Goal: Transaction & Acquisition: Purchase product/service

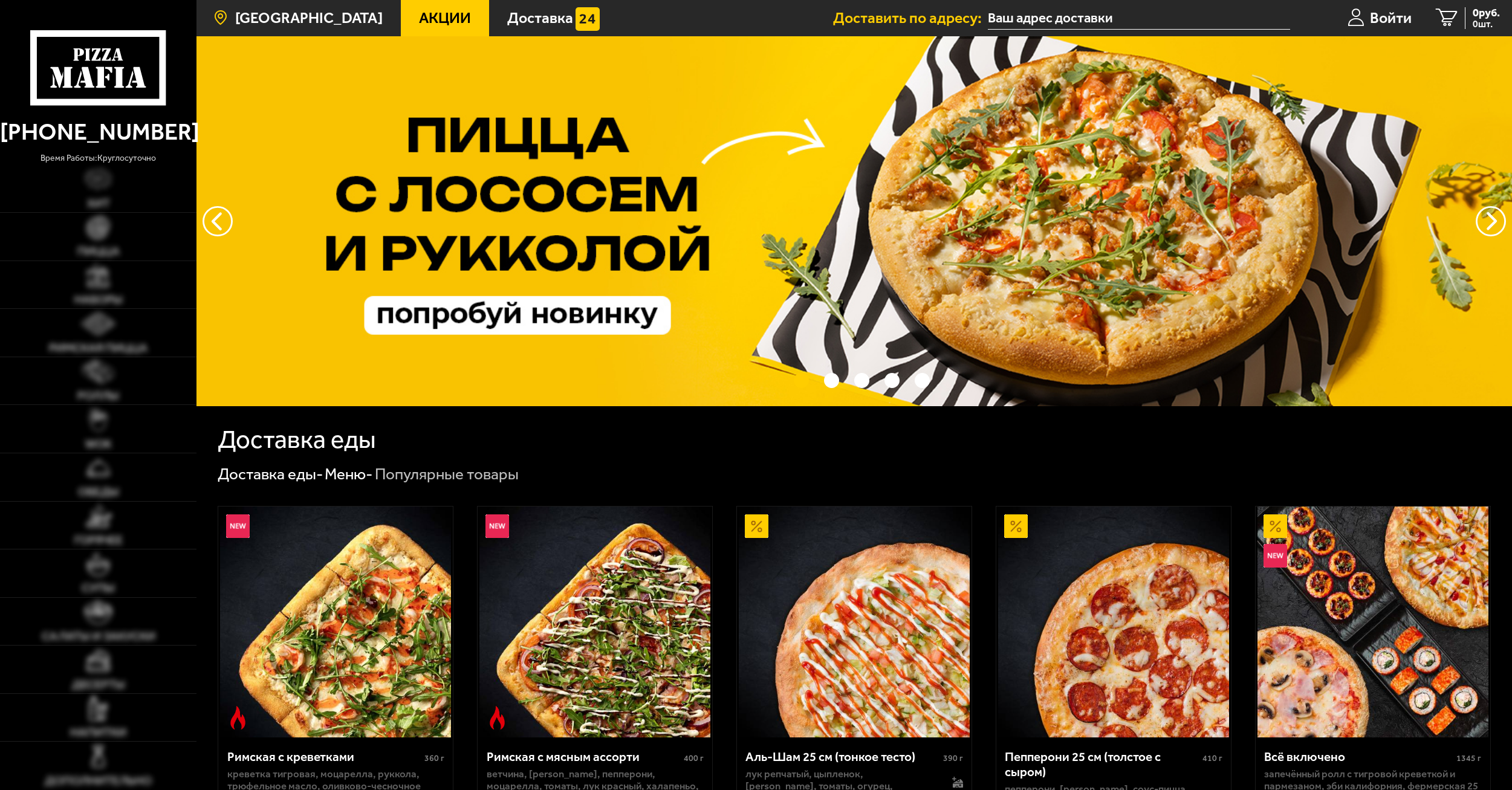
click at [324, 16] on span "[GEOGRAPHIC_DATA]" at bounding box center [308, 17] width 147 height 15
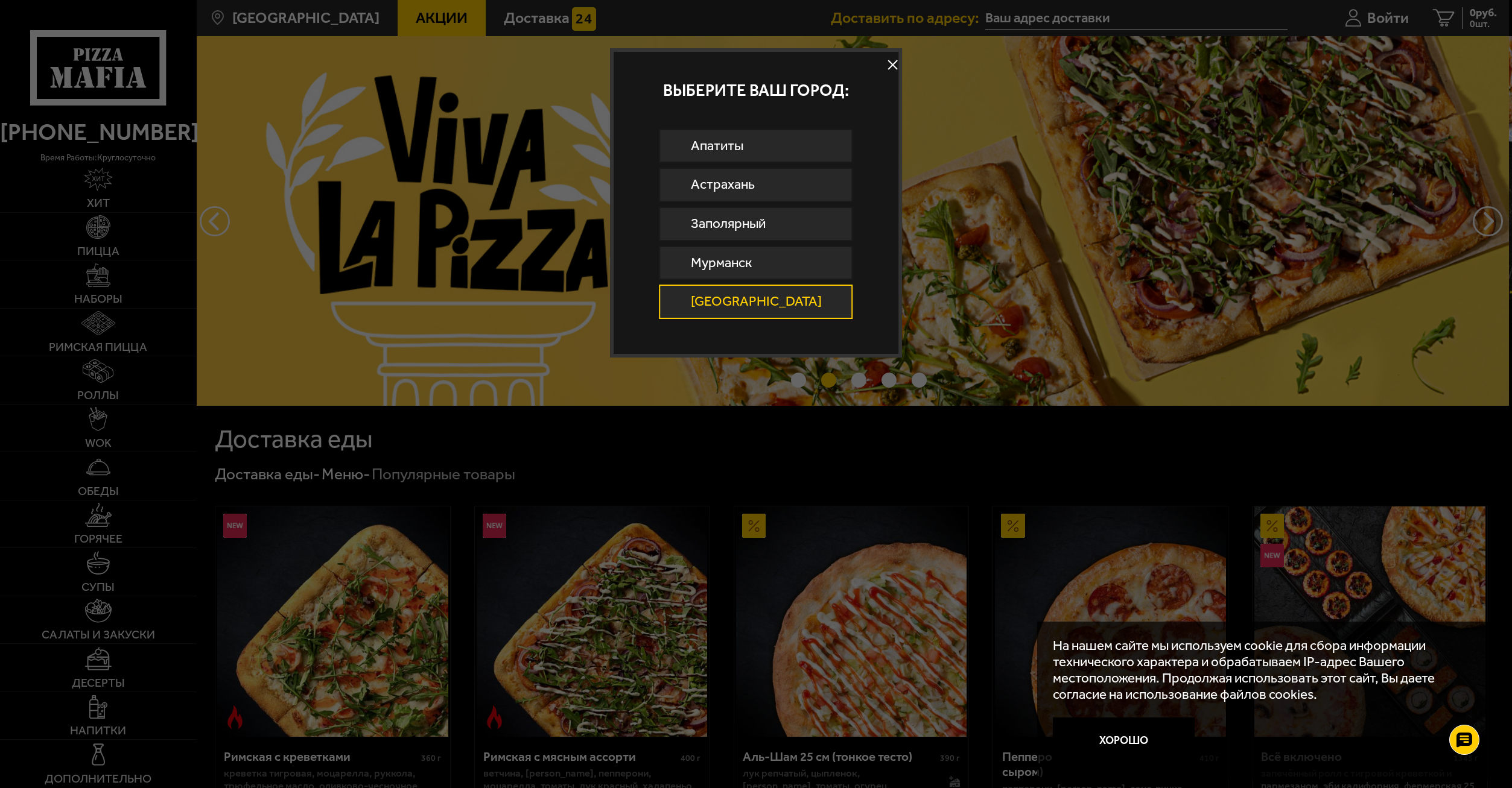
click at [774, 288] on link "[GEOGRAPHIC_DATA]" at bounding box center [755, 302] width 194 height 34
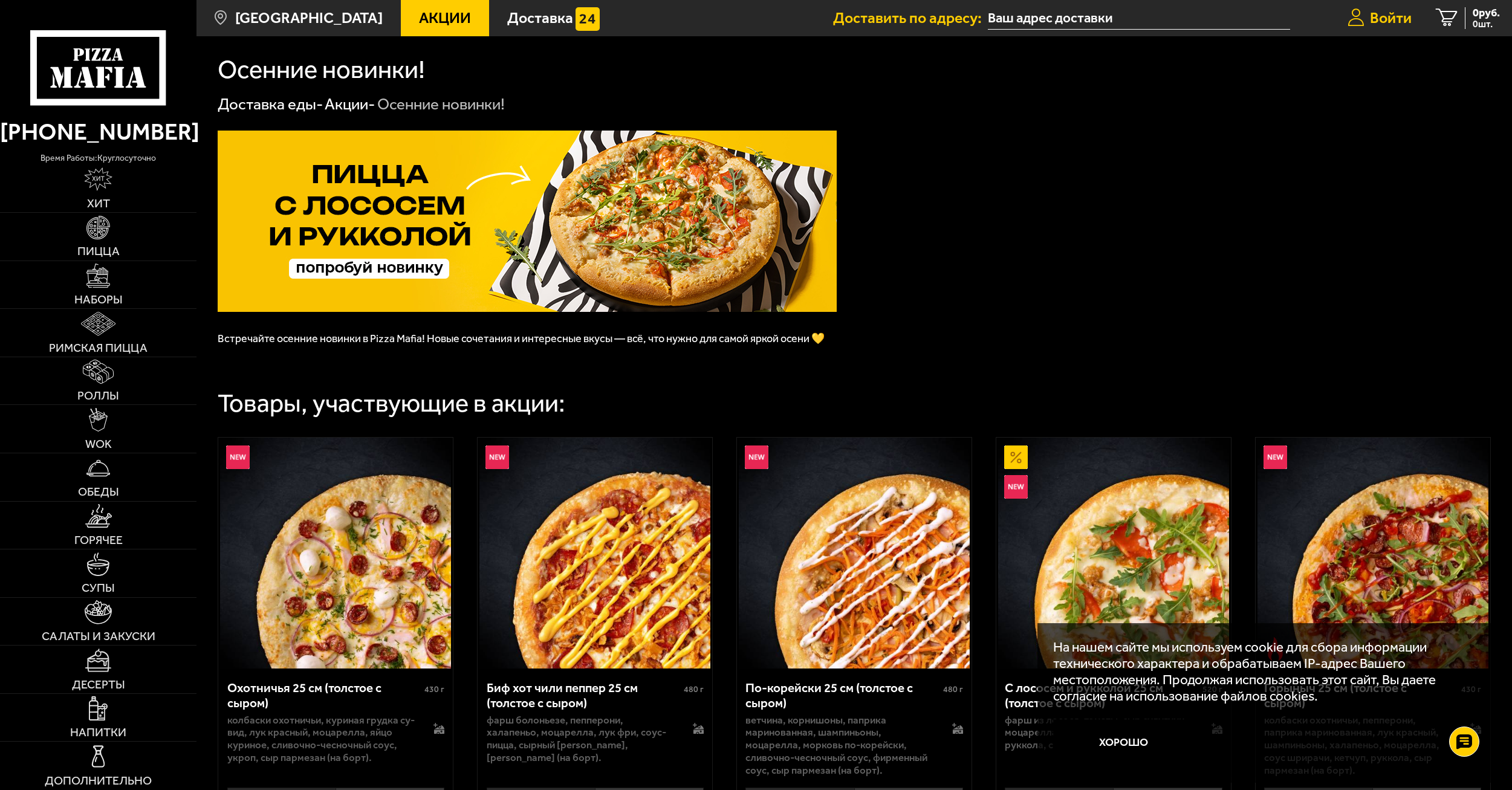
click at [1390, 19] on span "Войти" at bounding box center [1390, 17] width 42 height 15
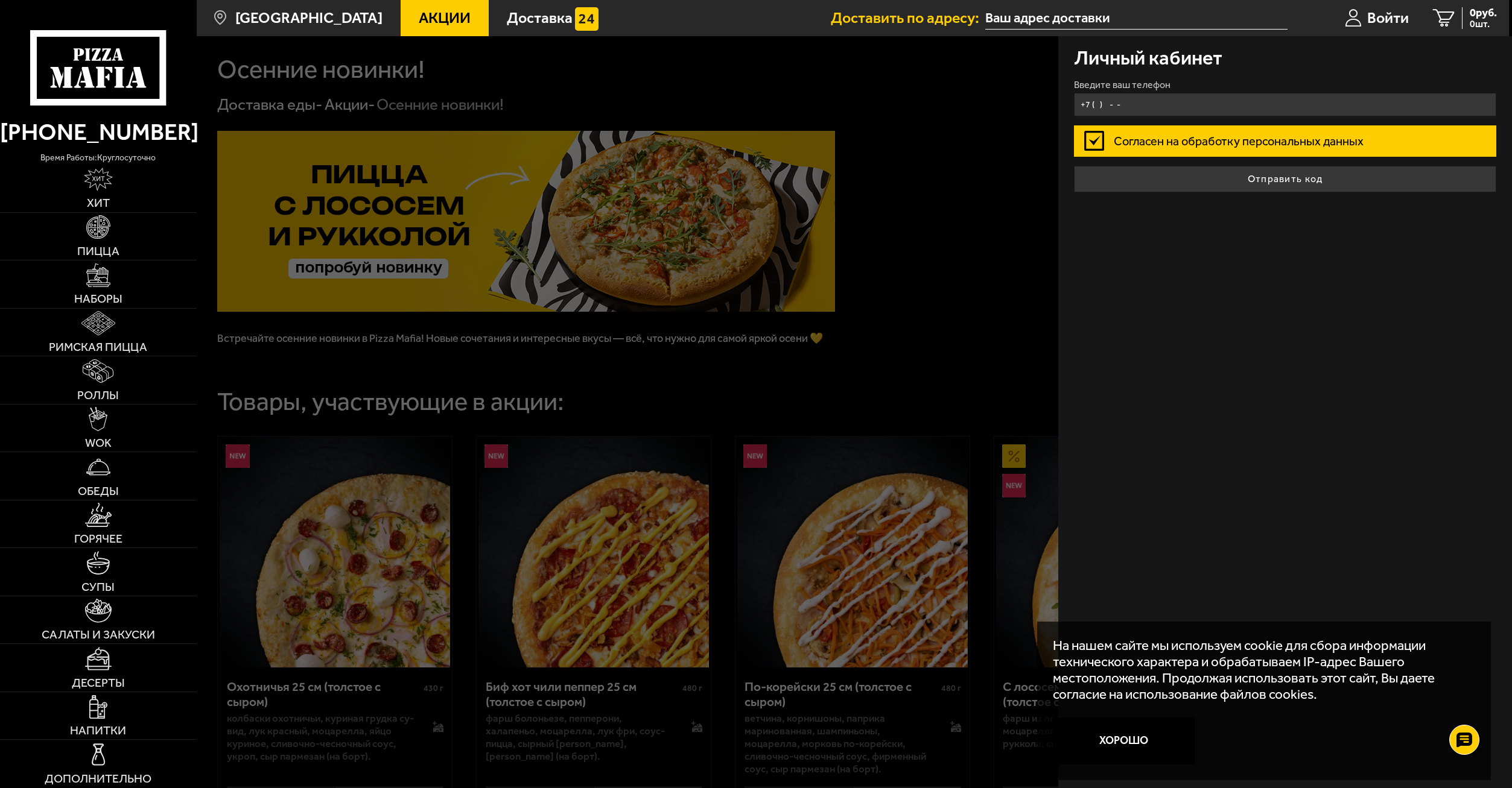
click at [1203, 107] on input "+7 ( ) - -" at bounding box center [1284, 105] width 422 height 23
type input "[PHONE_NUMBER]"
click at [1074, 166] on button "Отправить код" at bounding box center [1284, 179] width 422 height 26
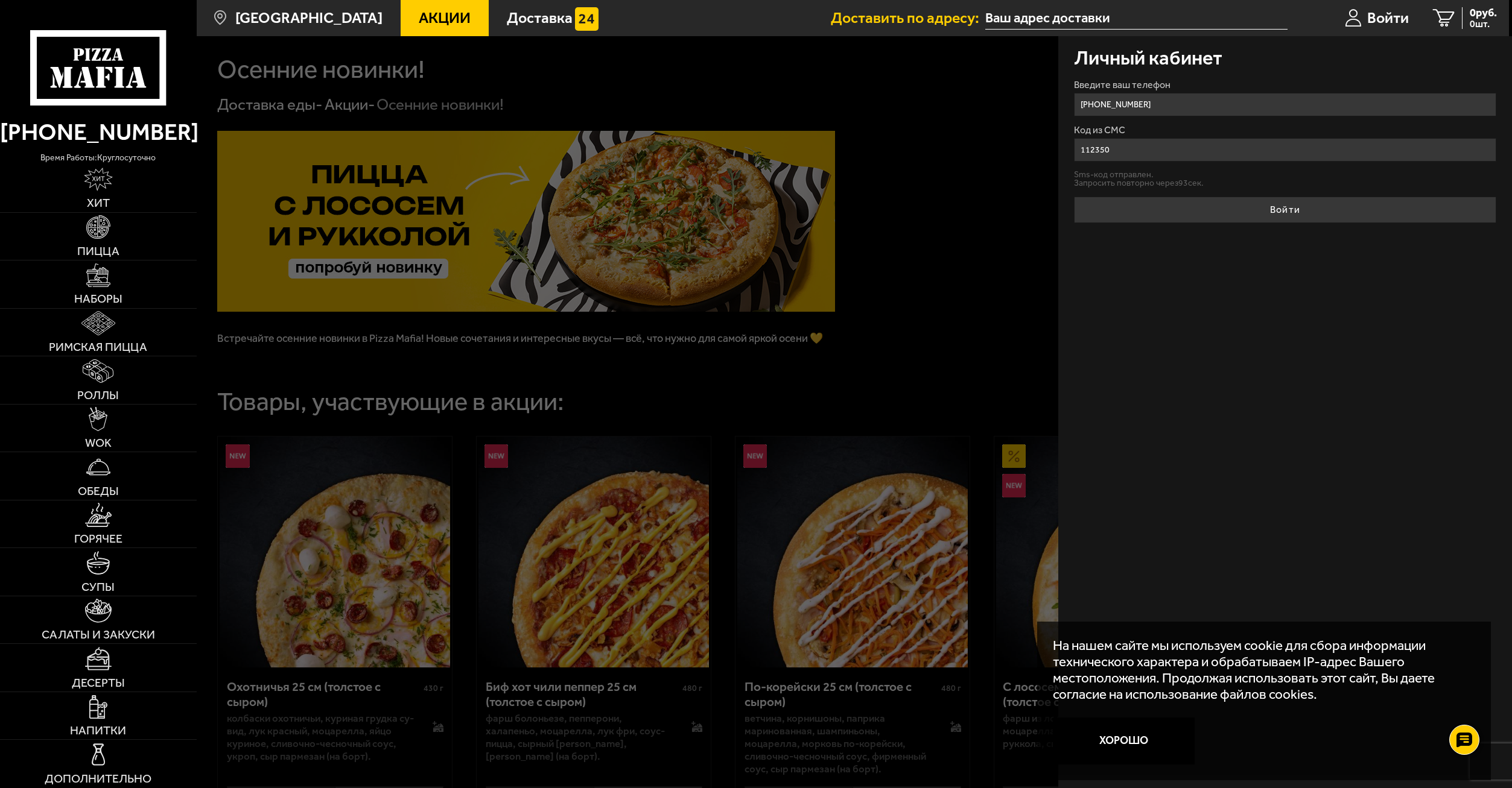
type input "112350"
click at [1074, 197] on button "Войти" at bounding box center [1284, 210] width 422 height 26
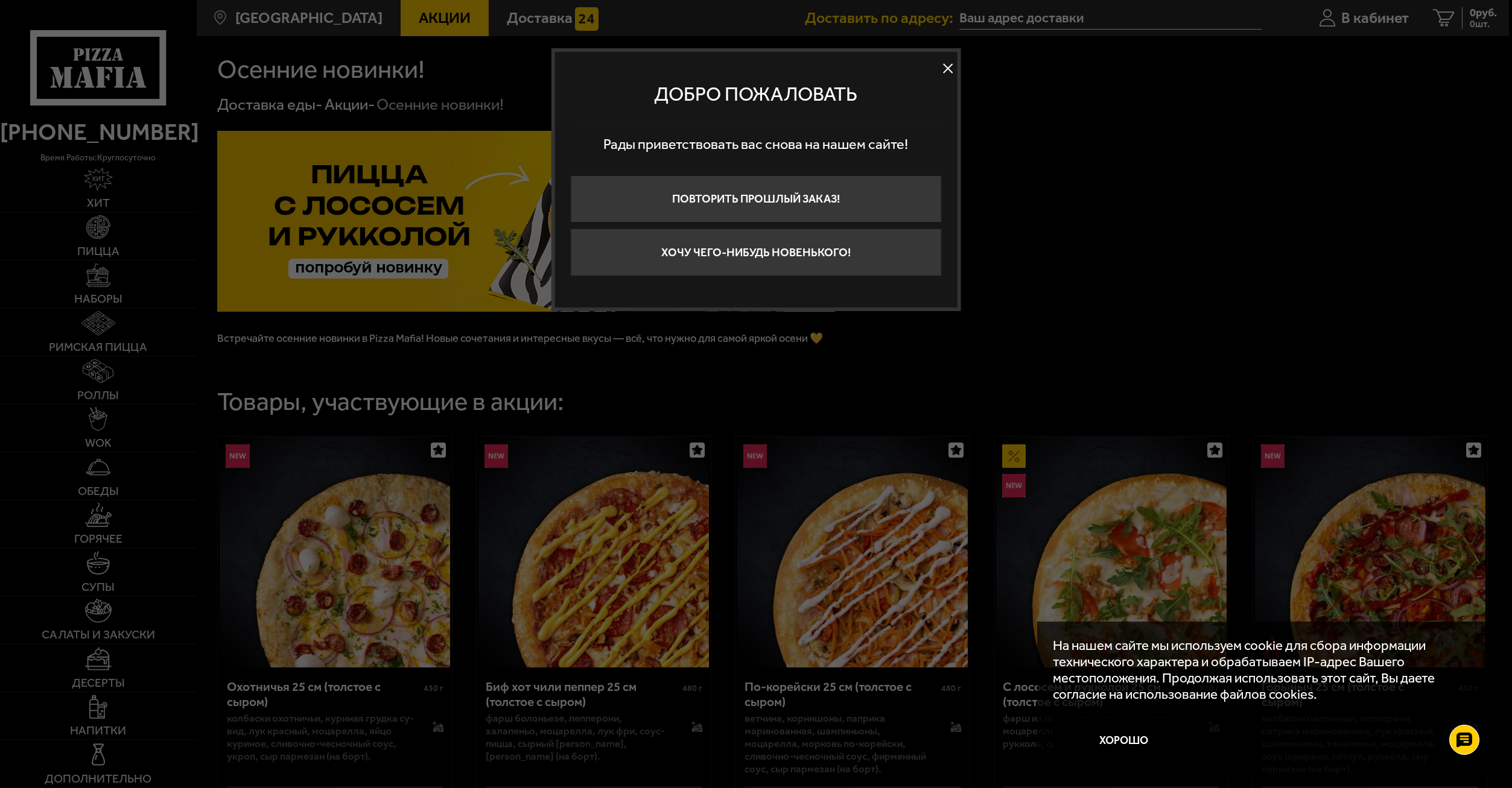
click at [938, 71] on button at bounding box center [947, 68] width 18 height 18
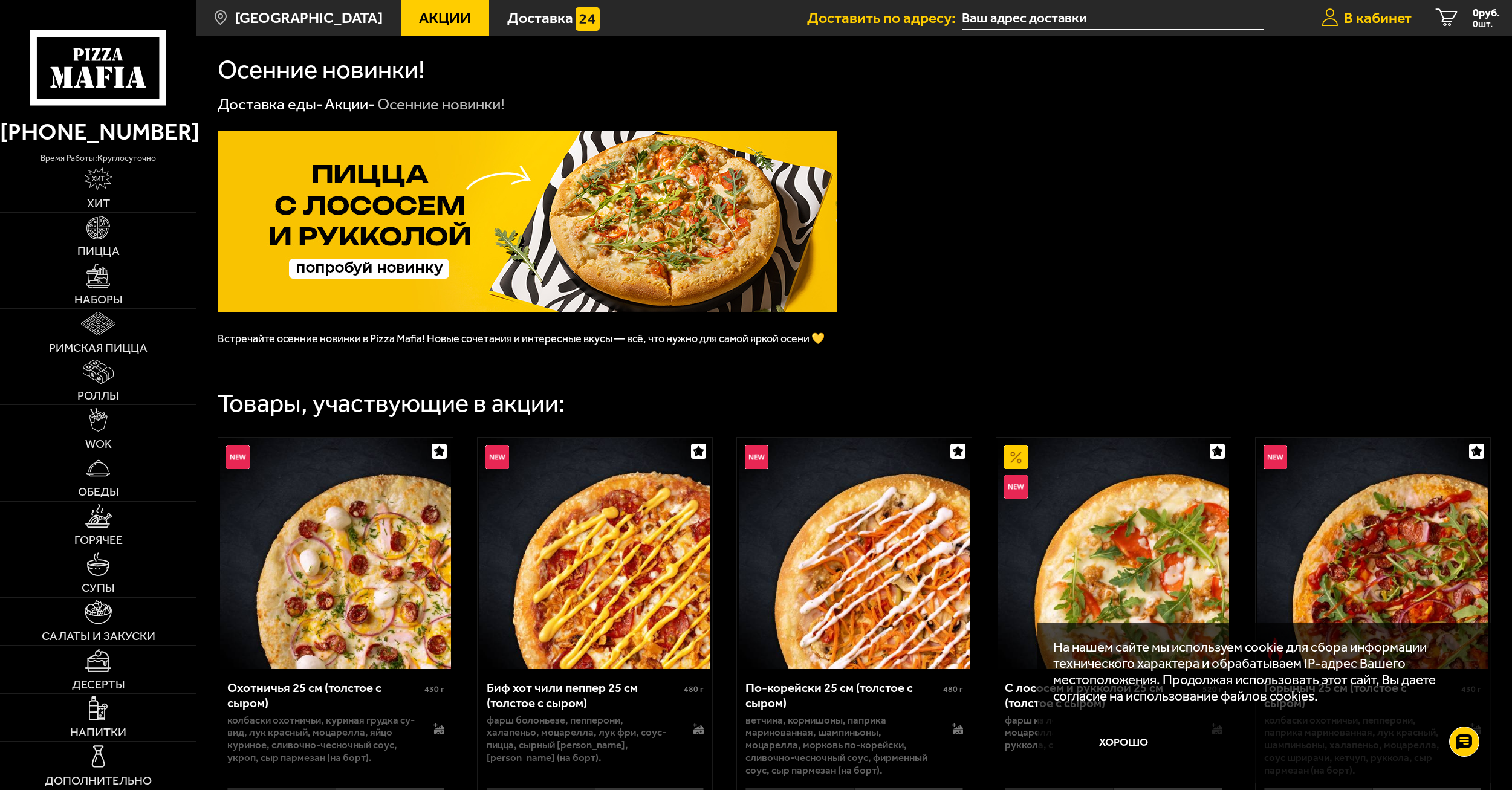
click at [1387, 12] on span "В кабинет" at bounding box center [1377, 17] width 68 height 15
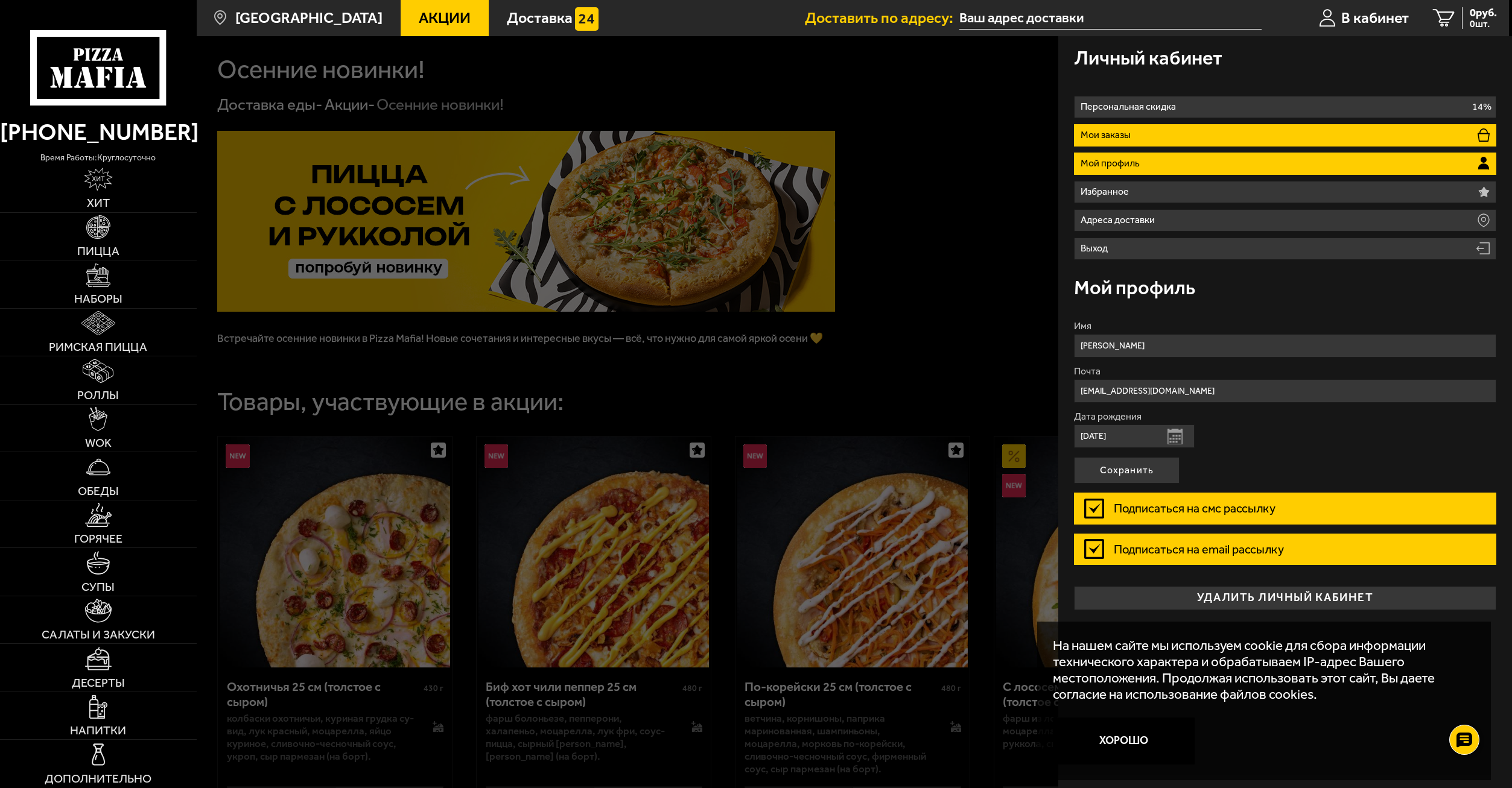
click at [1170, 127] on li "Мои заказы" at bounding box center [1284, 135] width 422 height 23
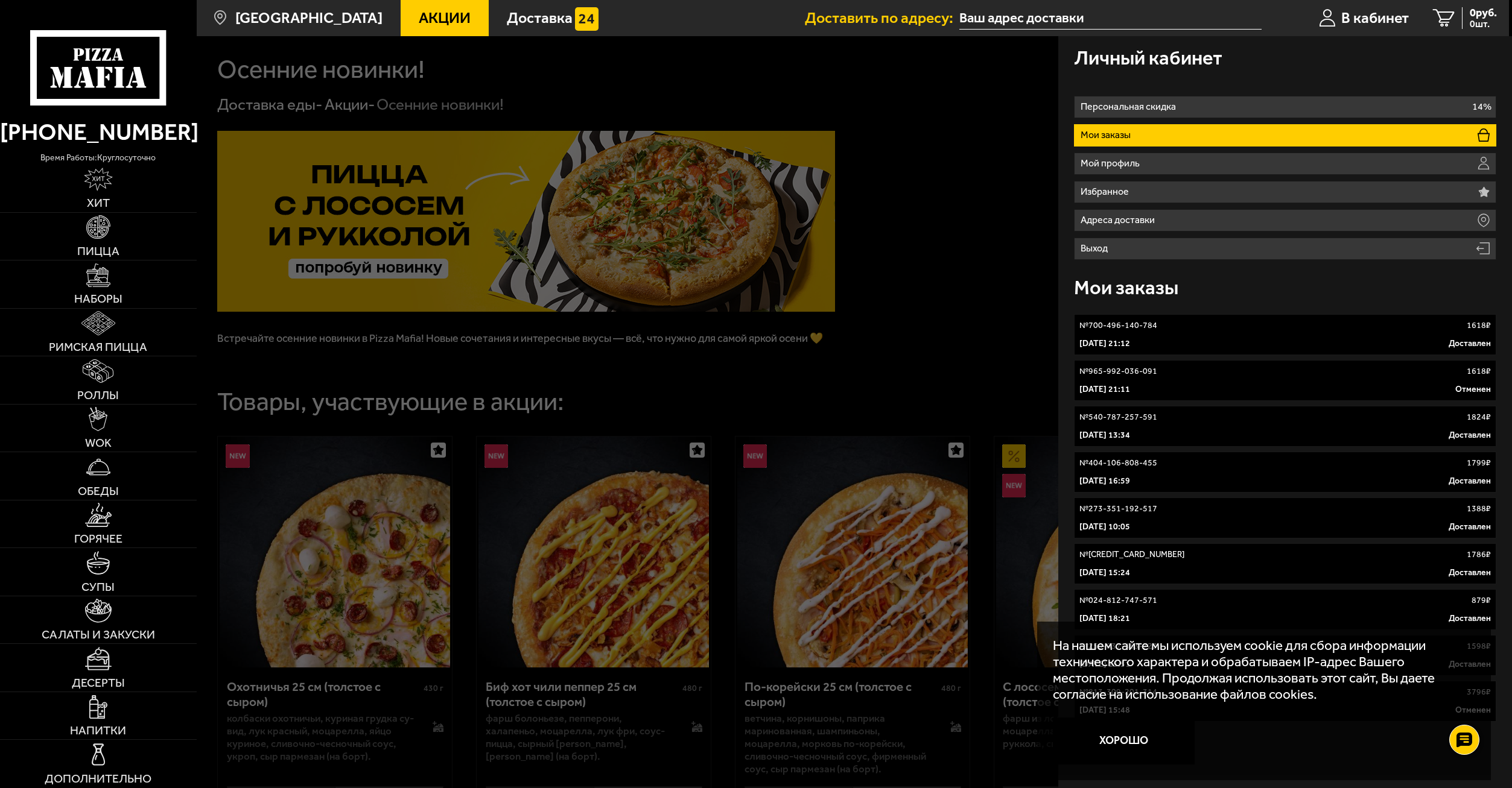
click at [1006, 212] on div at bounding box center [952, 431] width 1512 height 788
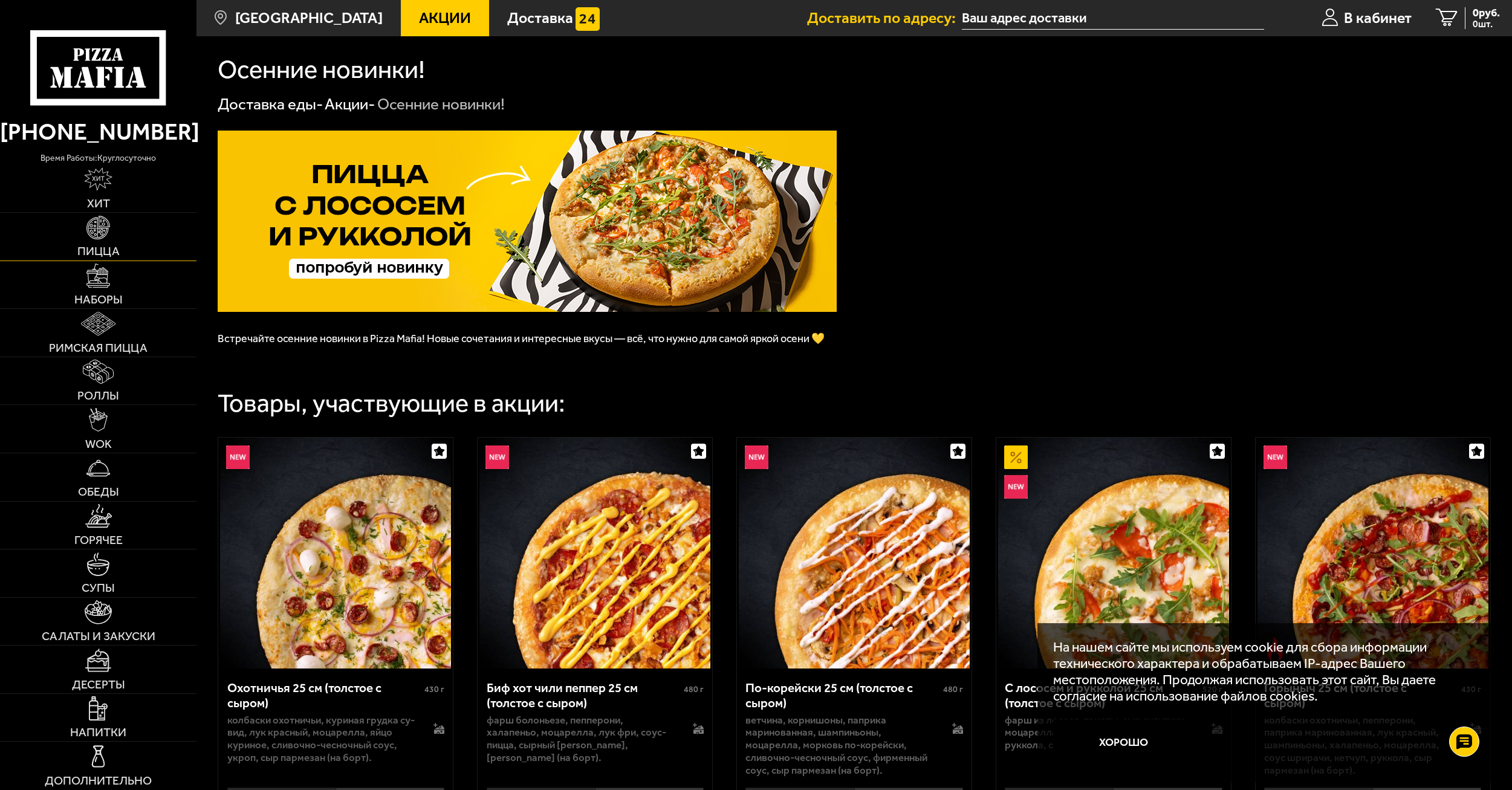
click at [83, 216] on link "Пицца" at bounding box center [98, 236] width 196 height 48
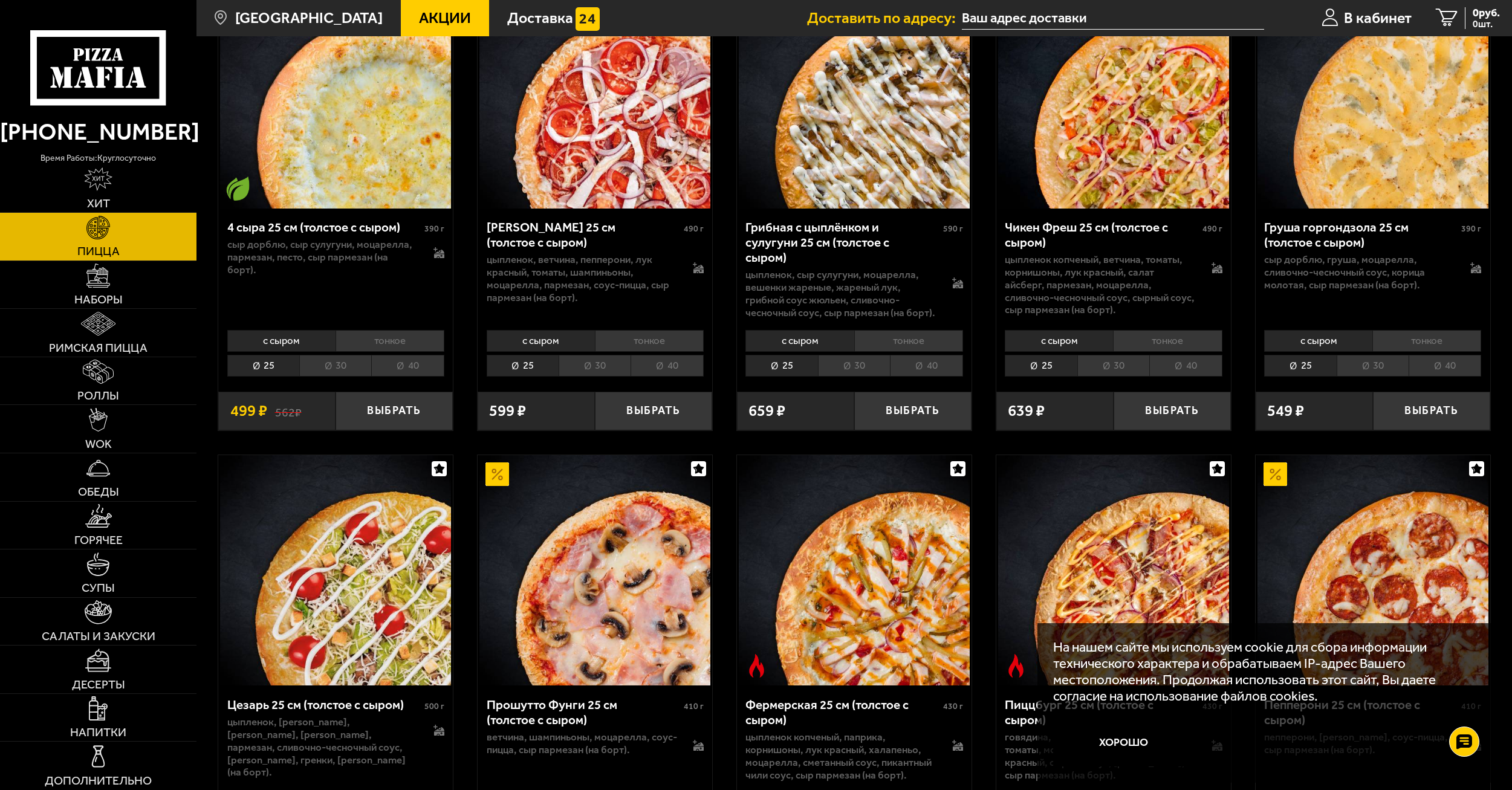
scroll to position [1209, 0]
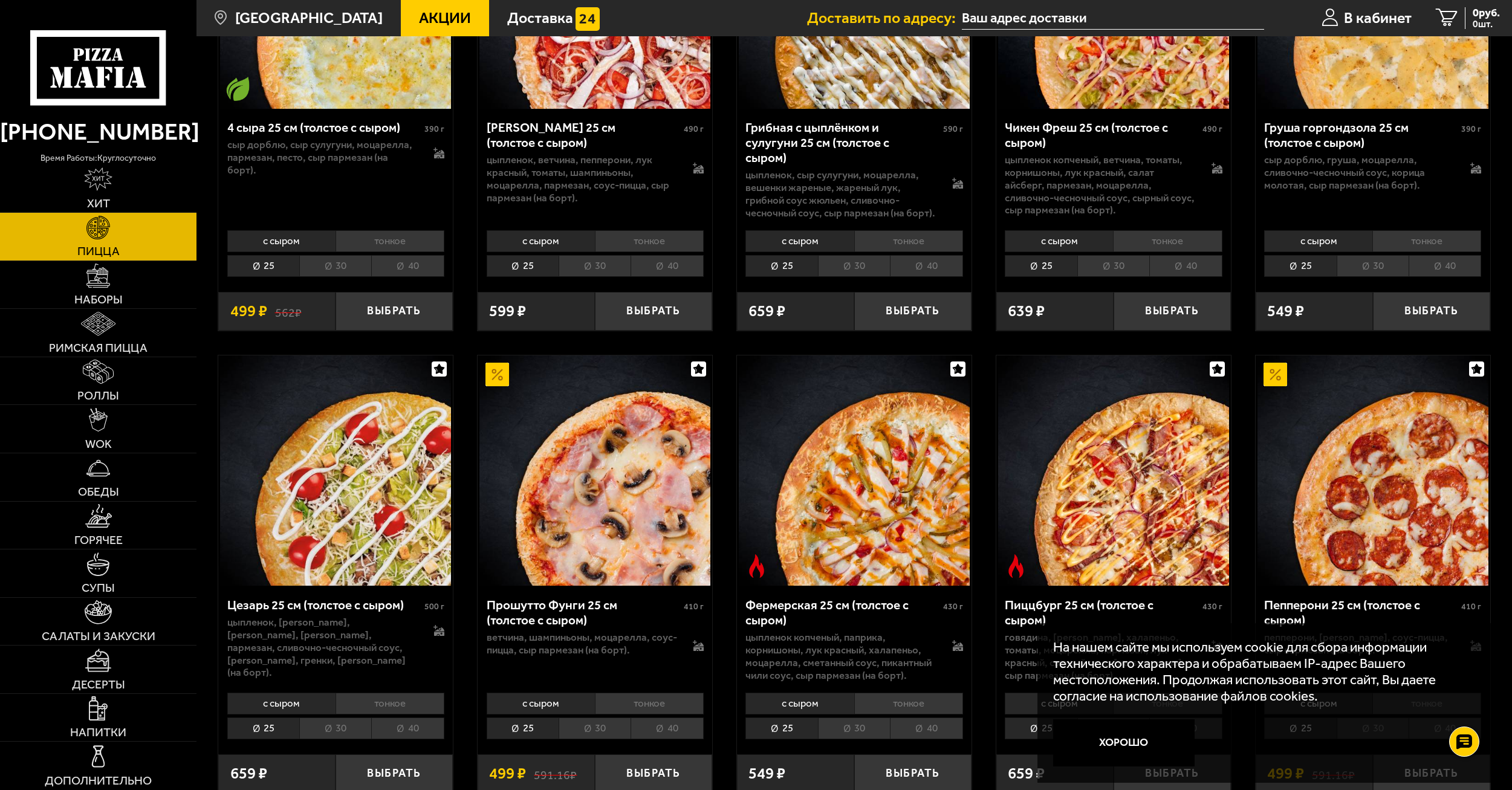
click at [1140, 733] on button "Хорошо" at bounding box center [1124, 742] width 142 height 48
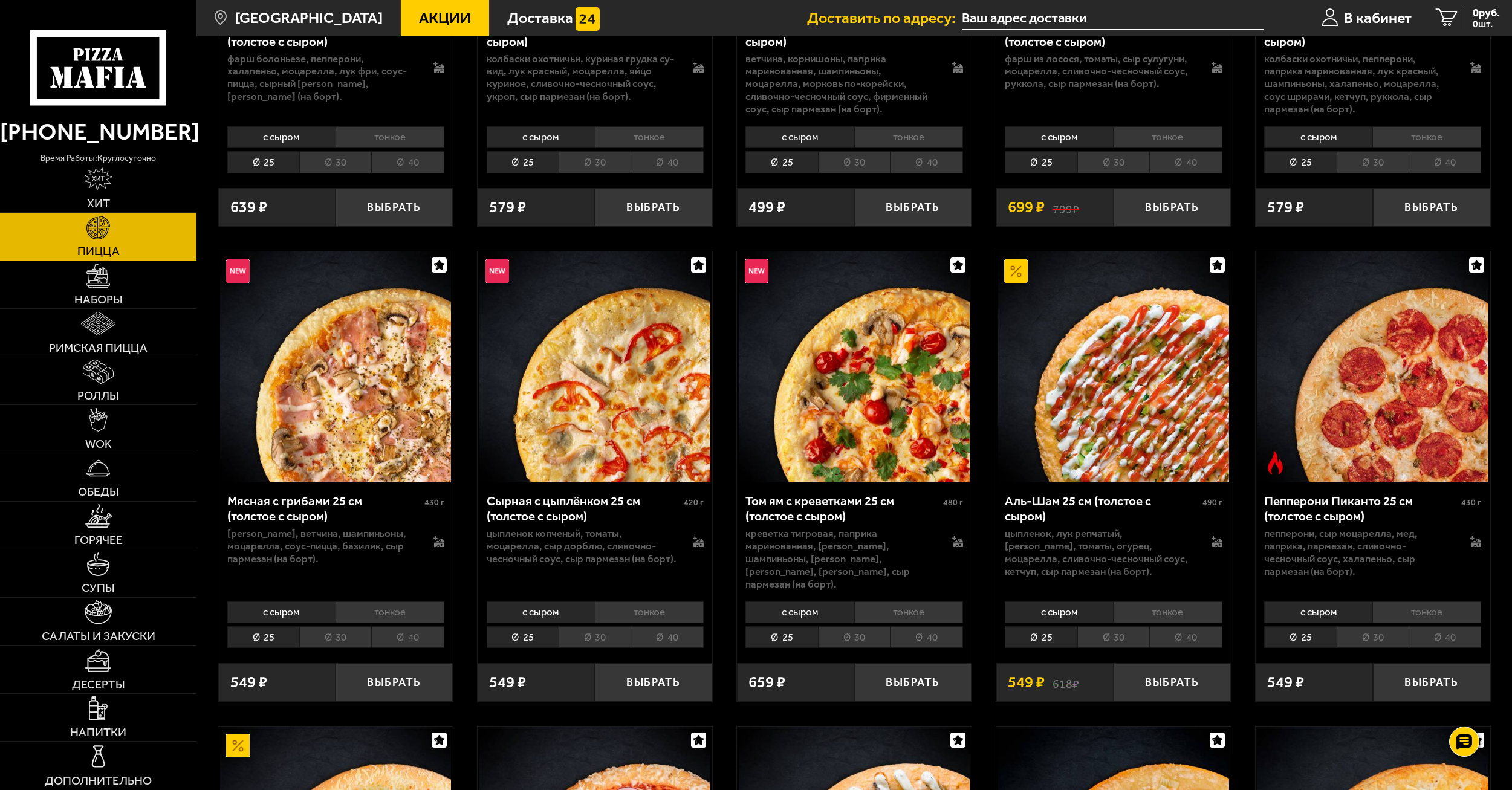
scroll to position [423, 0]
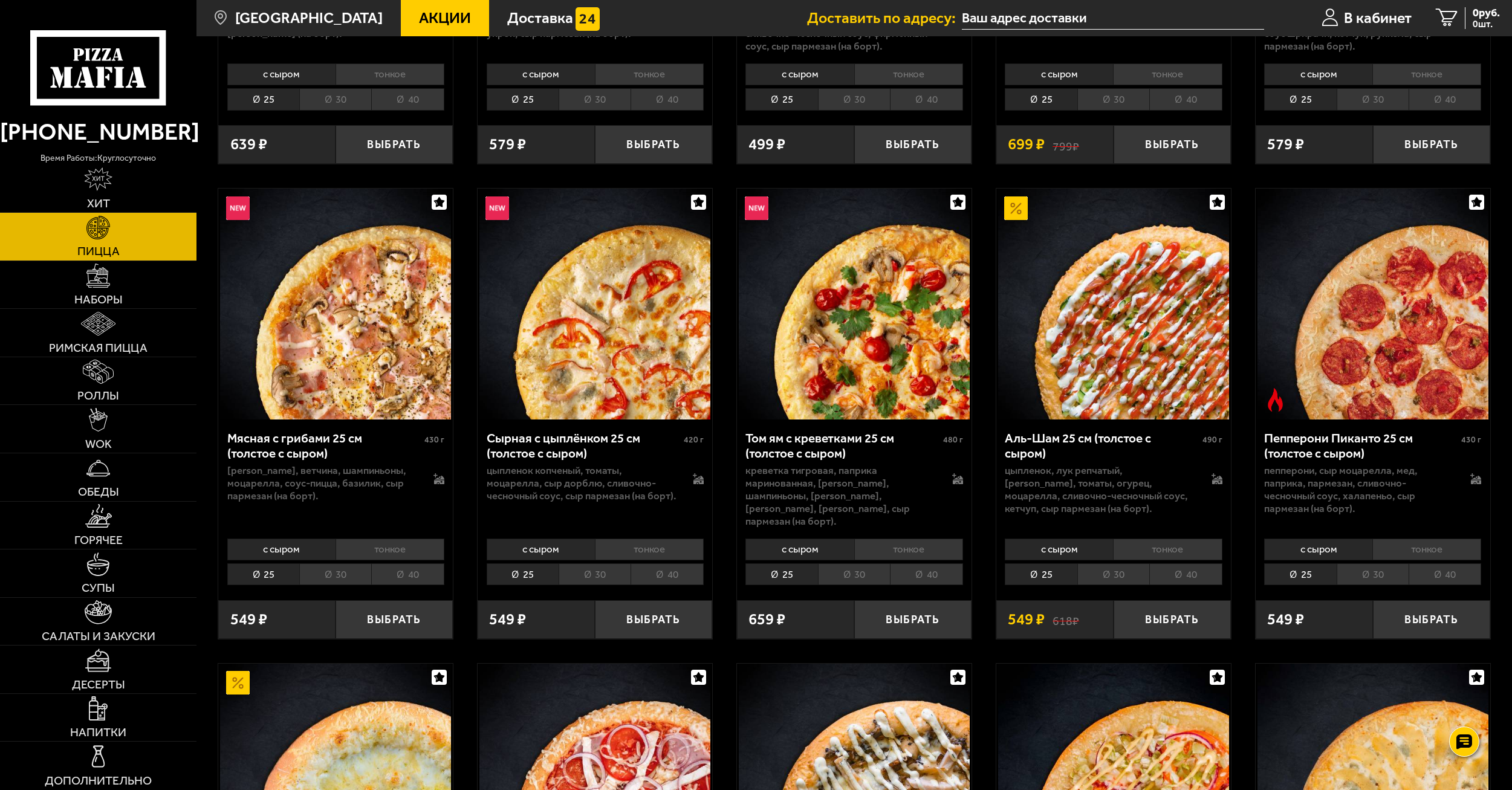
click at [1185, 563] on li "40" at bounding box center [1185, 574] width 72 height 22
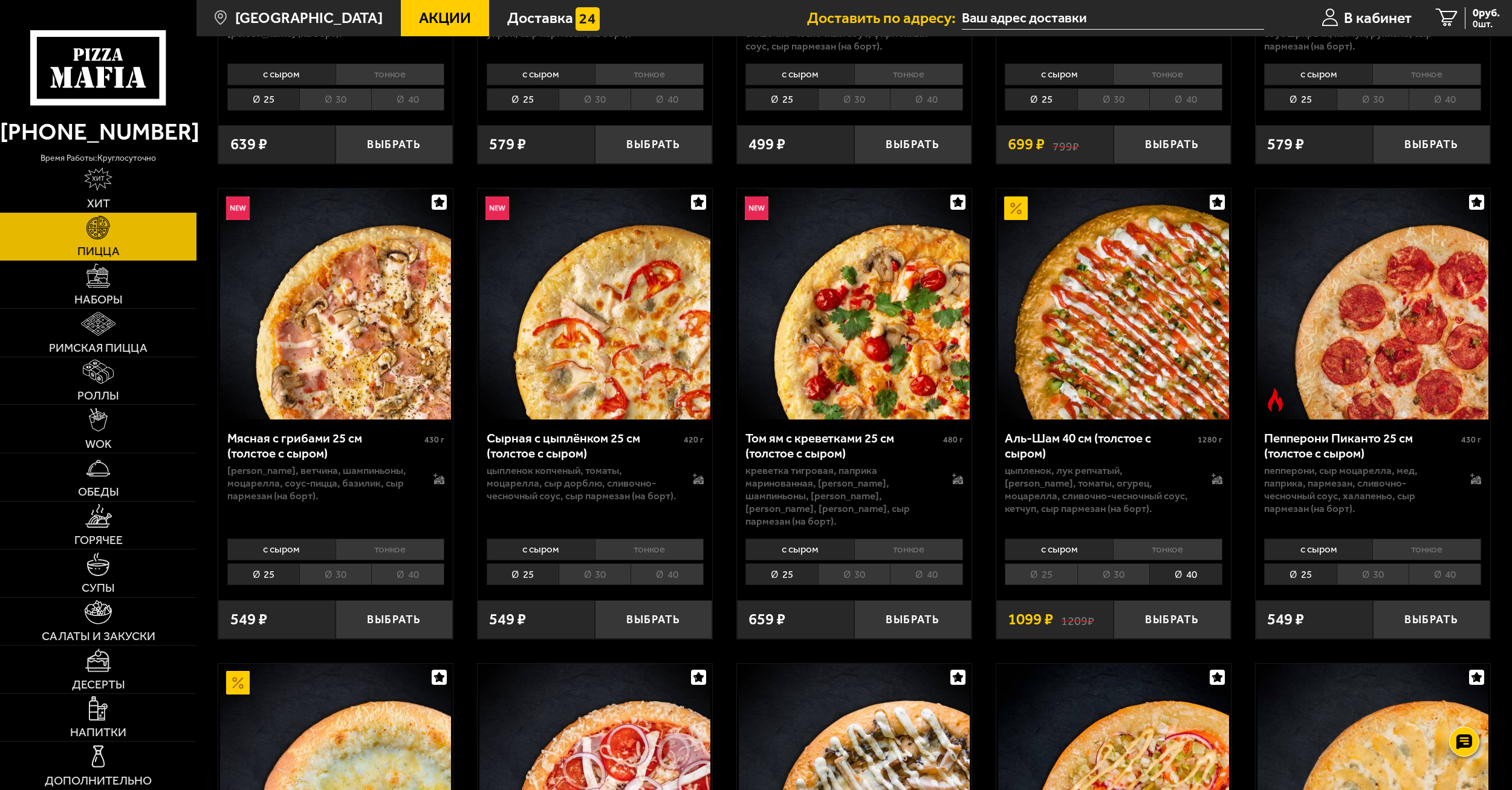
click at [1154, 540] on li "тонкое" at bounding box center [1168, 549] width 109 height 22
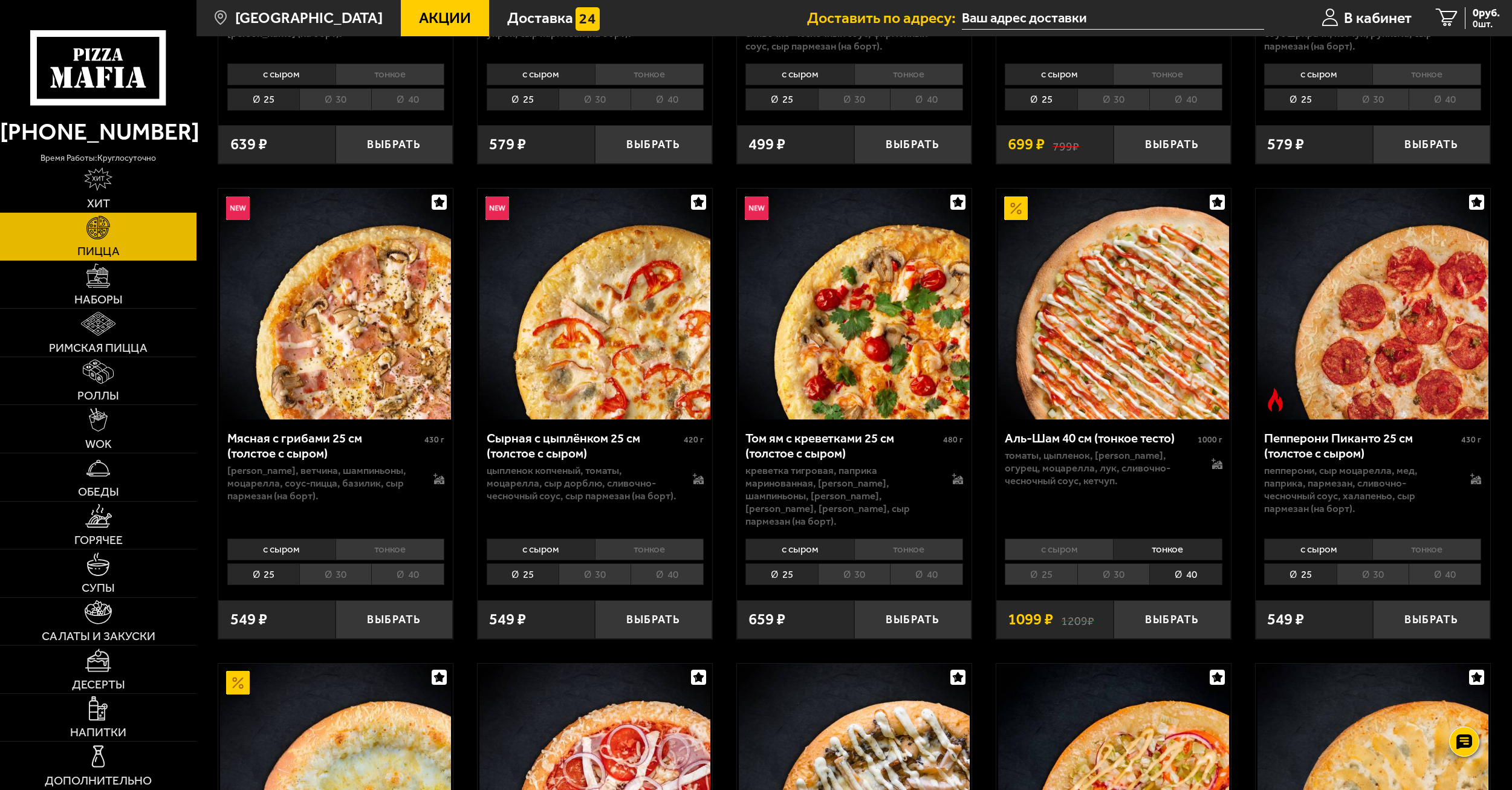
click at [1086, 538] on li "с сыром" at bounding box center [1059, 549] width 108 height 22
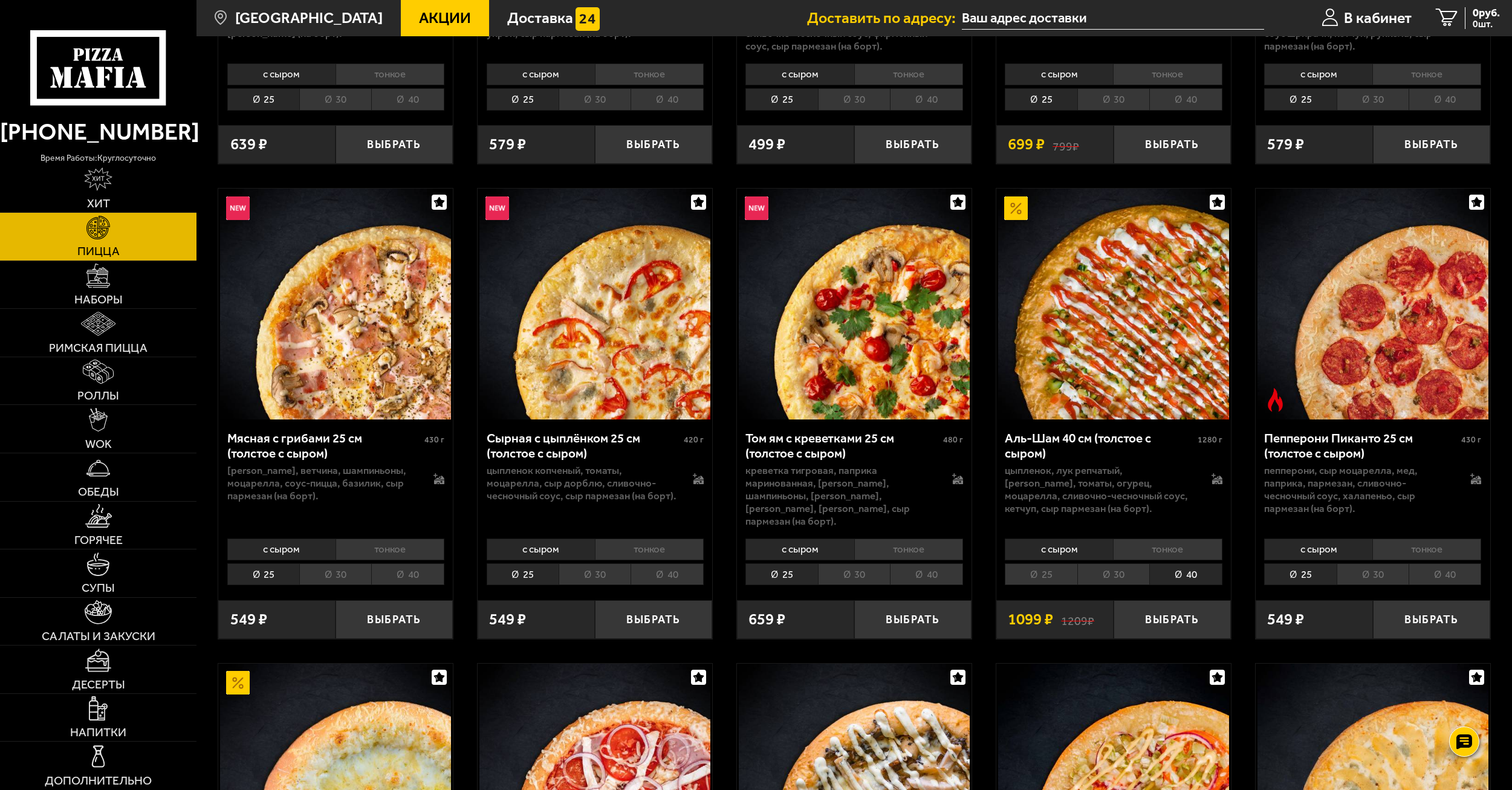
click at [1116, 564] on li "30" at bounding box center [1113, 574] width 72 height 22
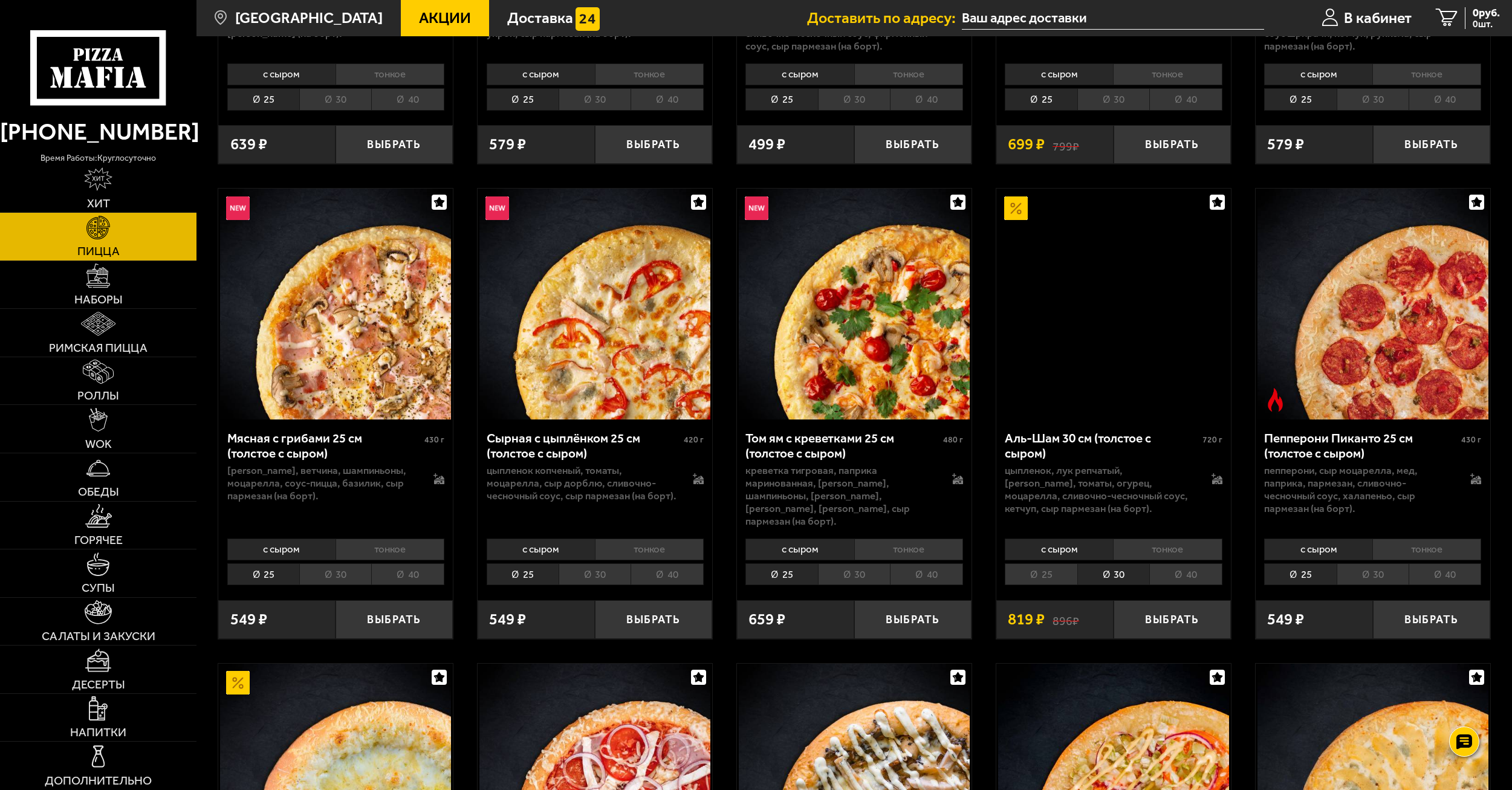
click at [1171, 563] on li "40" at bounding box center [1185, 574] width 72 height 22
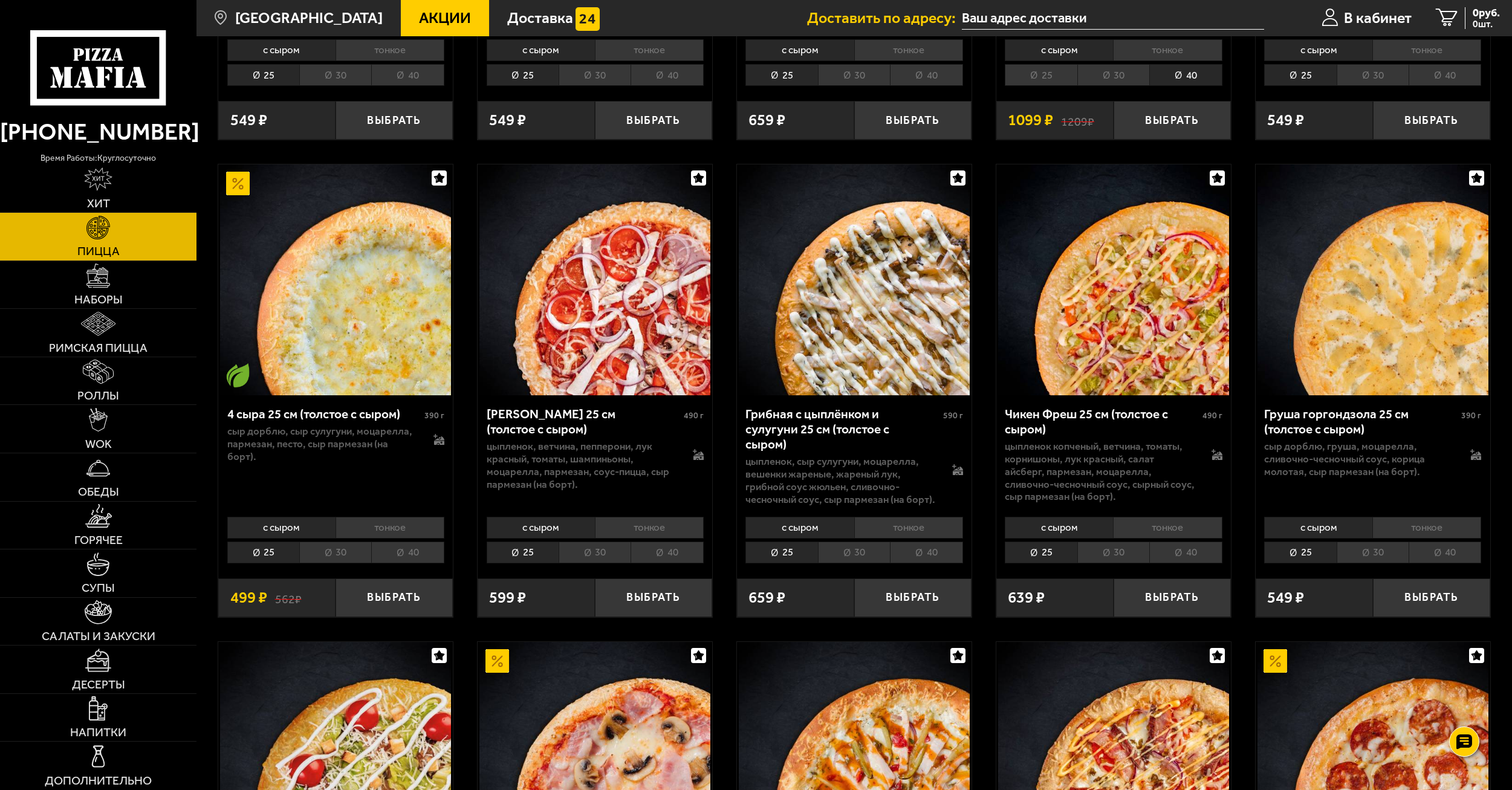
scroll to position [968, 0]
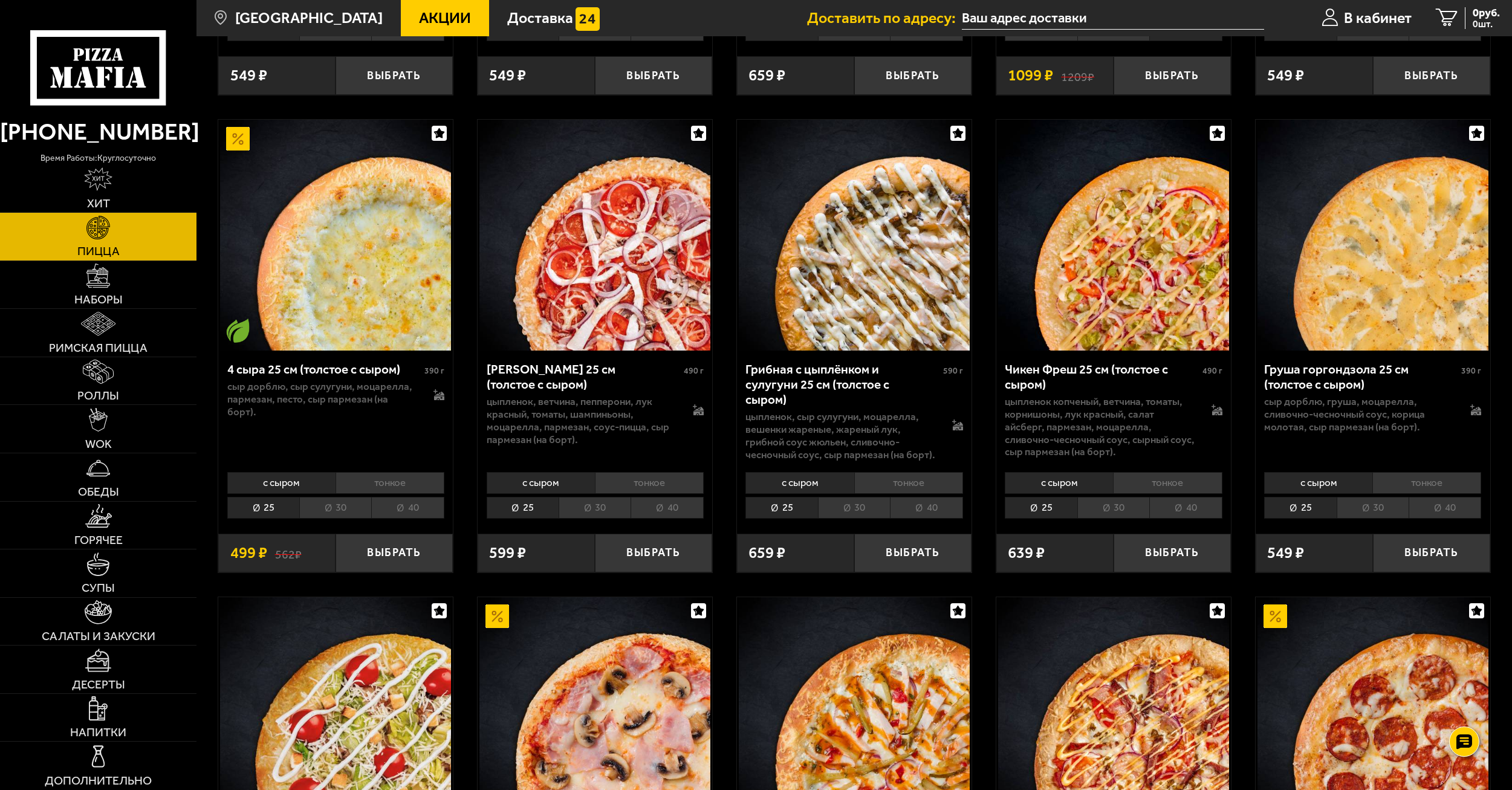
click at [597, 499] on li "30" at bounding box center [594, 508] width 72 height 22
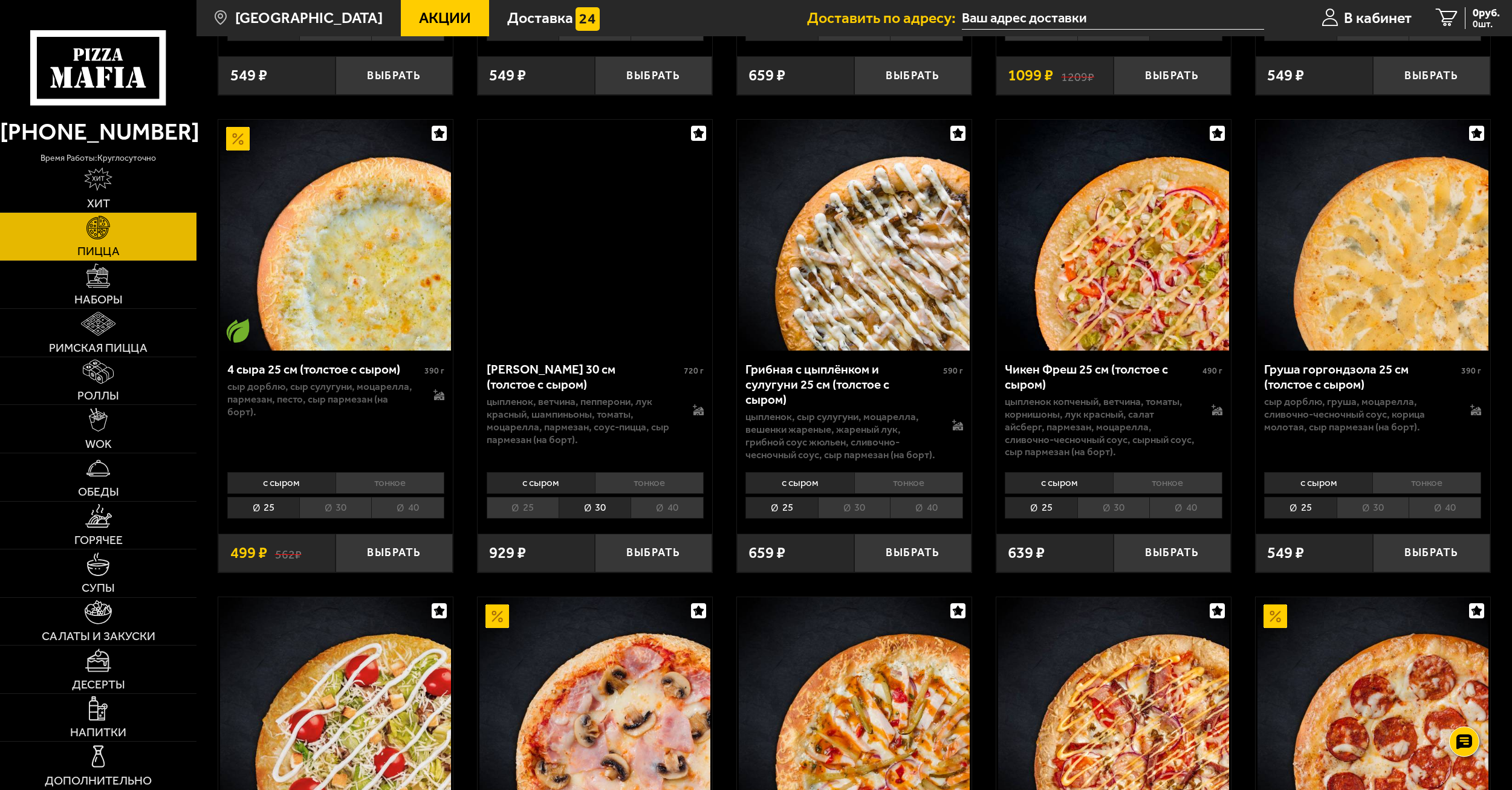
click at [531, 497] on li "25" at bounding box center [523, 508] width 72 height 22
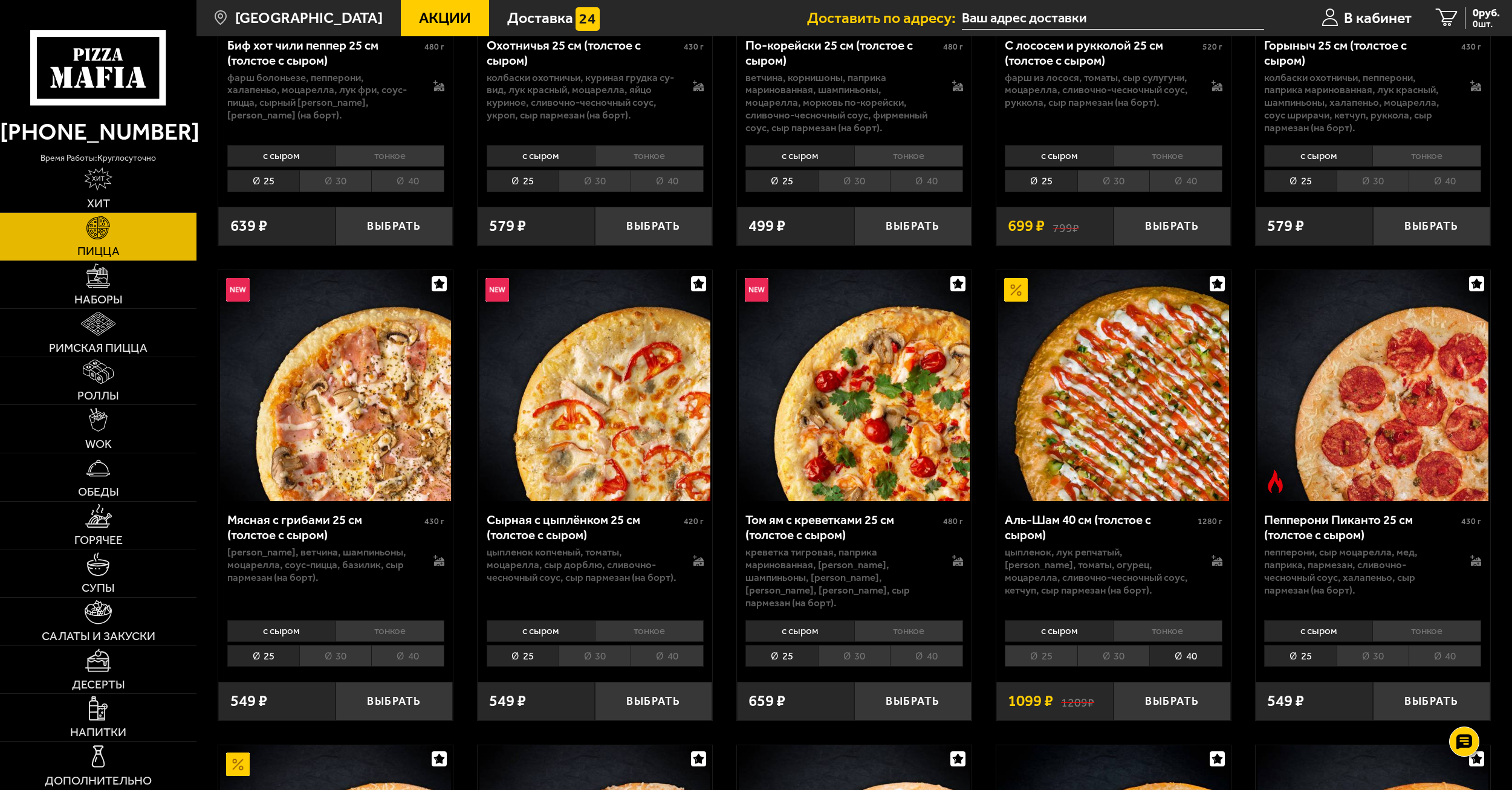
scroll to position [544, 0]
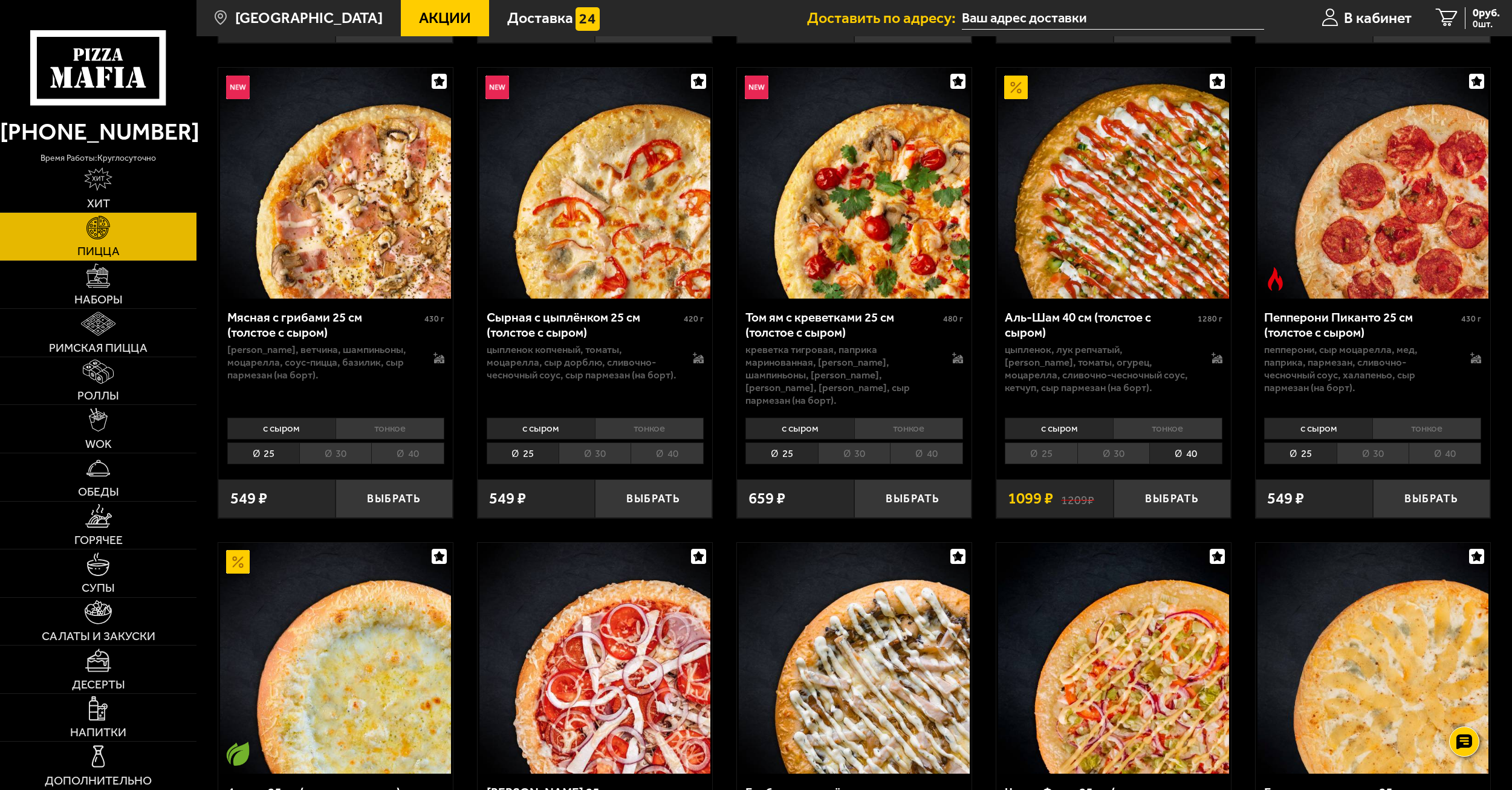
click at [1102, 443] on li "30" at bounding box center [1113, 453] width 72 height 22
click at [1190, 443] on li "40" at bounding box center [1185, 453] width 72 height 22
click at [1145, 443] on li "30" at bounding box center [1113, 453] width 72 height 22
click at [1179, 443] on li "40" at bounding box center [1185, 453] width 72 height 22
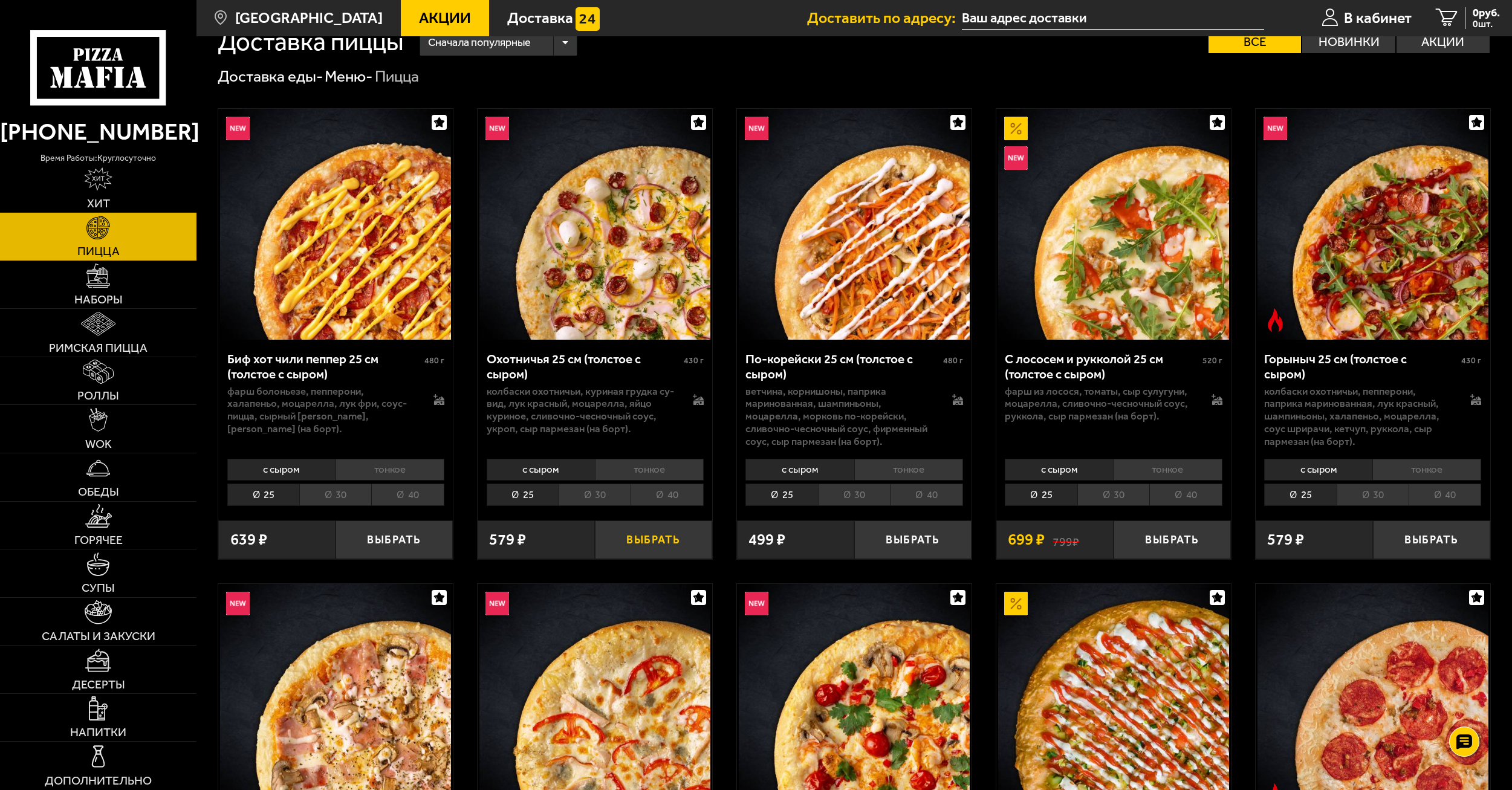
scroll to position [182, 0]
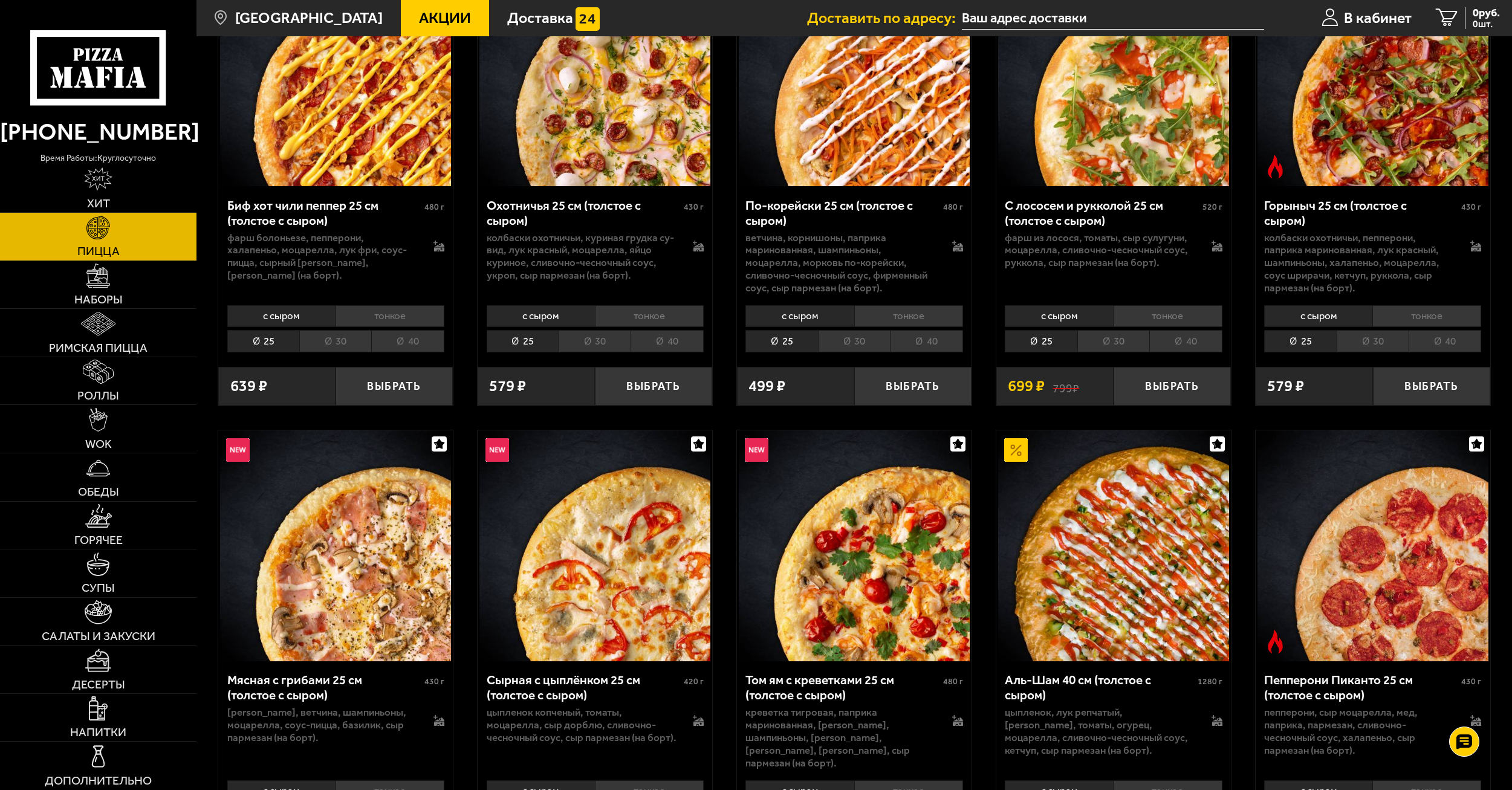
click at [394, 339] on li "40" at bounding box center [407, 341] width 72 height 22
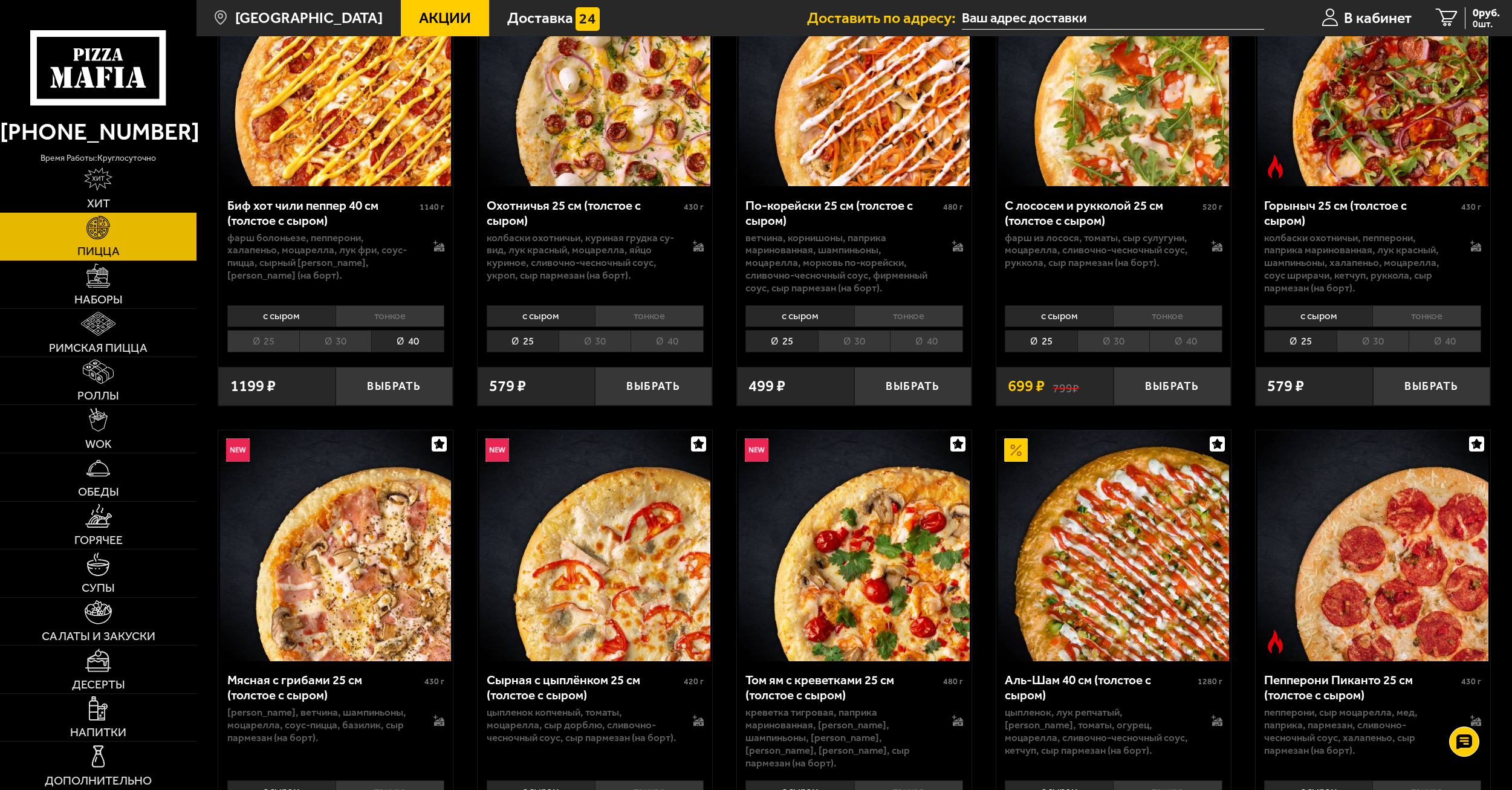
click at [355, 344] on li "30" at bounding box center [335, 341] width 72 height 22
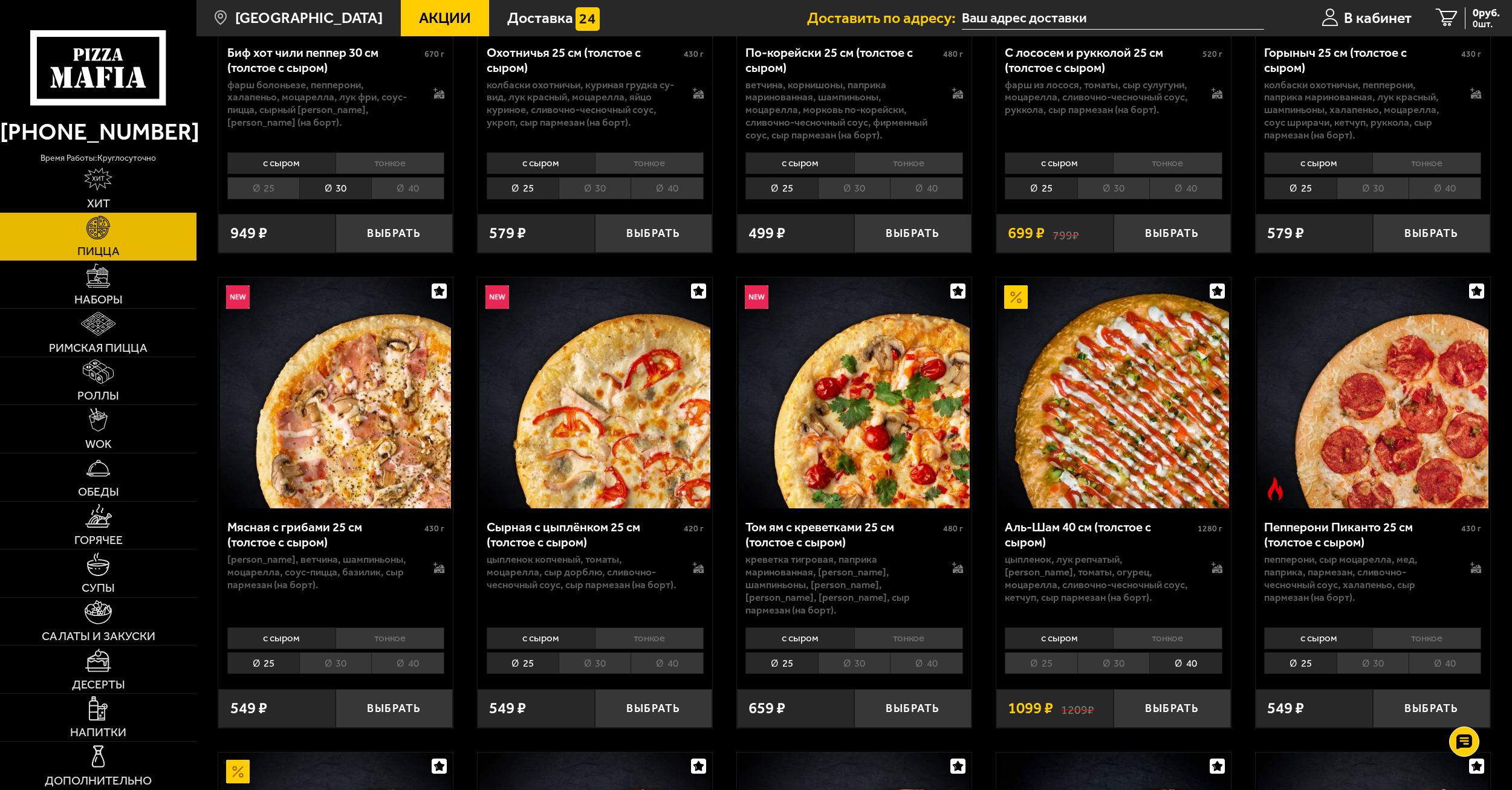
scroll to position [363, 0]
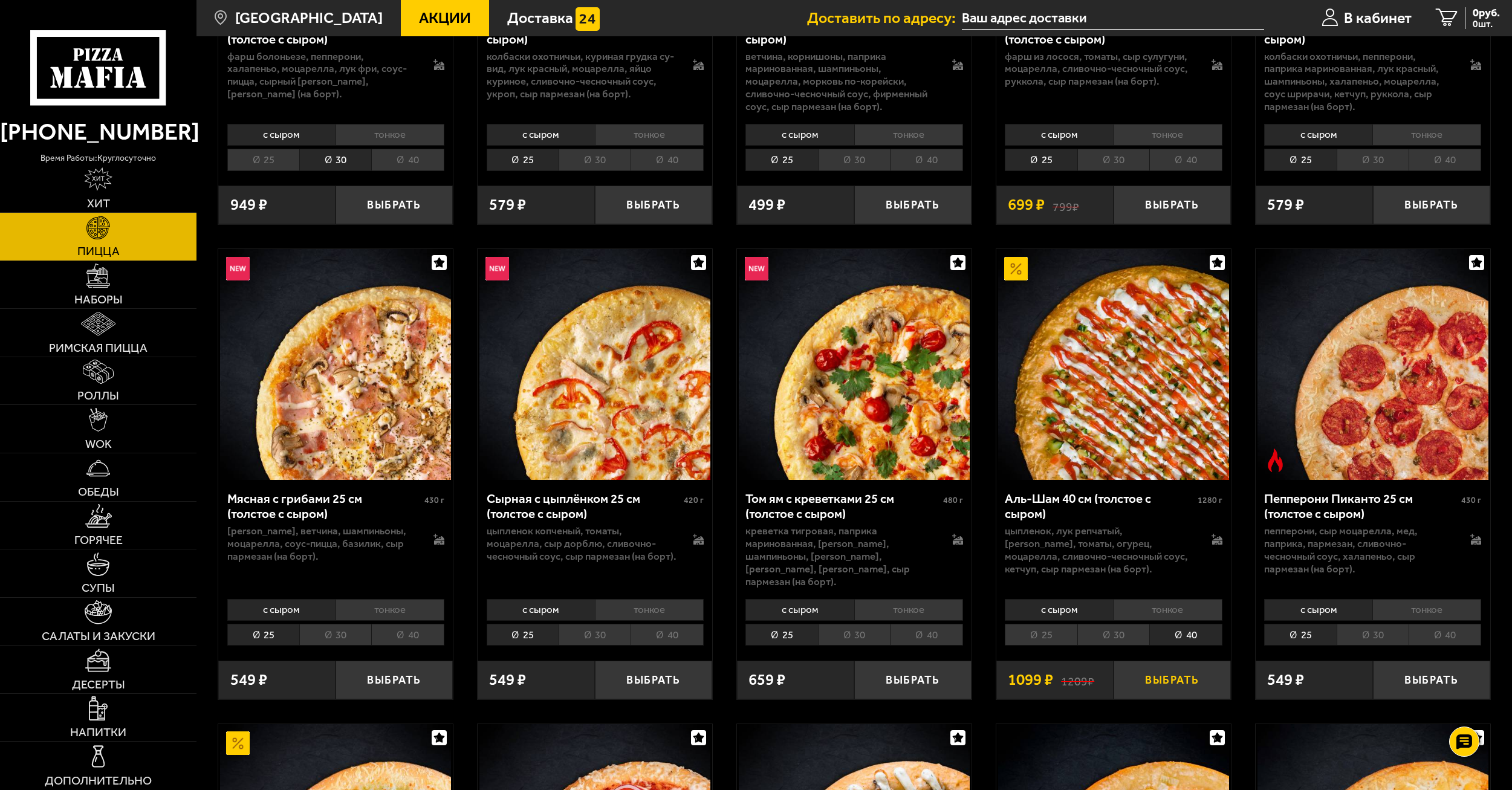
click at [1168, 665] on button "Выбрать" at bounding box center [1172, 680] width 118 height 39
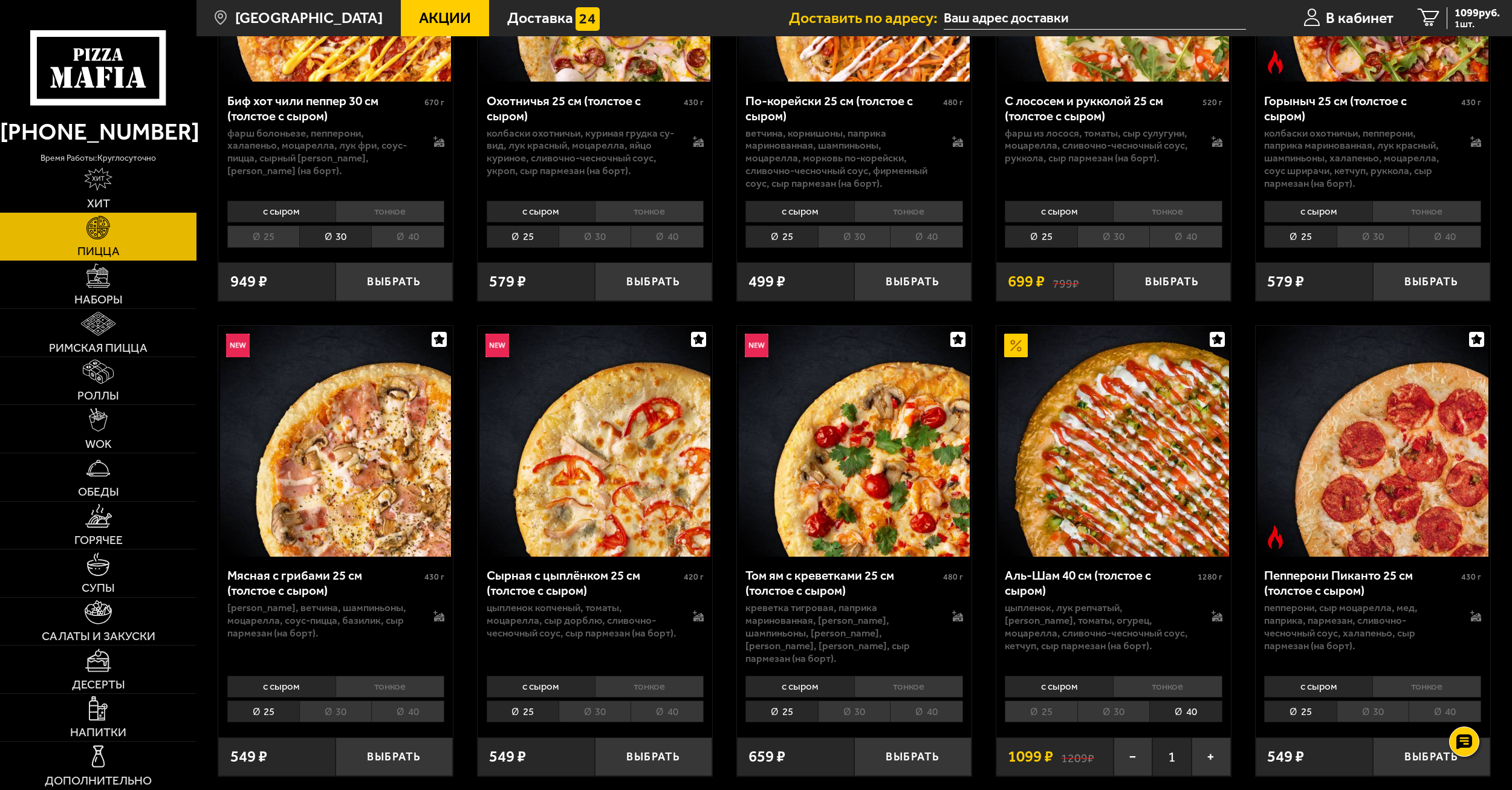
scroll to position [423, 0]
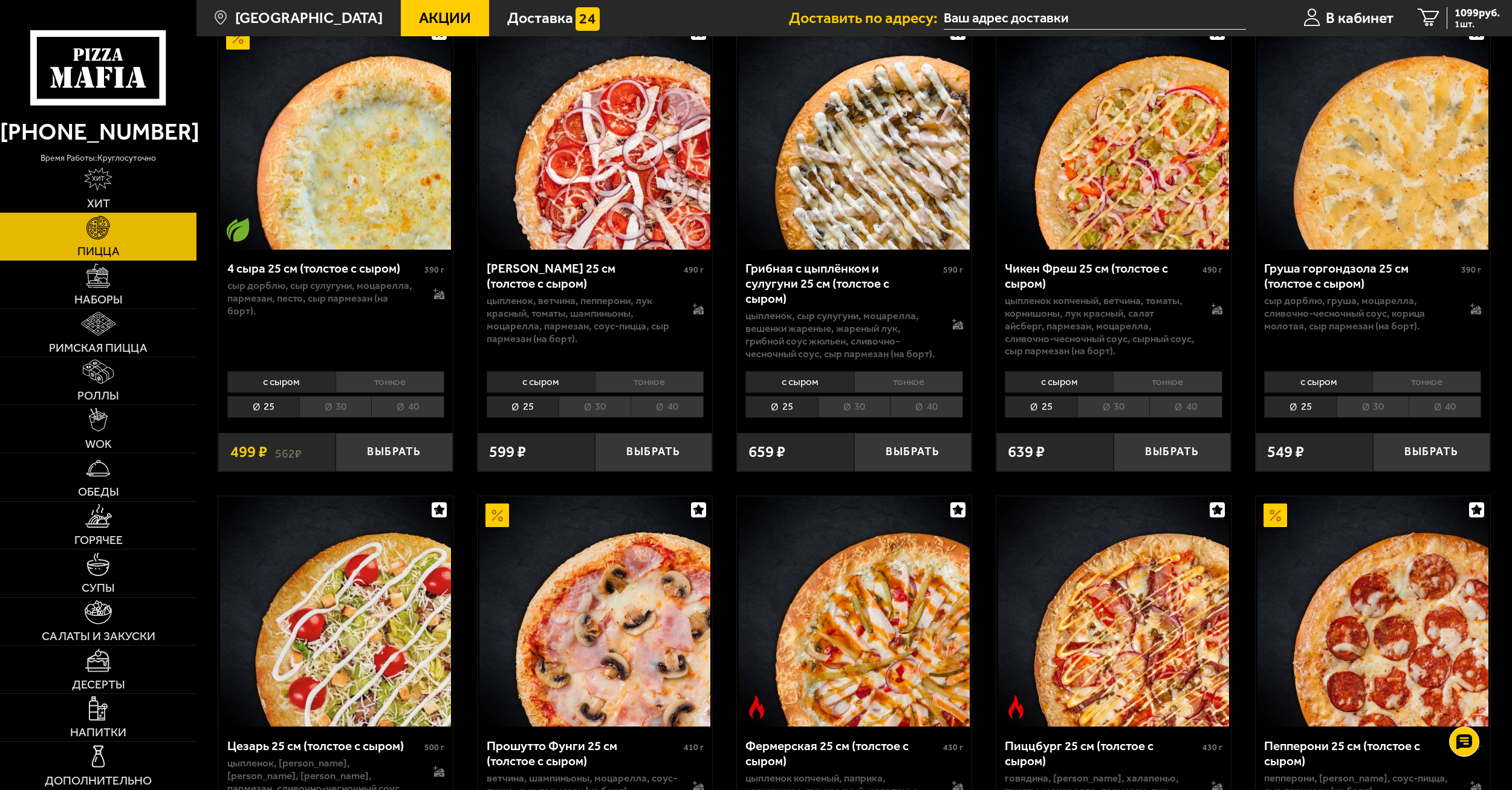
drag, startPoint x: 1178, startPoint y: 541, endPoint x: 1081, endPoint y: 598, distance: 112.5
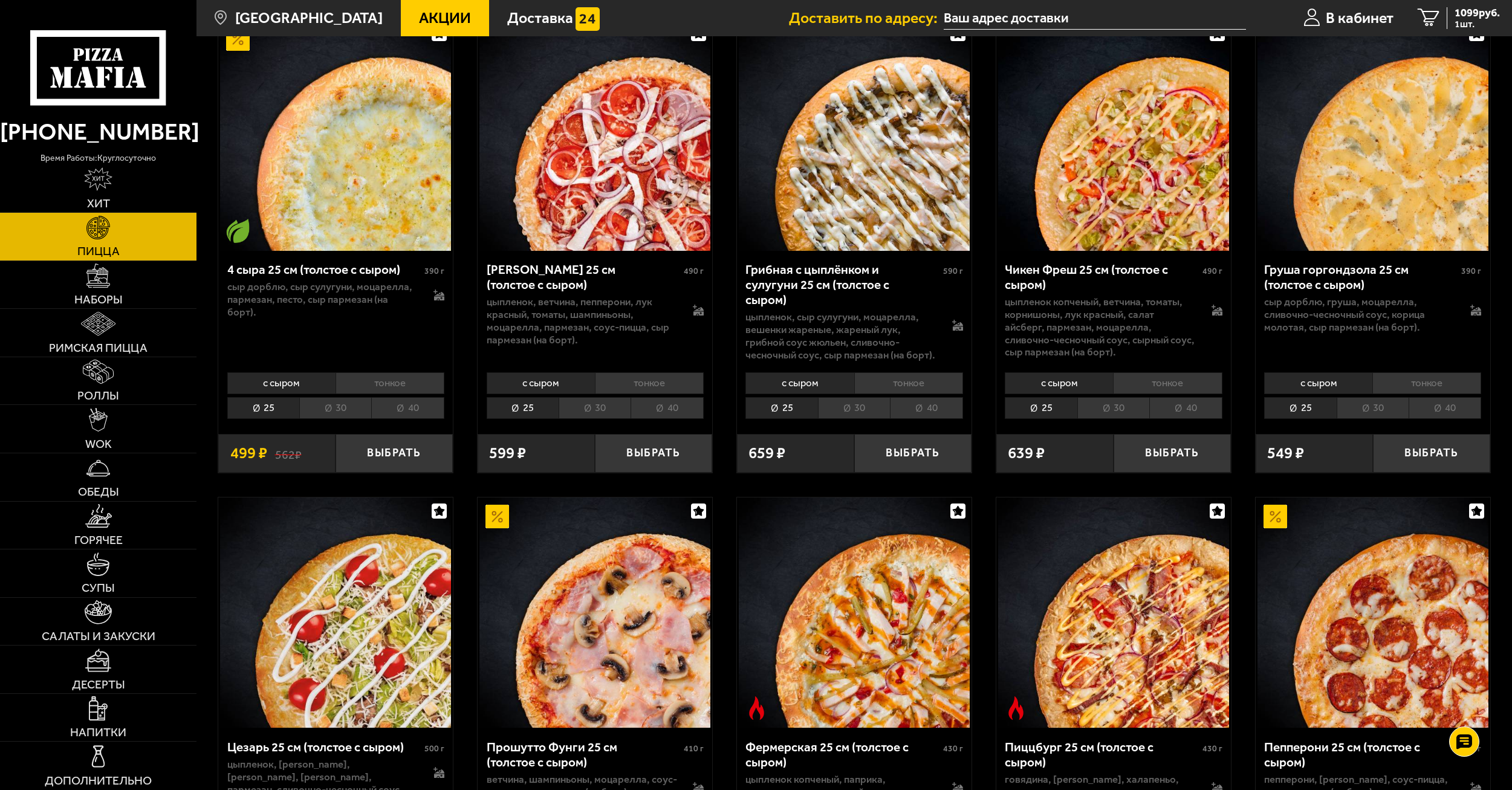
scroll to position [1003, 0]
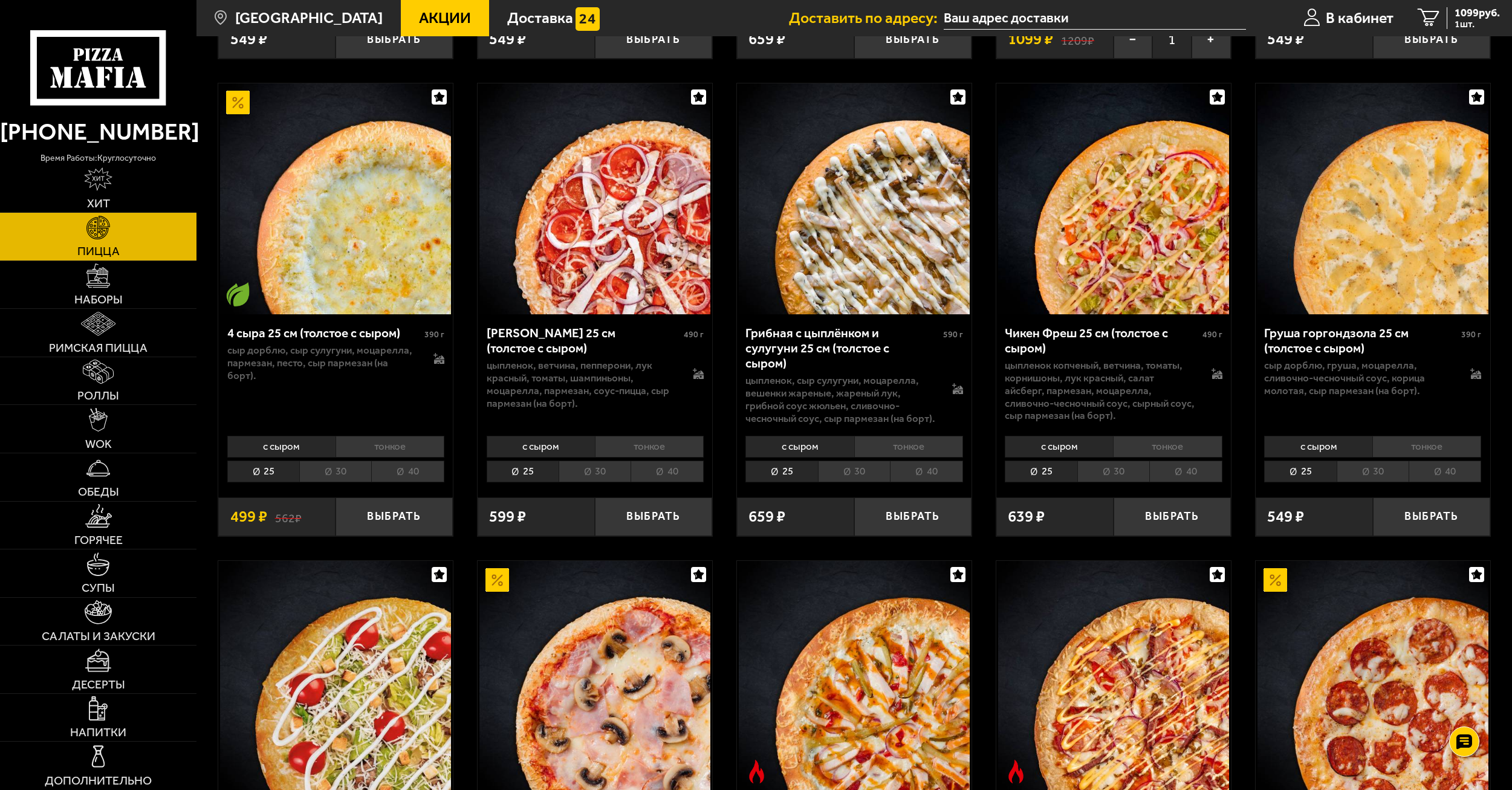
drag, startPoint x: 1081, startPoint y: 598, endPoint x: 1434, endPoint y: 409, distance: 400.4
click at [1434, 409] on div "Груша горгондзола 25 см (толстое с сыром) 390 г сыр дорблю, груша, моцарелла, с…" at bounding box center [1373, 372] width 234 height 116
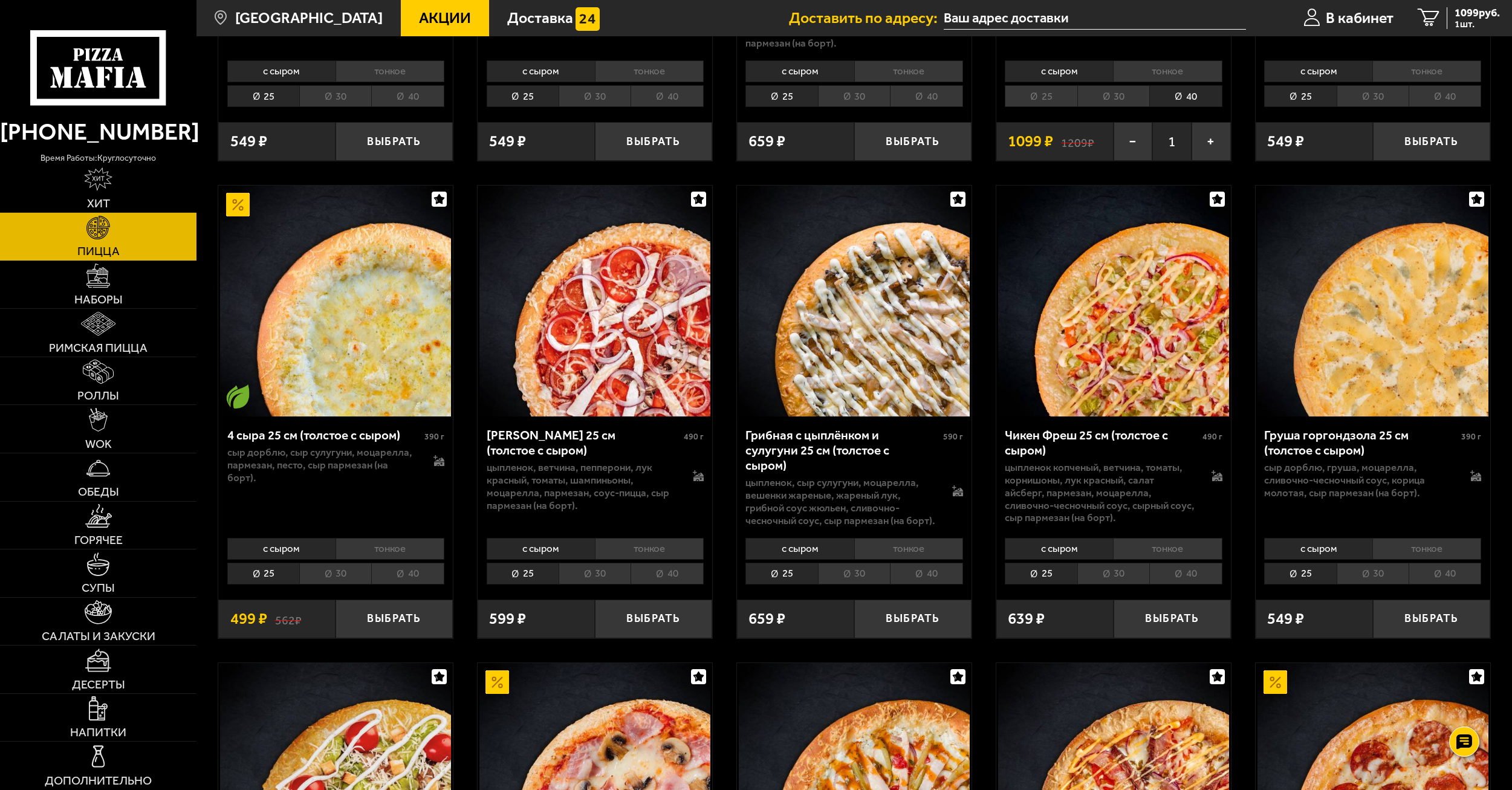
scroll to position [0, 0]
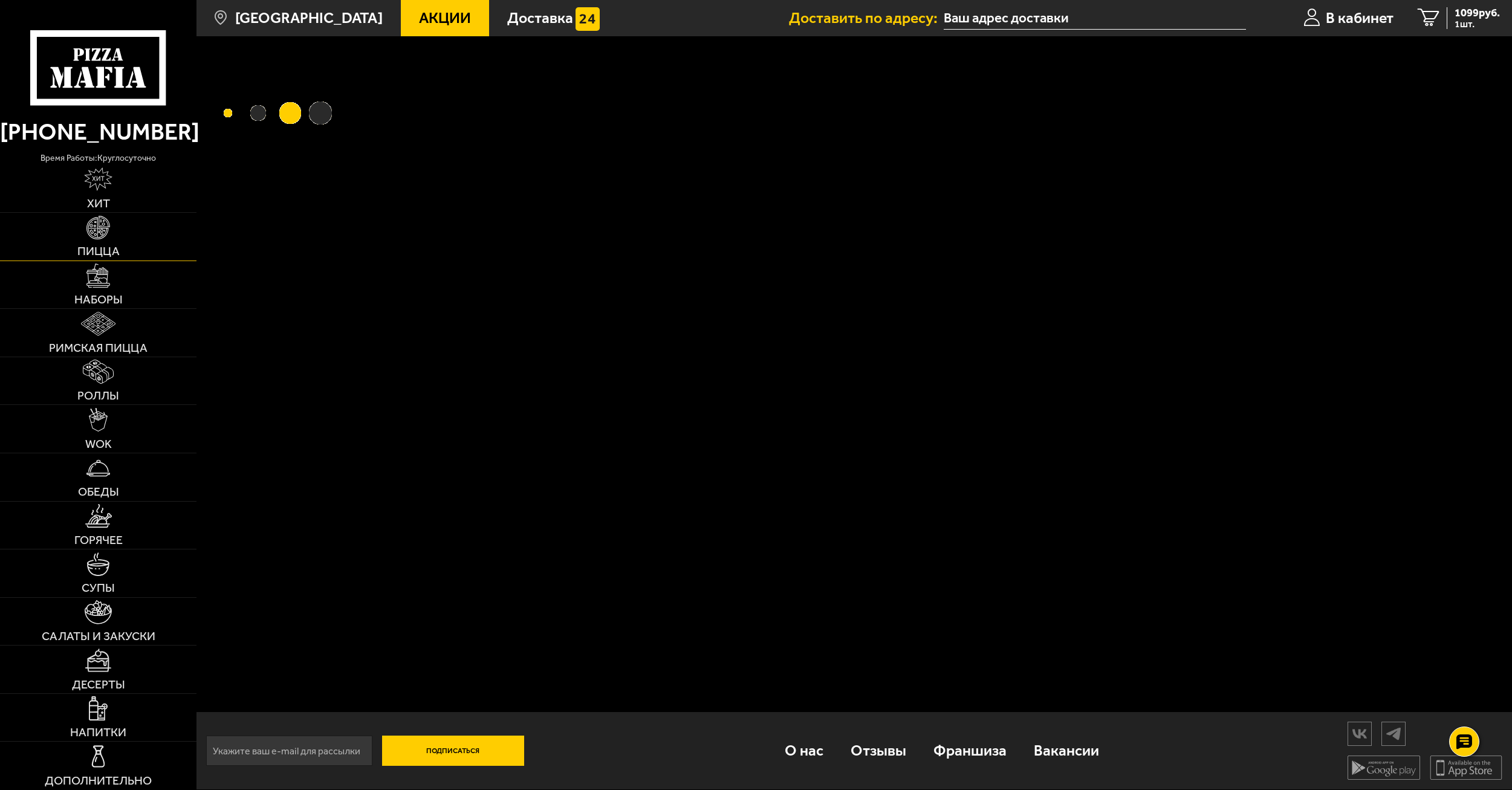
scroll to position [24, 0]
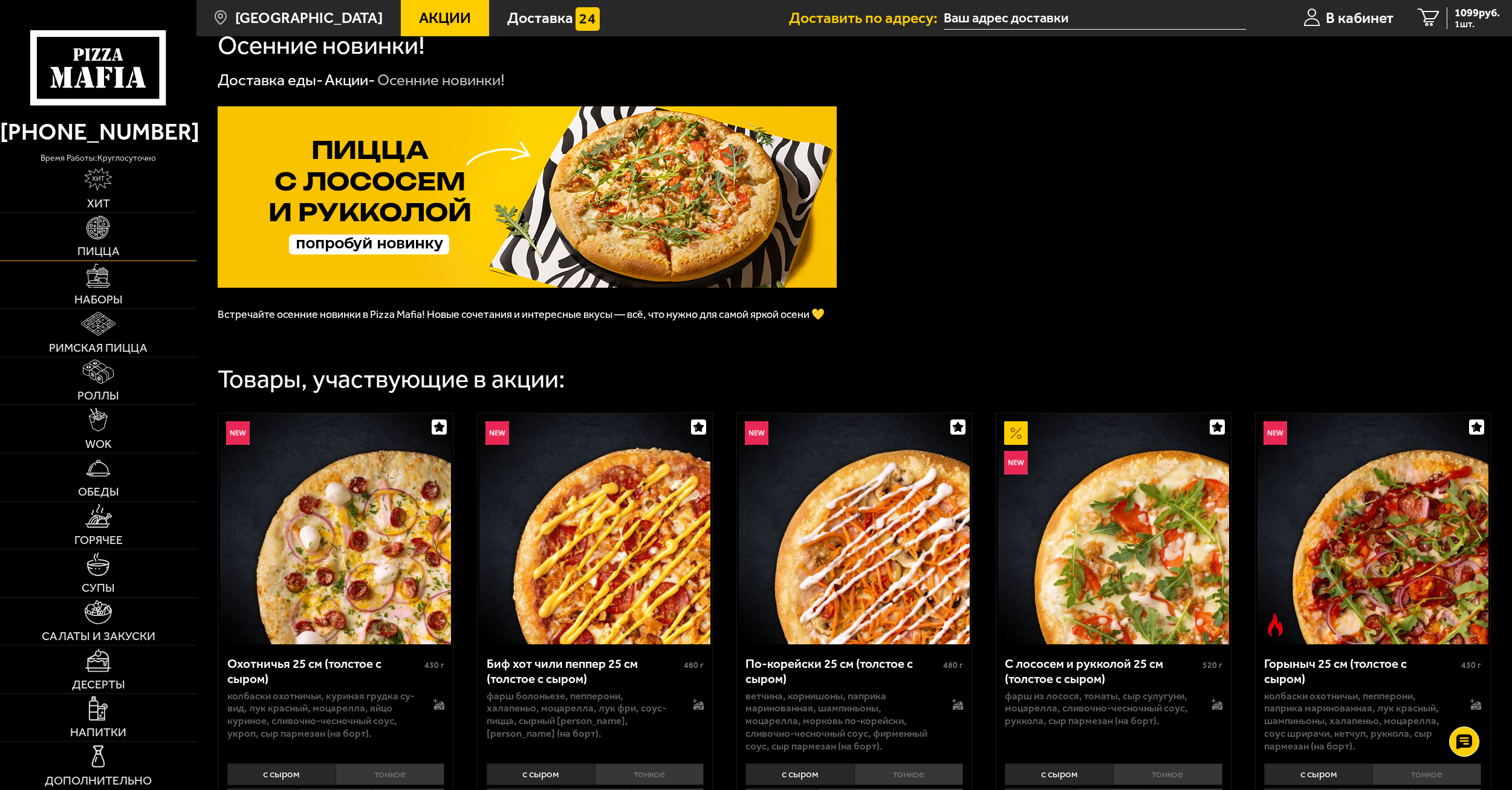
click at [104, 244] on link "Пицца" at bounding box center [98, 236] width 196 height 48
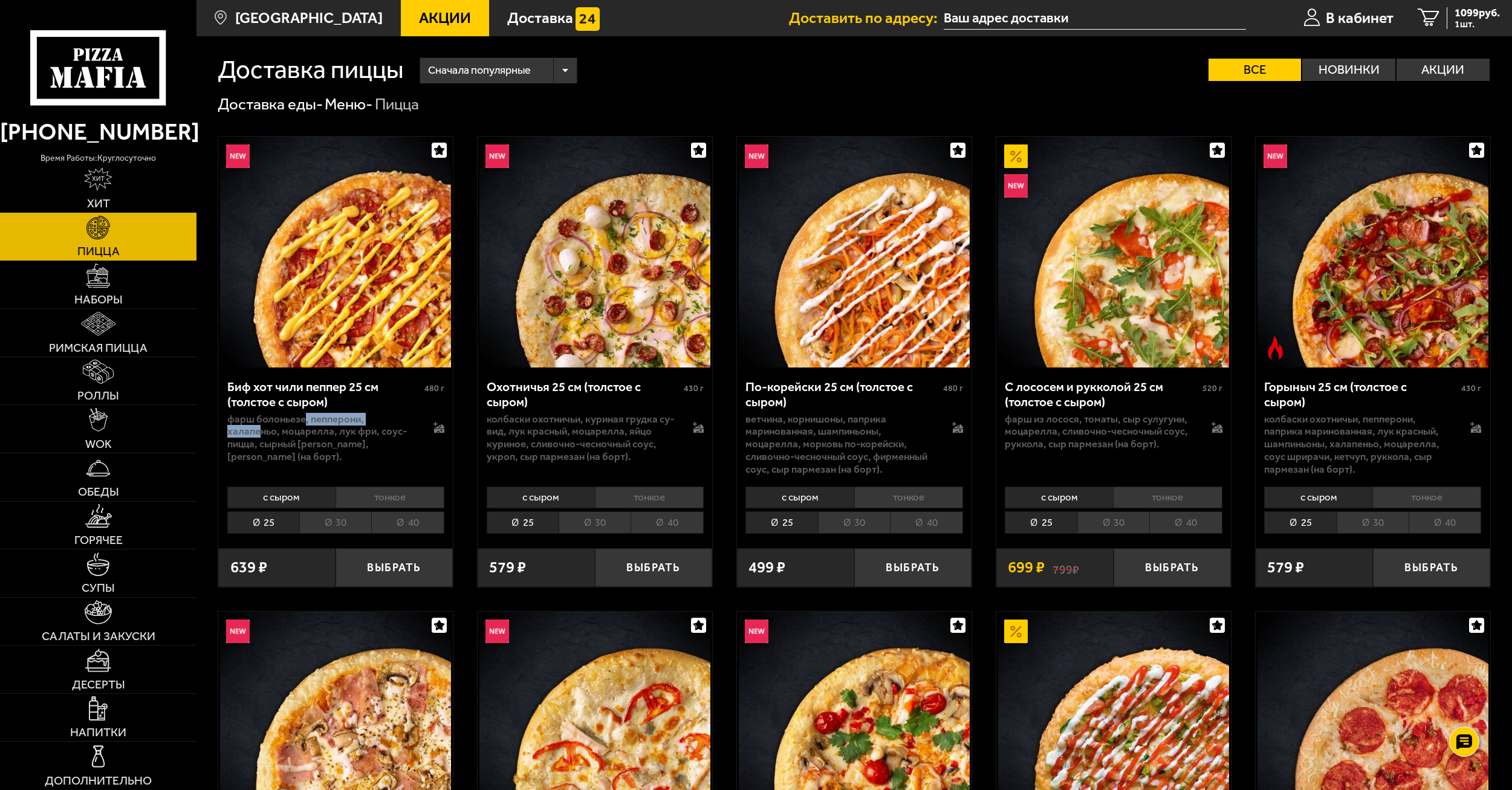
drag, startPoint x: 304, startPoint y: 419, endPoint x: 273, endPoint y: 417, distance: 31.1
click at [263, 427] on p "фарш болоньезе, пепперони, халапеньо, моцарелла, лук фри, соус-пицца, сырный [P…" at bounding box center [322, 438] width 190 height 50
click at [516, 112] on div "Доставка еды - Меню - Пицца" at bounding box center [854, 104] width 1273 height 20
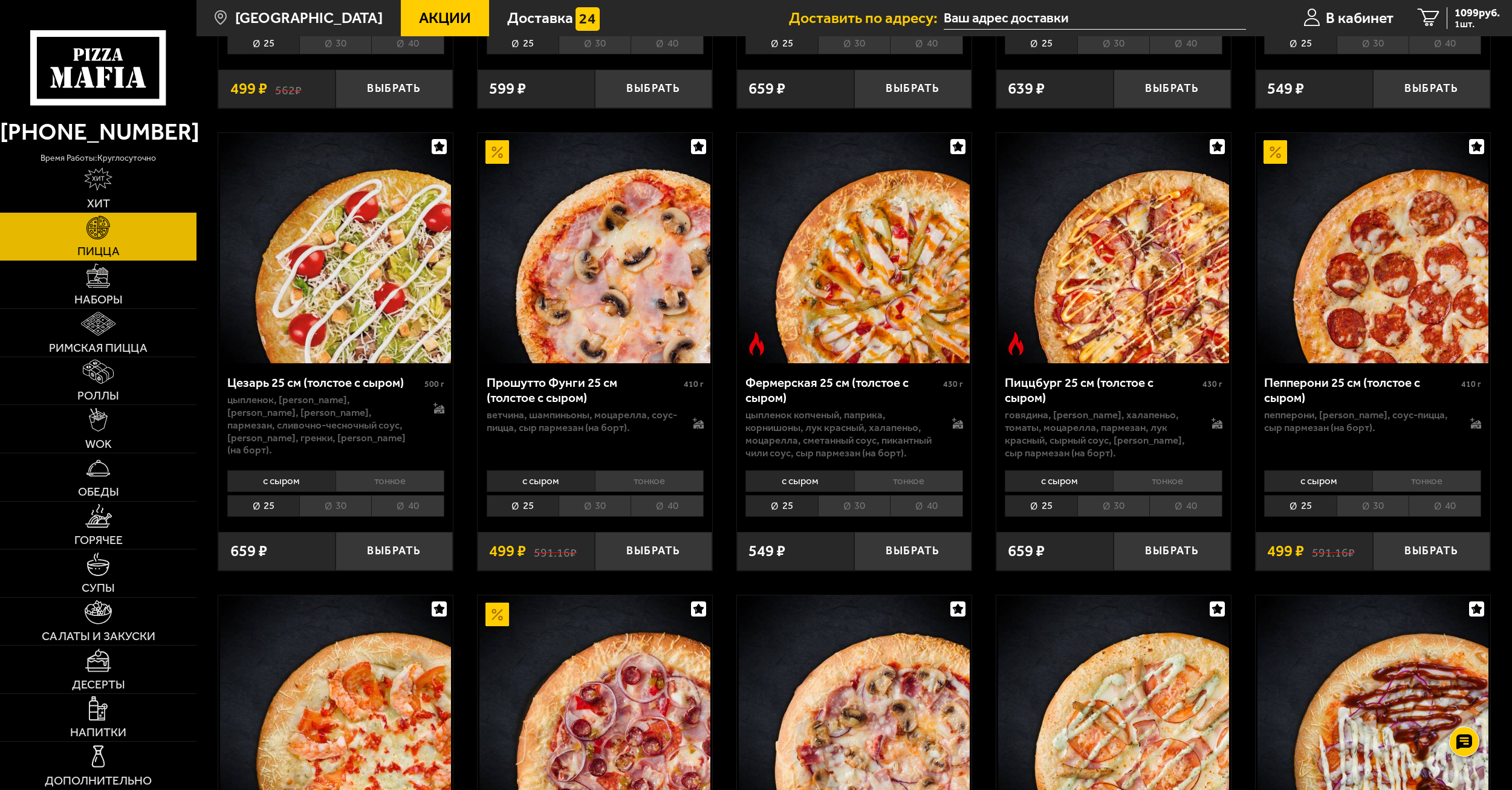
scroll to position [1391, 0]
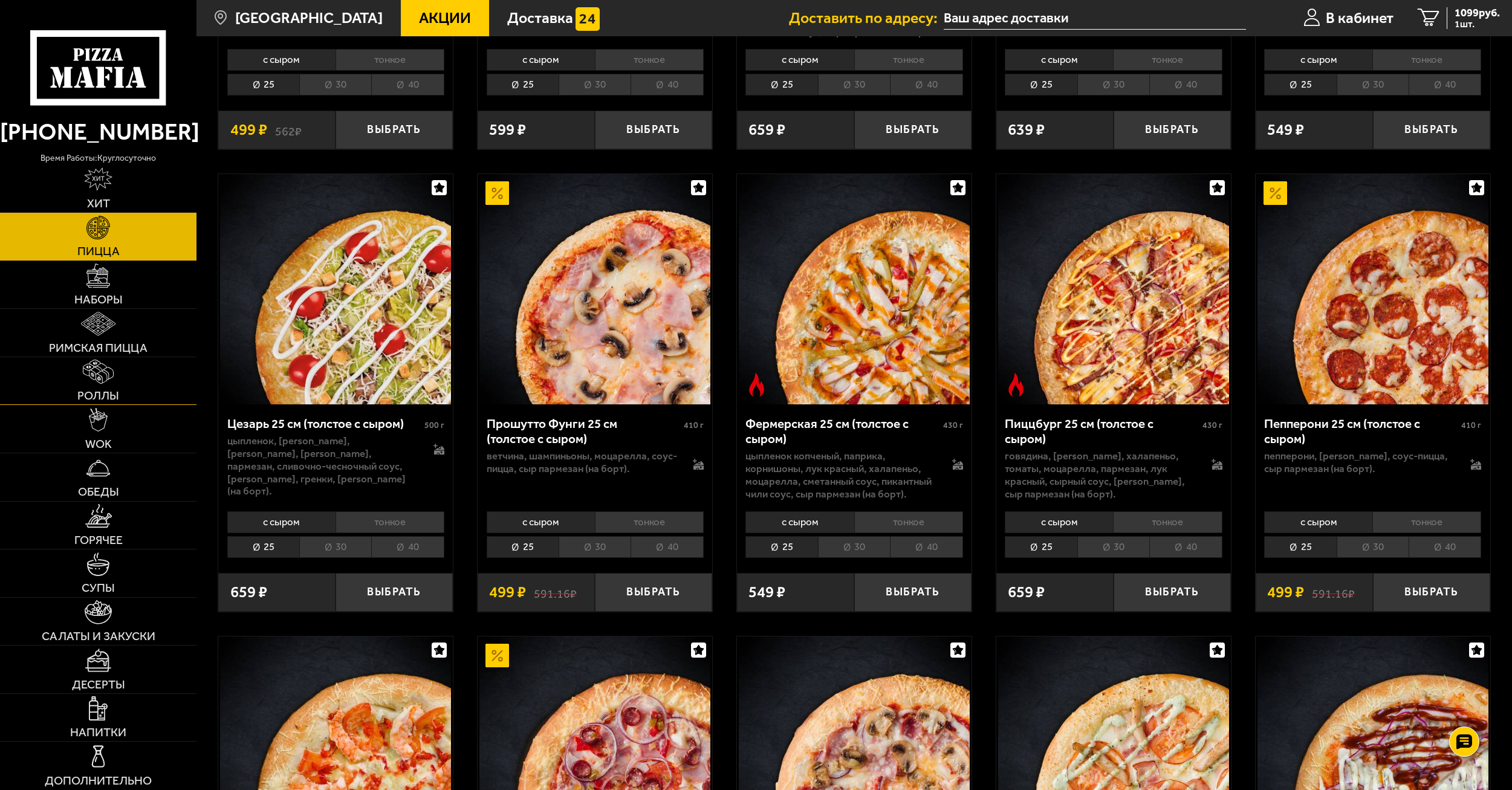
click at [79, 375] on link "Роллы" at bounding box center [98, 381] width 196 height 48
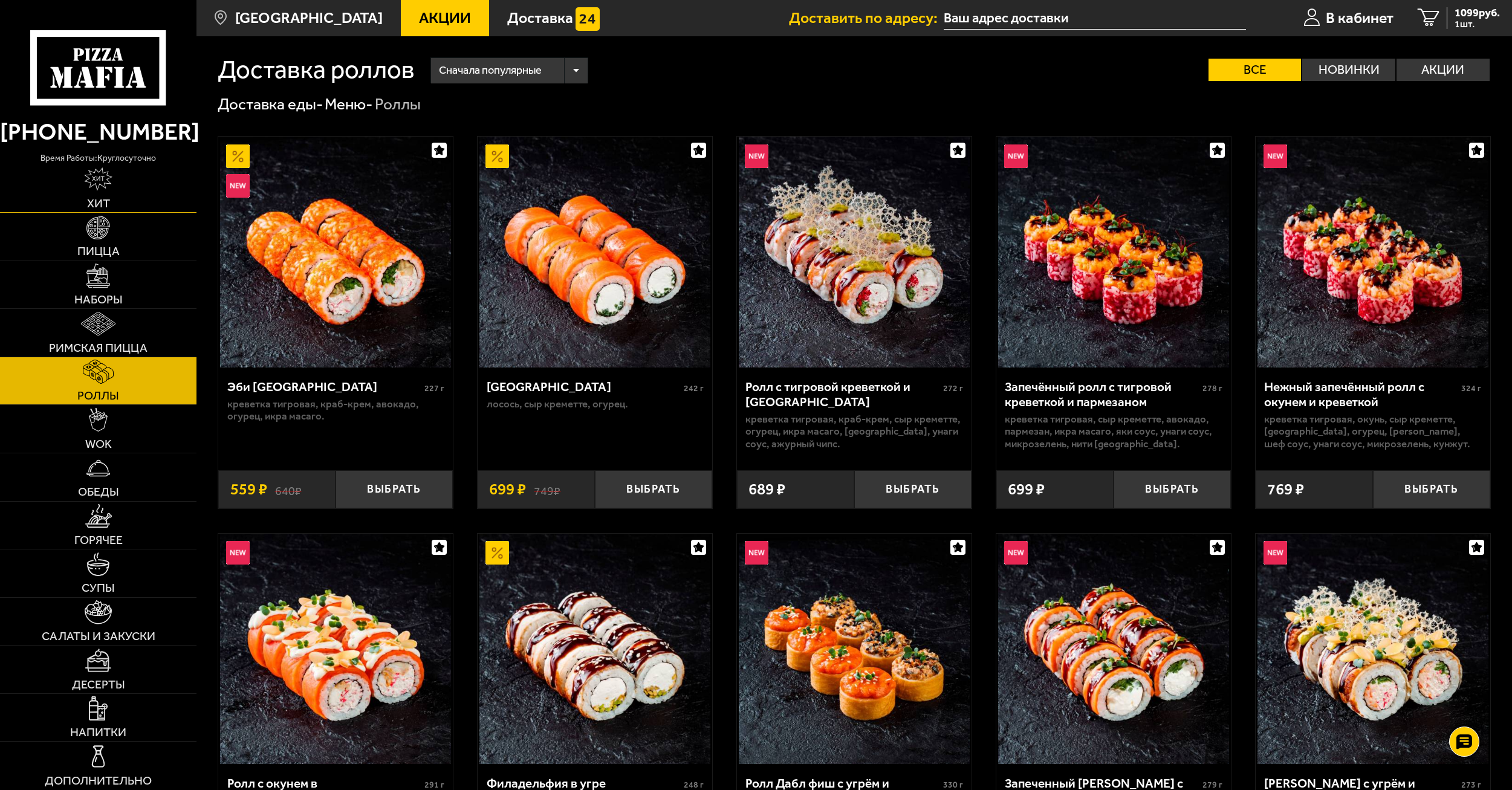
click at [99, 199] on span "Хит" at bounding box center [98, 204] width 23 height 12
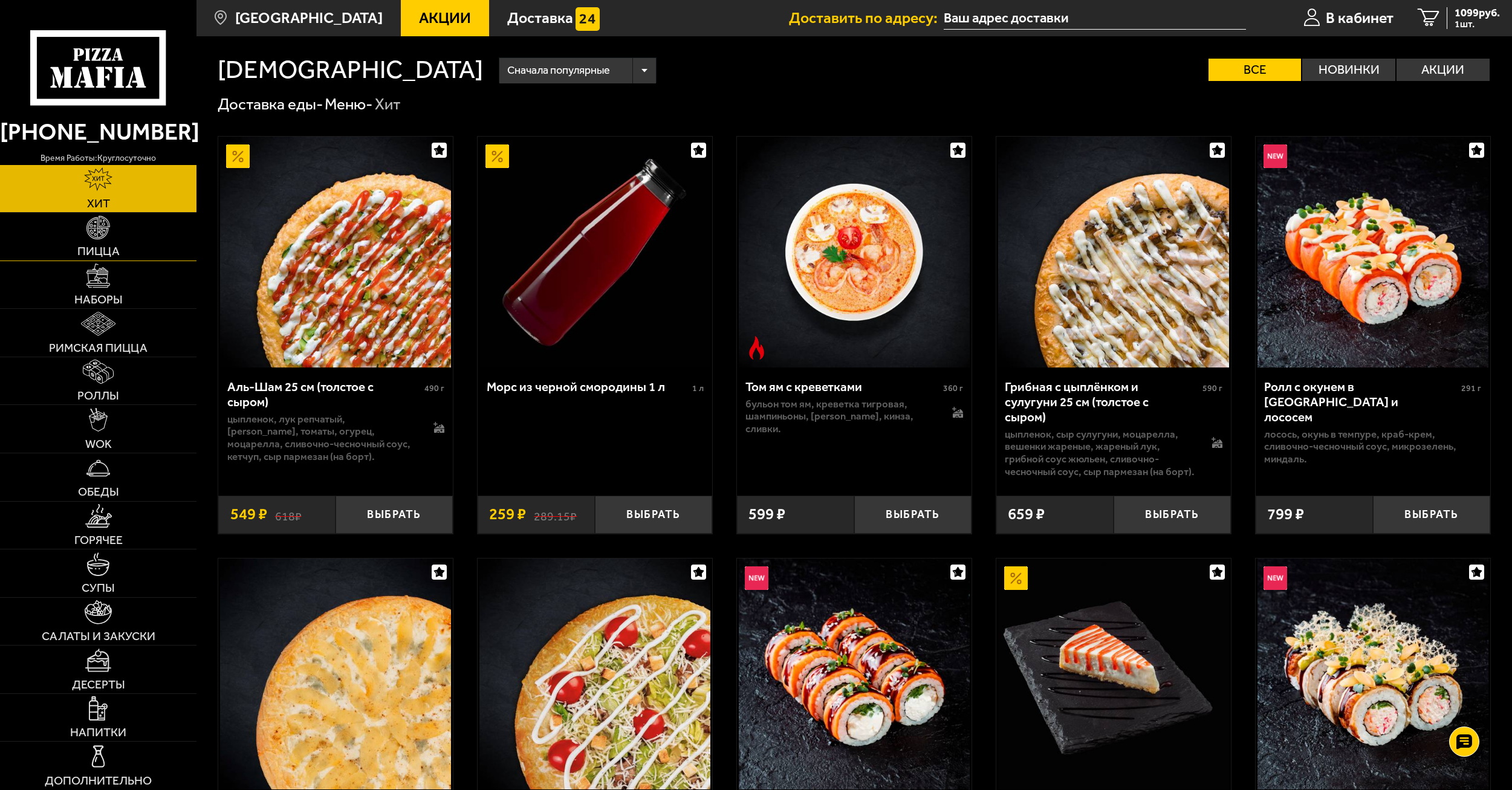
click at [136, 239] on link "Пицца" at bounding box center [98, 236] width 196 height 48
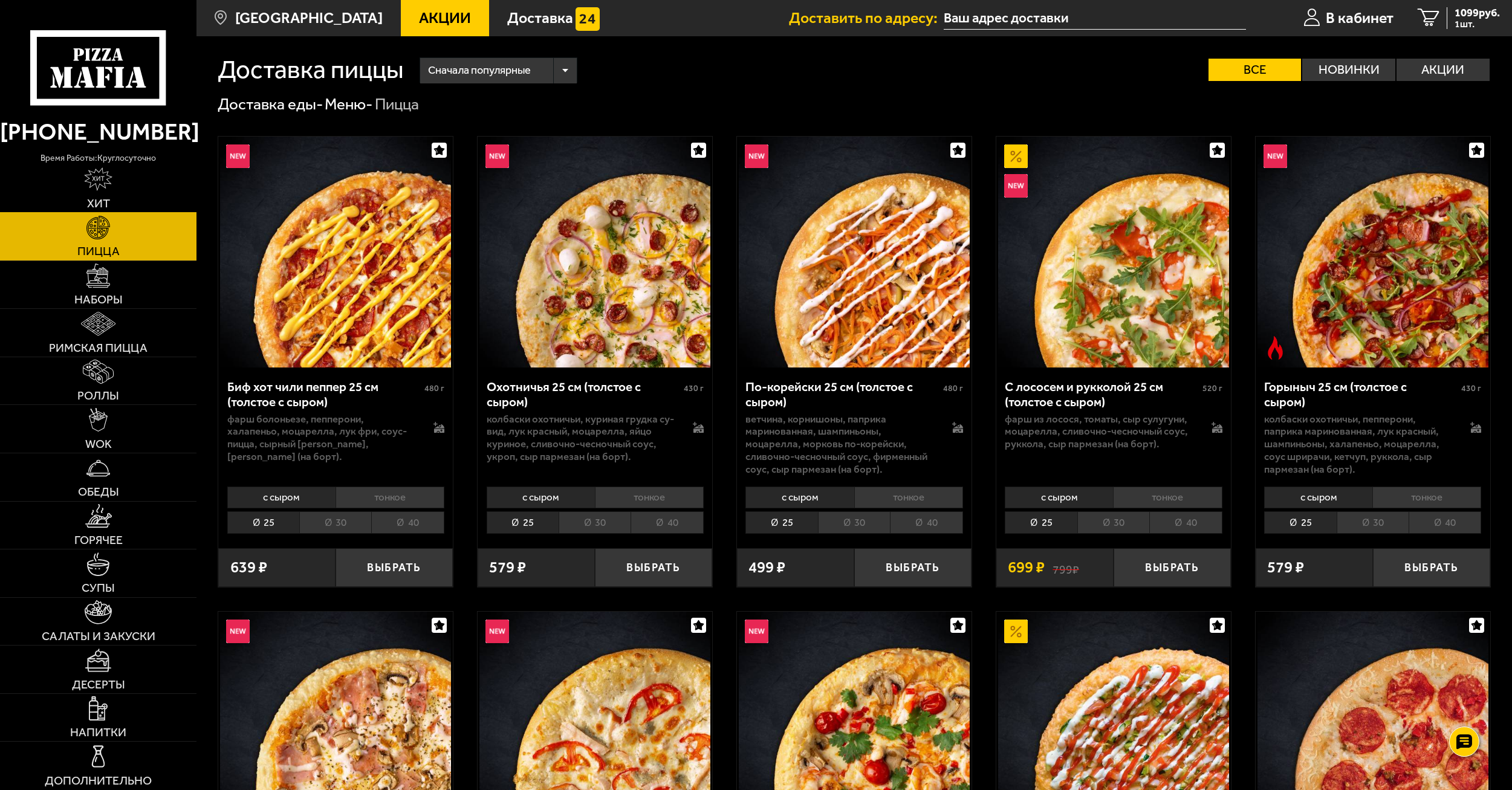
click at [114, 177] on link "Хит" at bounding box center [98, 189] width 196 height 48
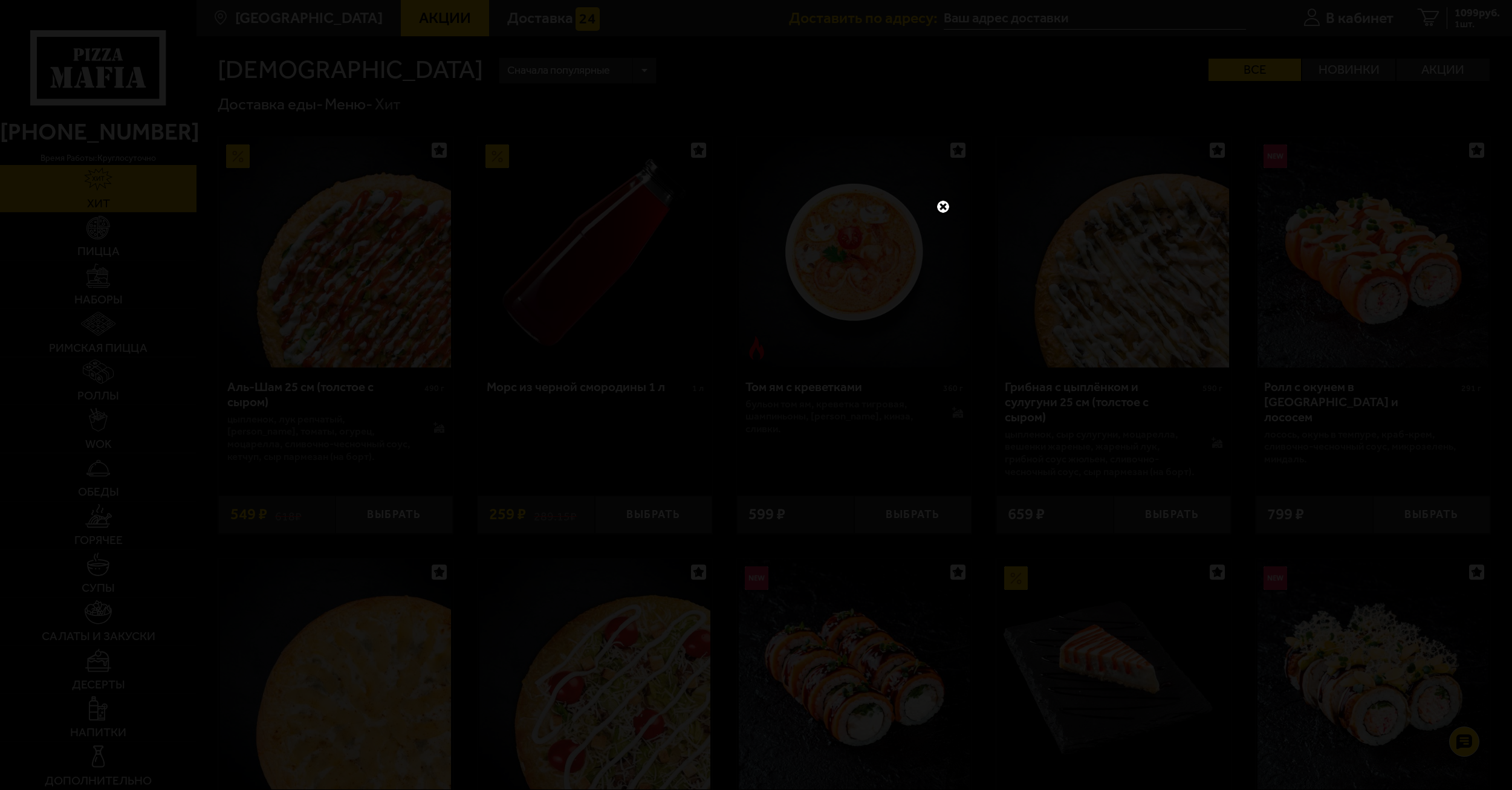
click at [939, 206] on link at bounding box center [943, 206] width 16 height 16
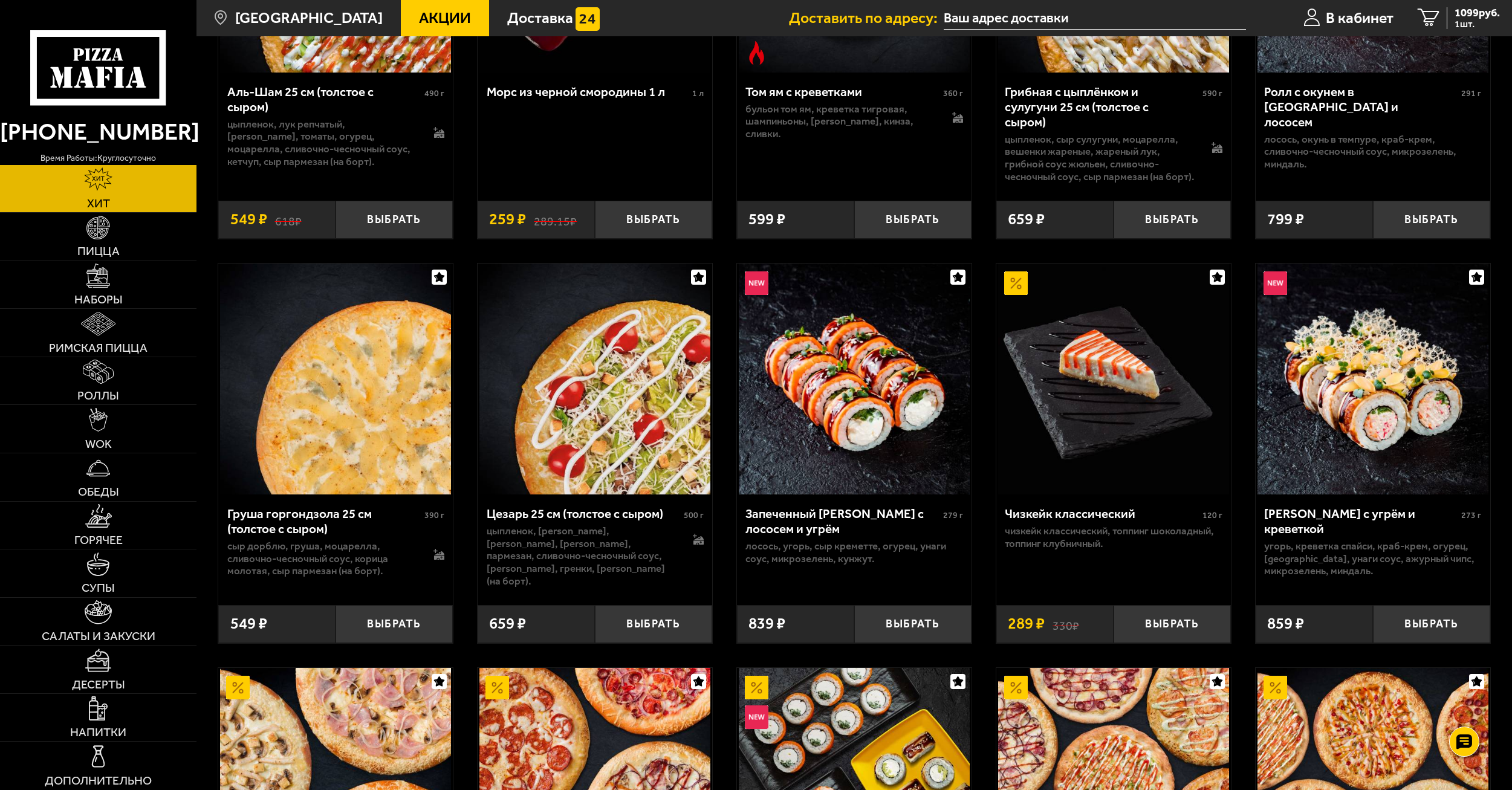
scroll to position [302, 0]
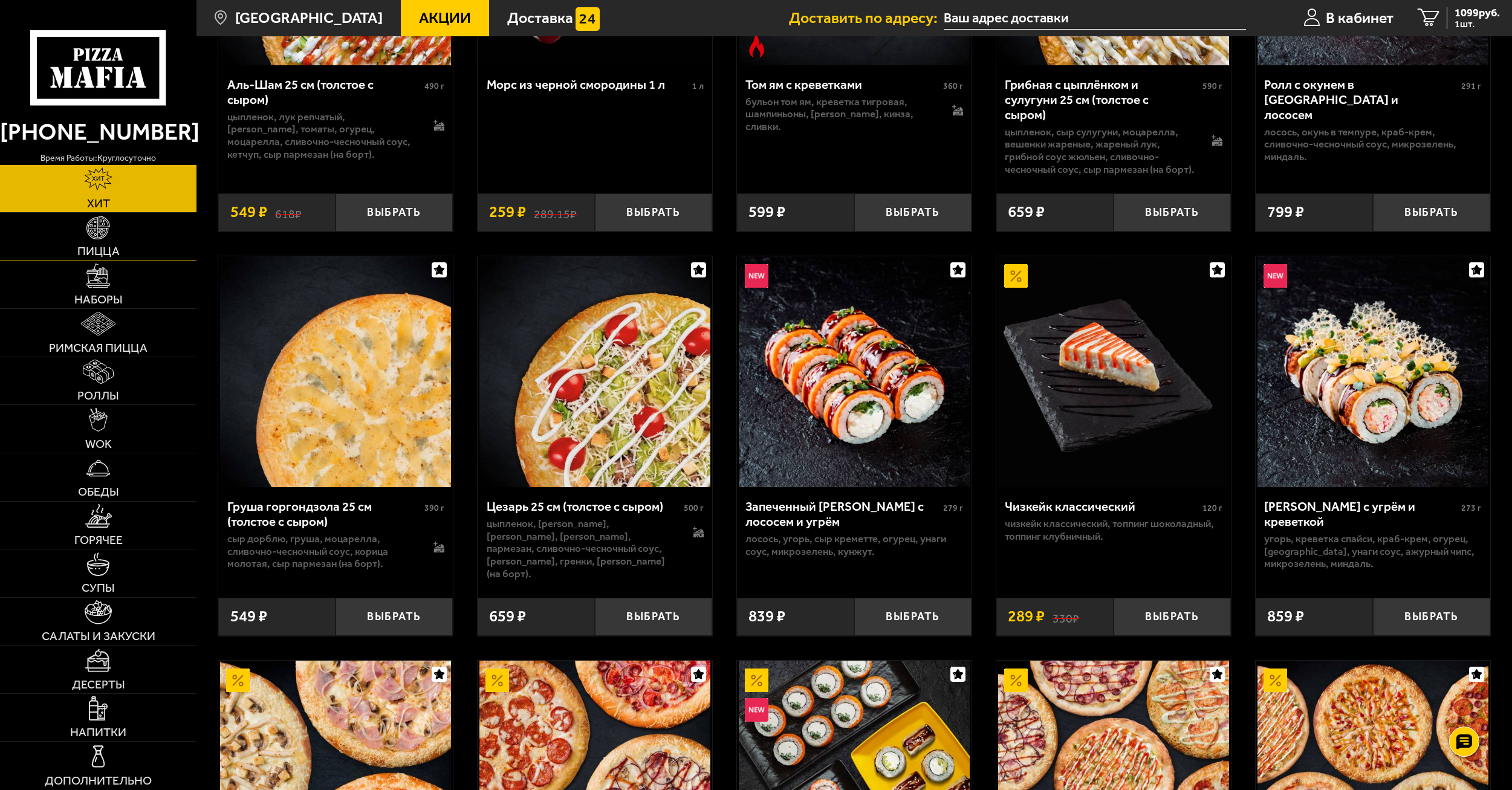
click at [129, 243] on link "Пицца" at bounding box center [98, 236] width 196 height 48
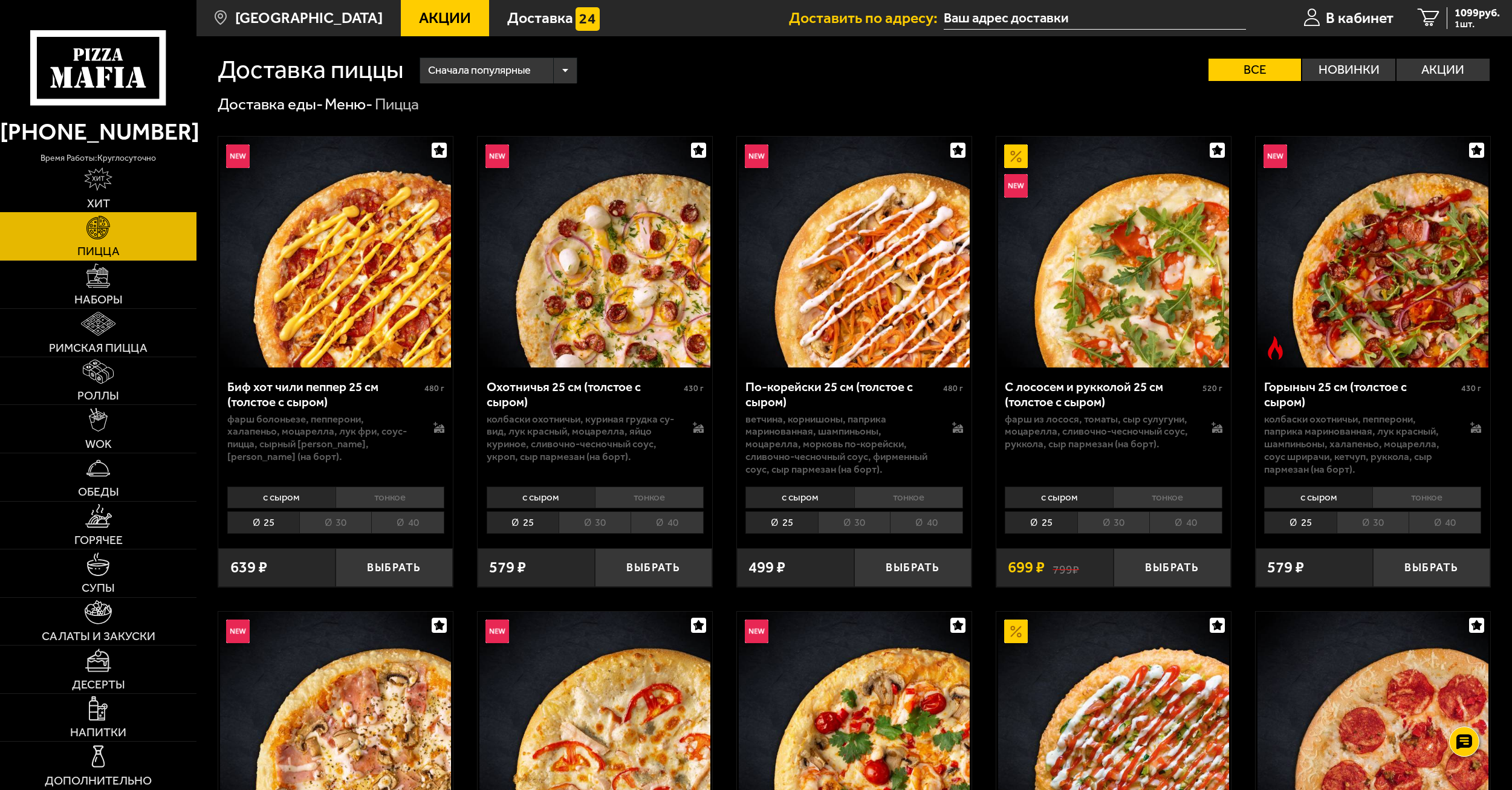
click at [75, 196] on link "Хит" at bounding box center [98, 189] width 196 height 48
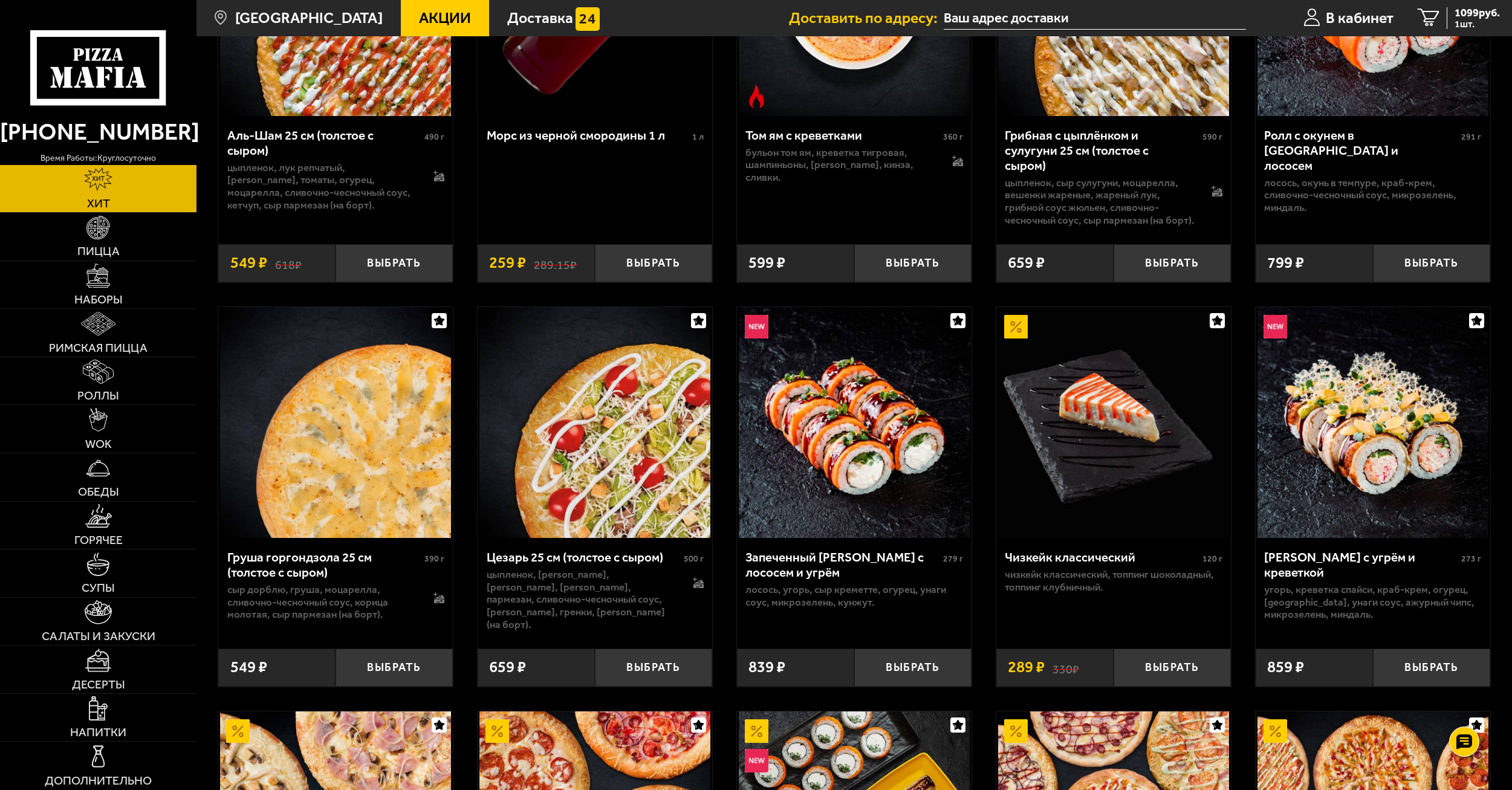
scroll to position [206, 0]
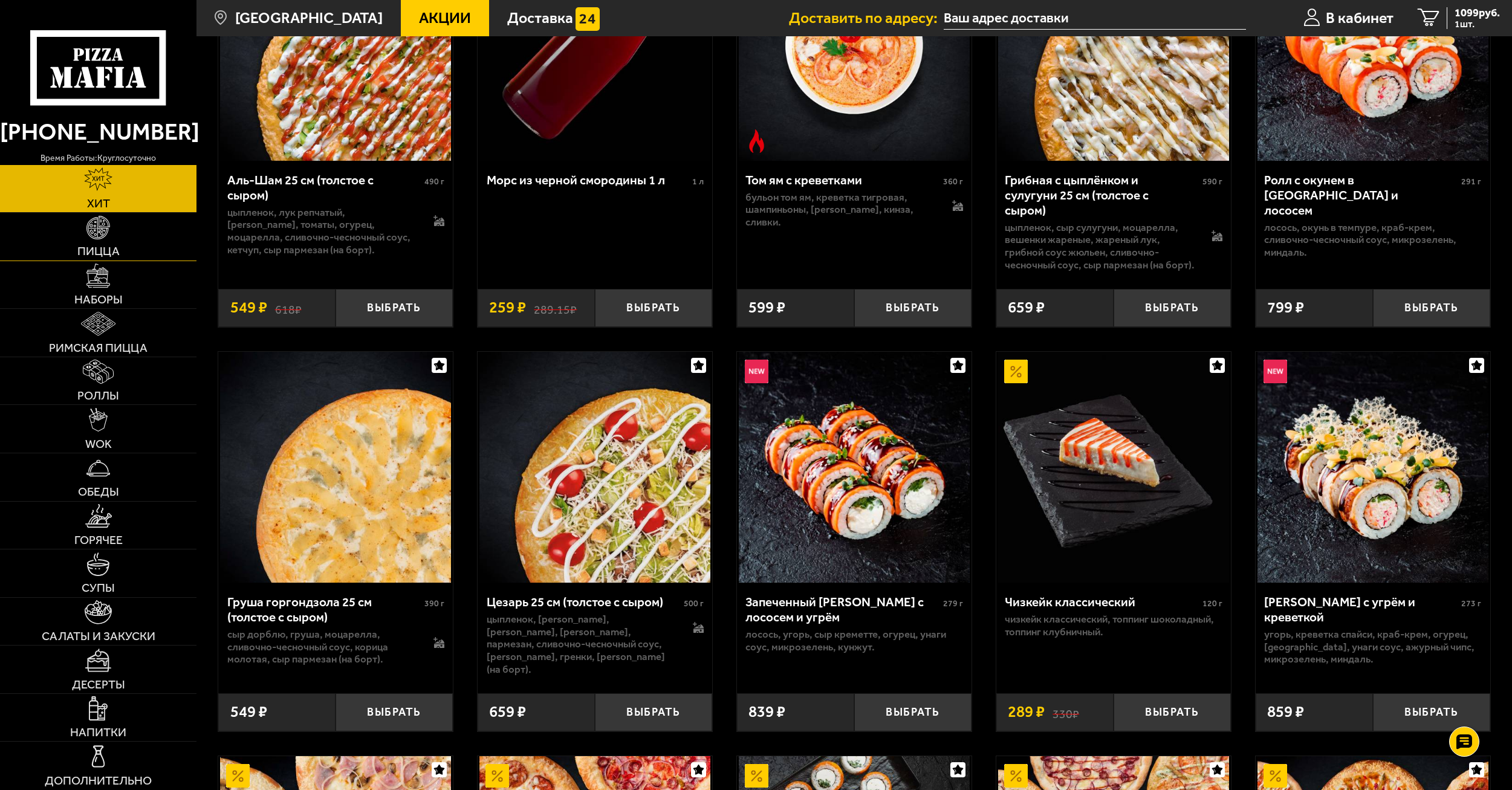
drag, startPoint x: 131, startPoint y: 223, endPoint x: 129, endPoint y: 232, distance: 9.2
click at [129, 225] on link "Пицца" at bounding box center [98, 236] width 196 height 48
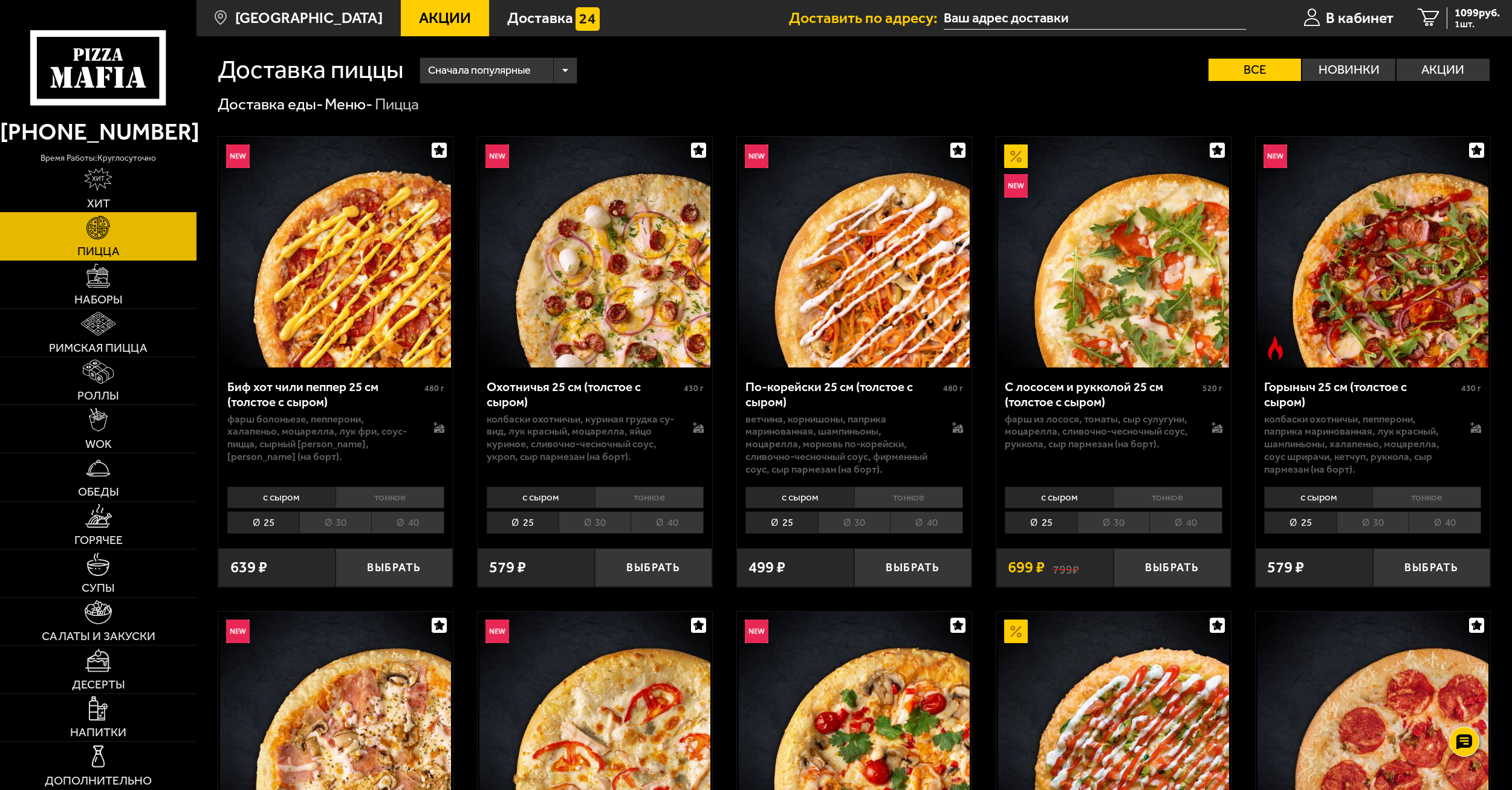
click at [144, 178] on link "Хит" at bounding box center [98, 189] width 196 height 48
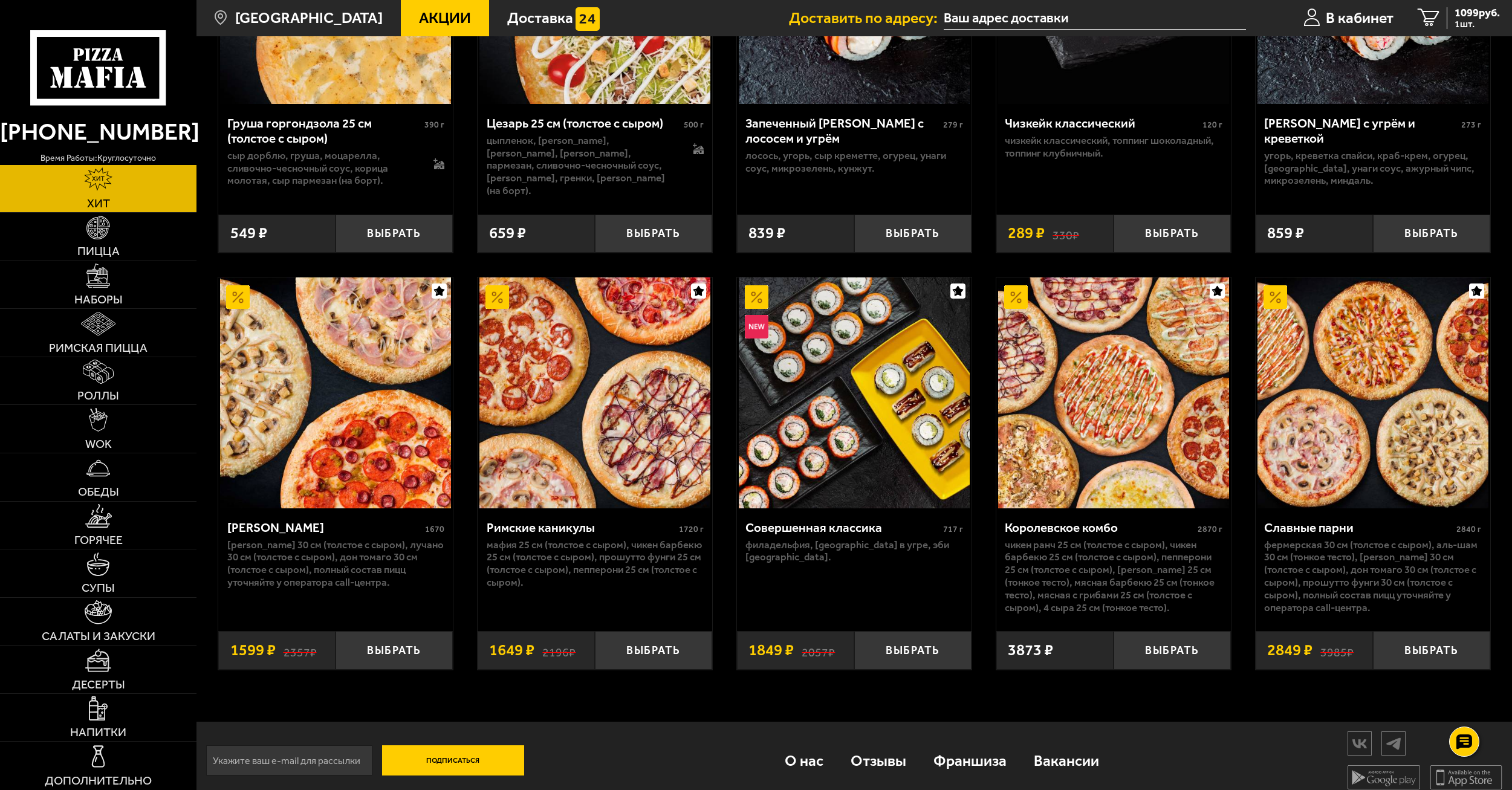
scroll to position [690, 0]
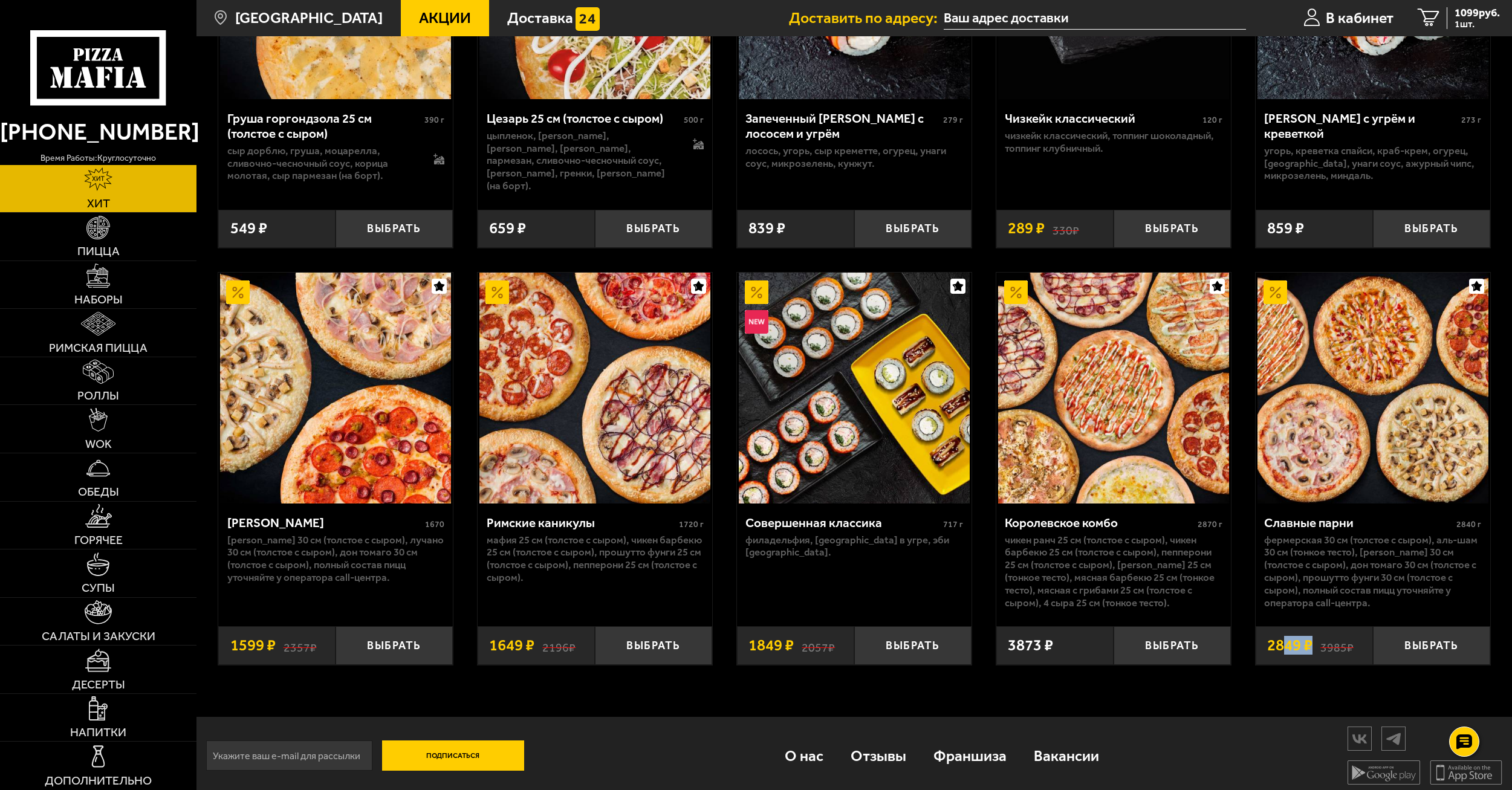
drag, startPoint x: 1308, startPoint y: 638, endPoint x: 1284, endPoint y: 636, distance: 24.1
click at [1284, 638] on span "2849 ₽" at bounding box center [1290, 646] width 45 height 16
click at [1309, 660] on div "Славные парни 2840 г Фермерская 30 см (толстое с сыром), Аль-Шам 30 см (тонкое …" at bounding box center [1373, 468] width 236 height 393
click at [1348, 686] on div "Хиты Сначала популярные Все Новинки Акции Пожелания Острое блюдо цыпленок лук р…" at bounding box center [854, 31] width 1316 height 1371
click at [132, 245] on link "Пицца" at bounding box center [98, 236] width 196 height 48
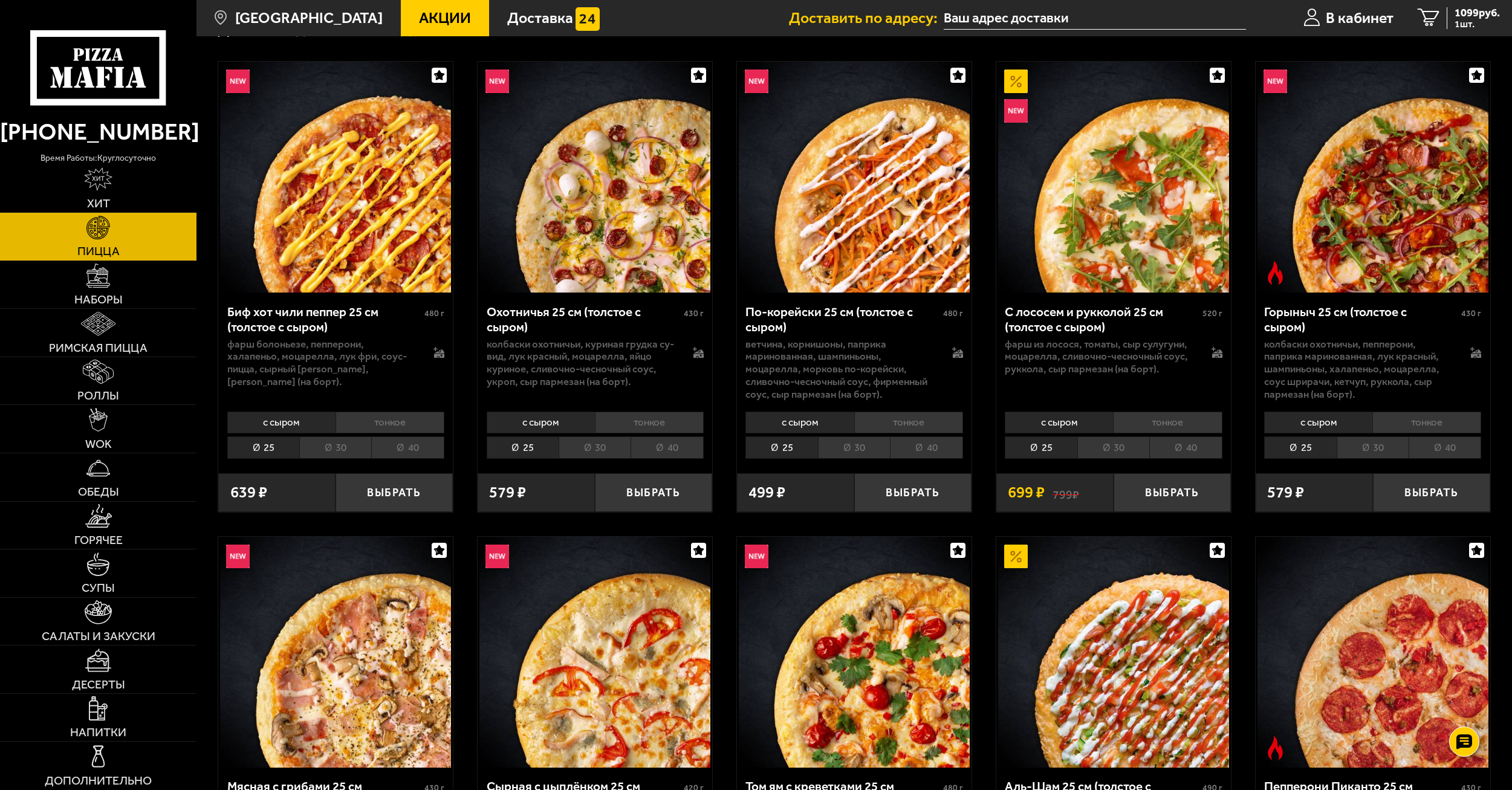
scroll to position [61, 0]
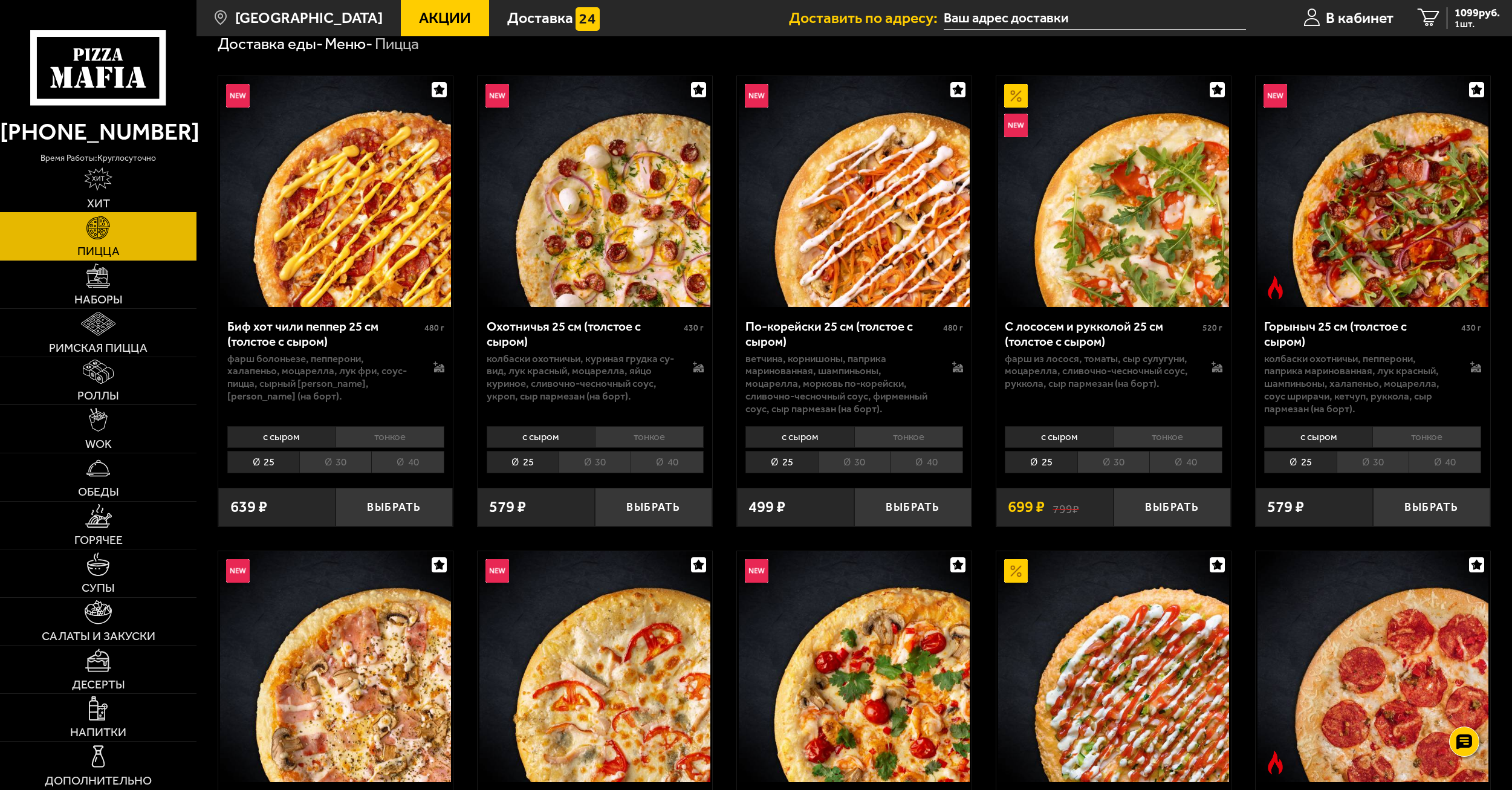
click at [118, 199] on link "Хит" at bounding box center [98, 189] width 196 height 48
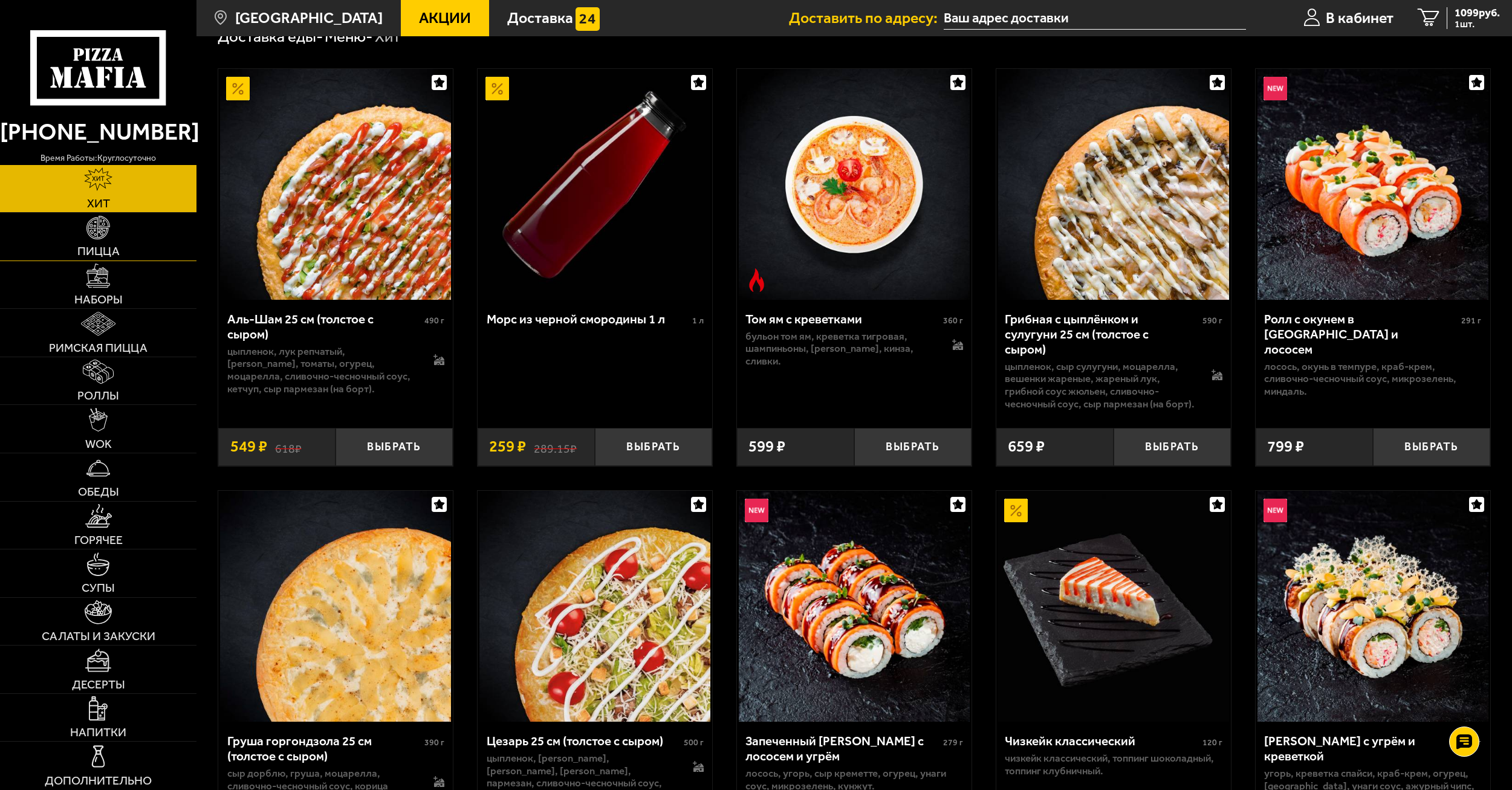
scroll to position [61, 0]
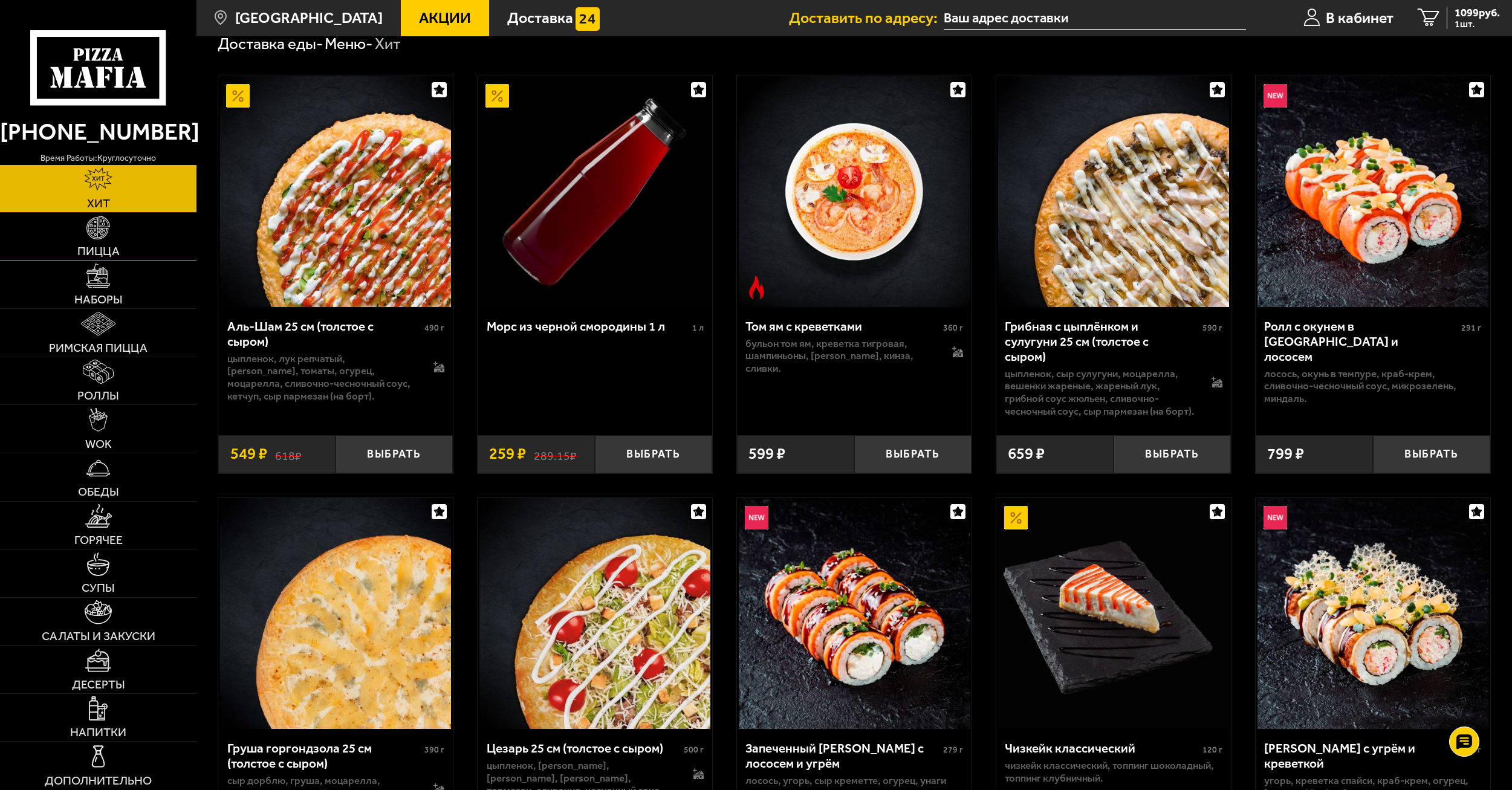
click at [122, 249] on link "Пицца" at bounding box center [98, 236] width 196 height 48
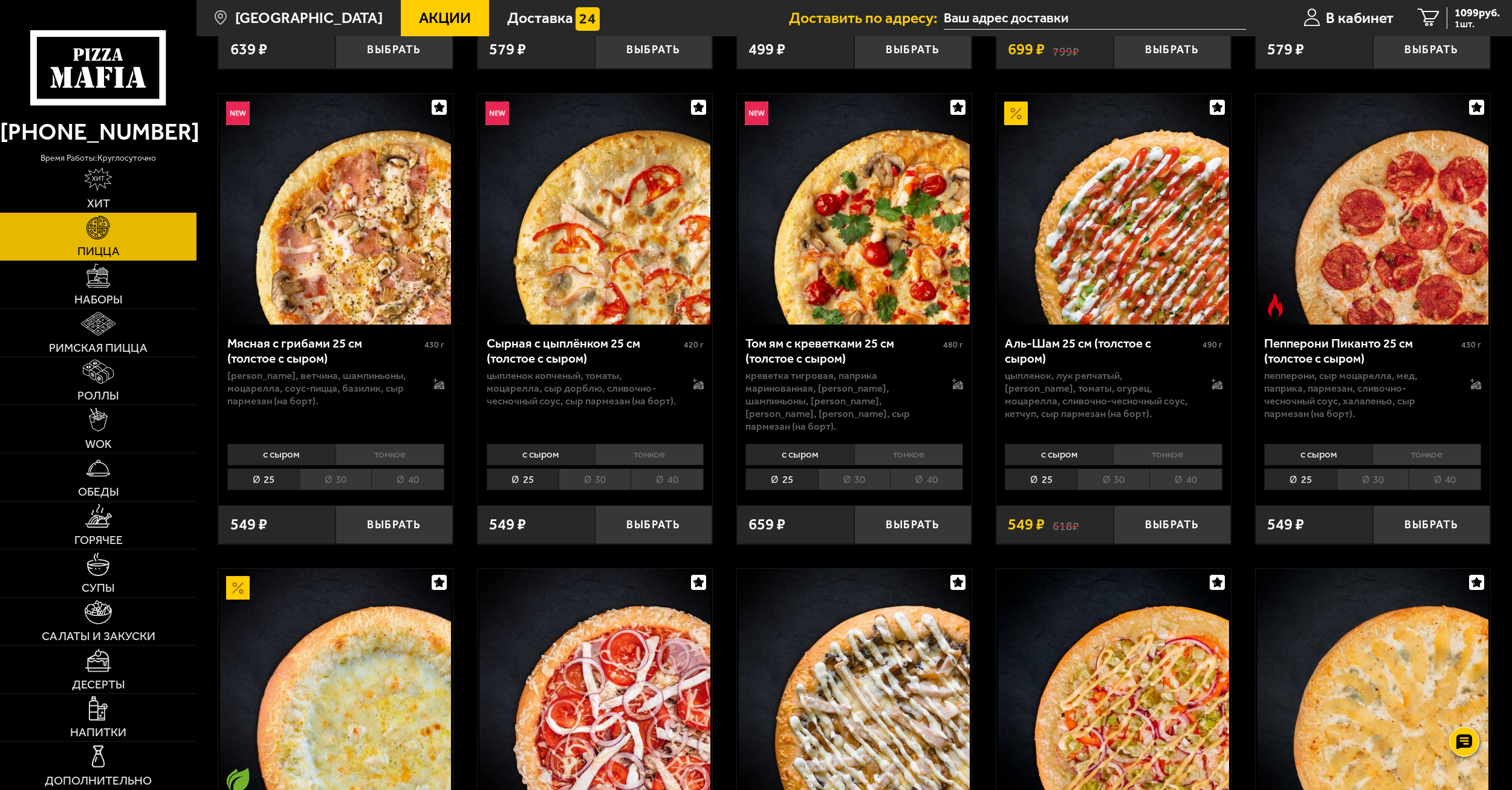
scroll to position [544, 0]
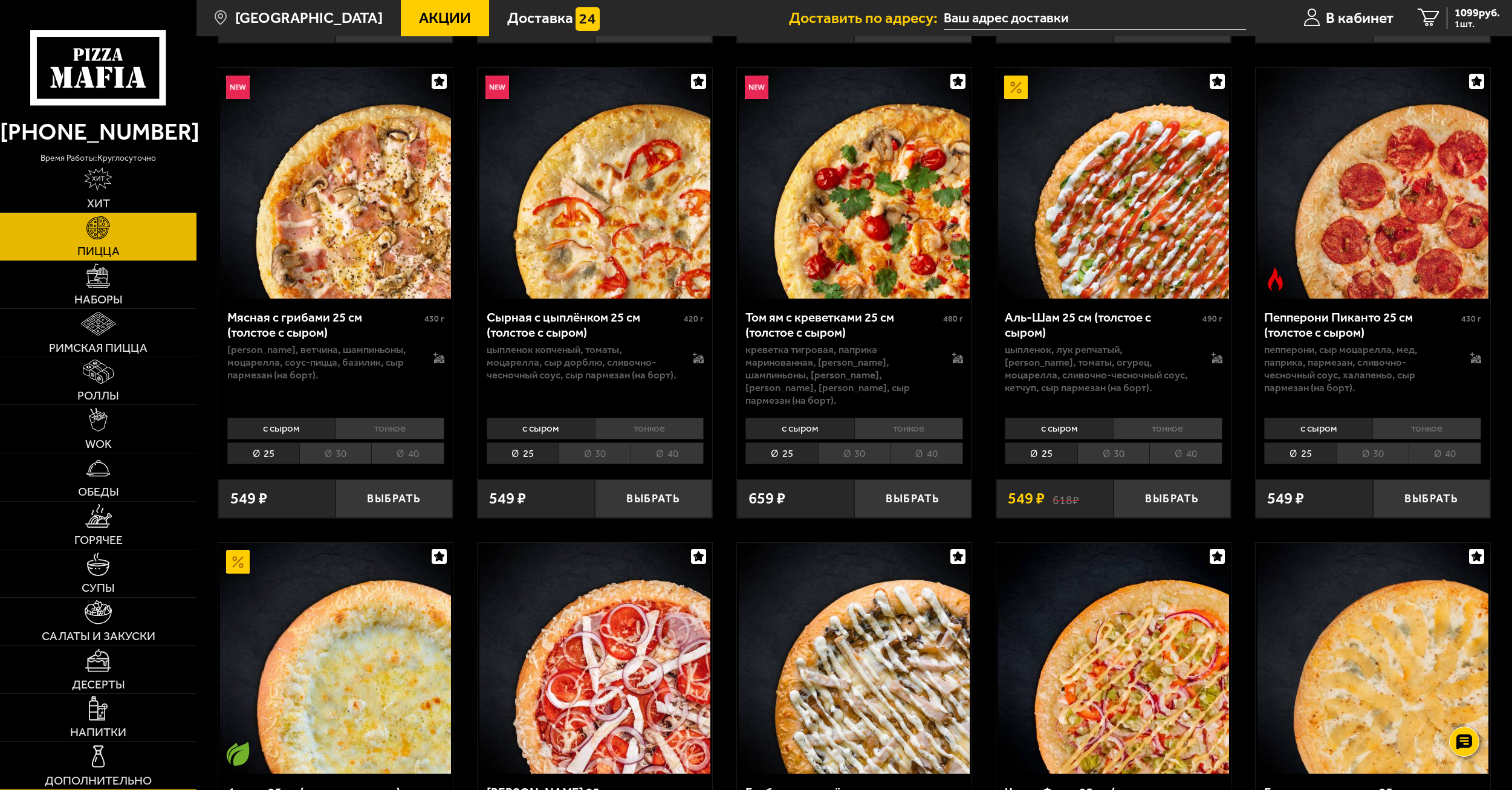
click at [98, 755] on img at bounding box center [98, 756] width 23 height 23
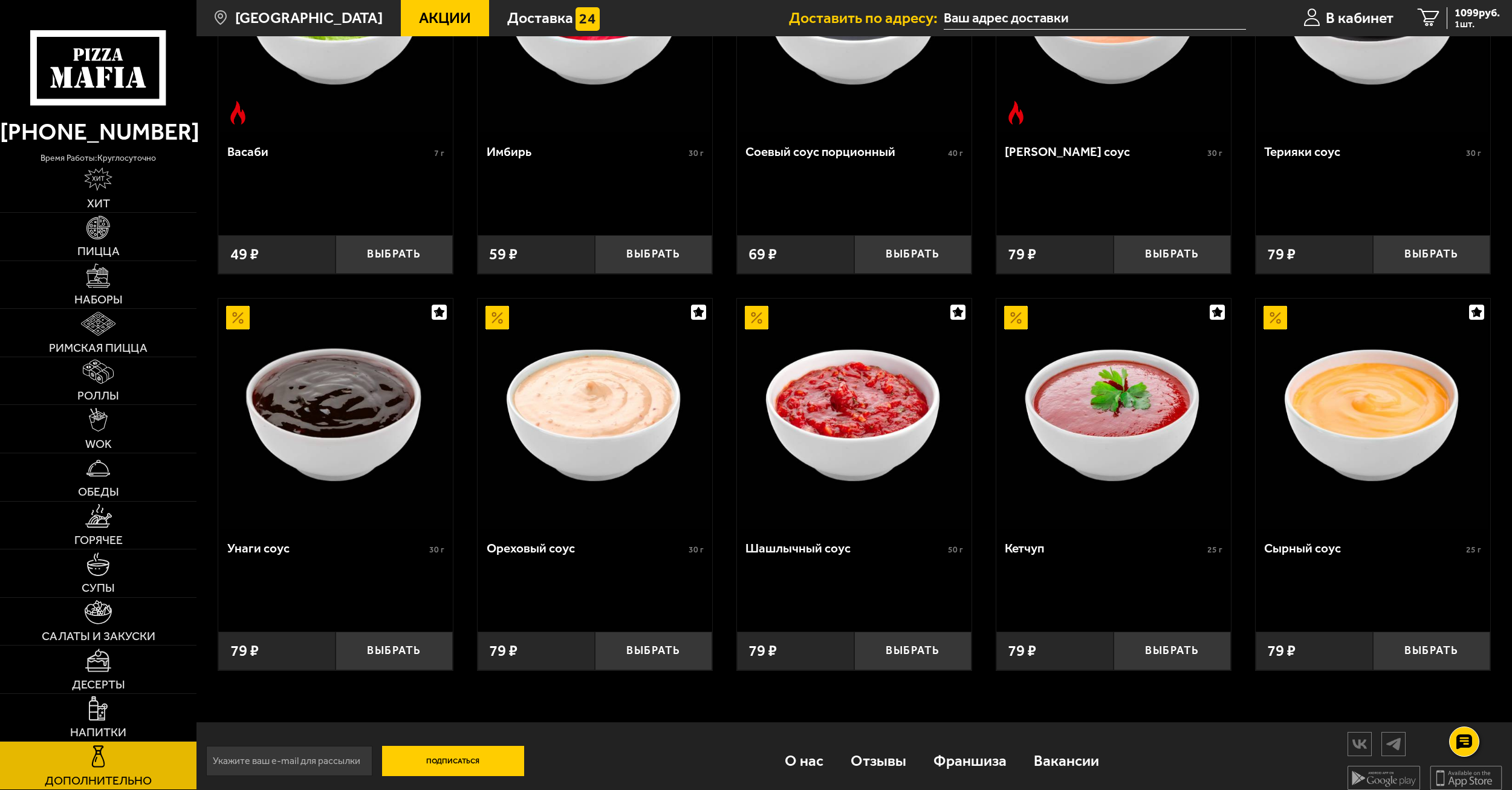
scroll to position [644, 0]
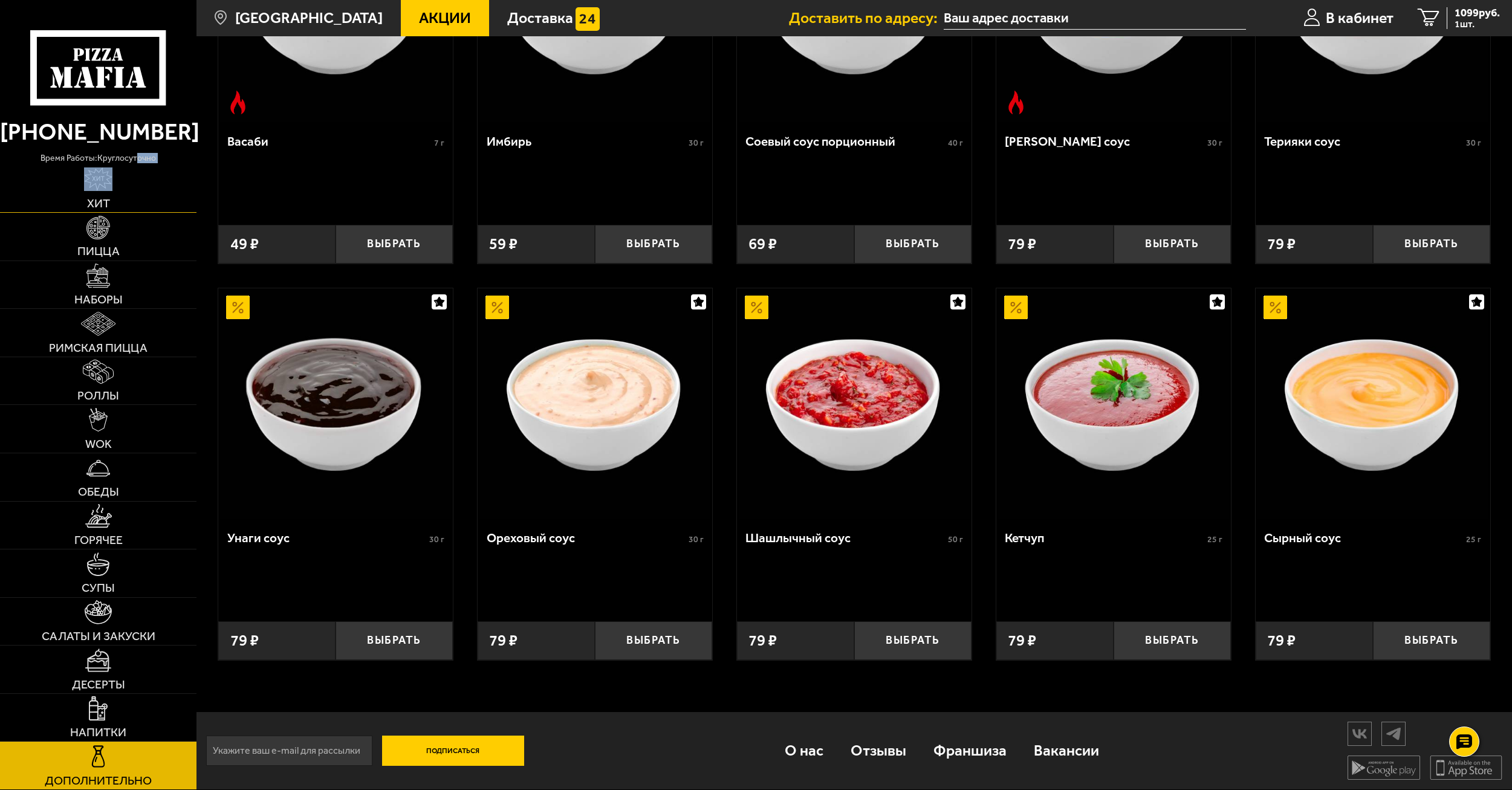
click at [136, 166] on div "(812) 333 22 22 время работы: круглосуточно Хит Пицца Наборы Римская пицца Ролл…" at bounding box center [98, 395] width 196 height 790
click at [111, 196] on link "Хит" at bounding box center [98, 189] width 196 height 48
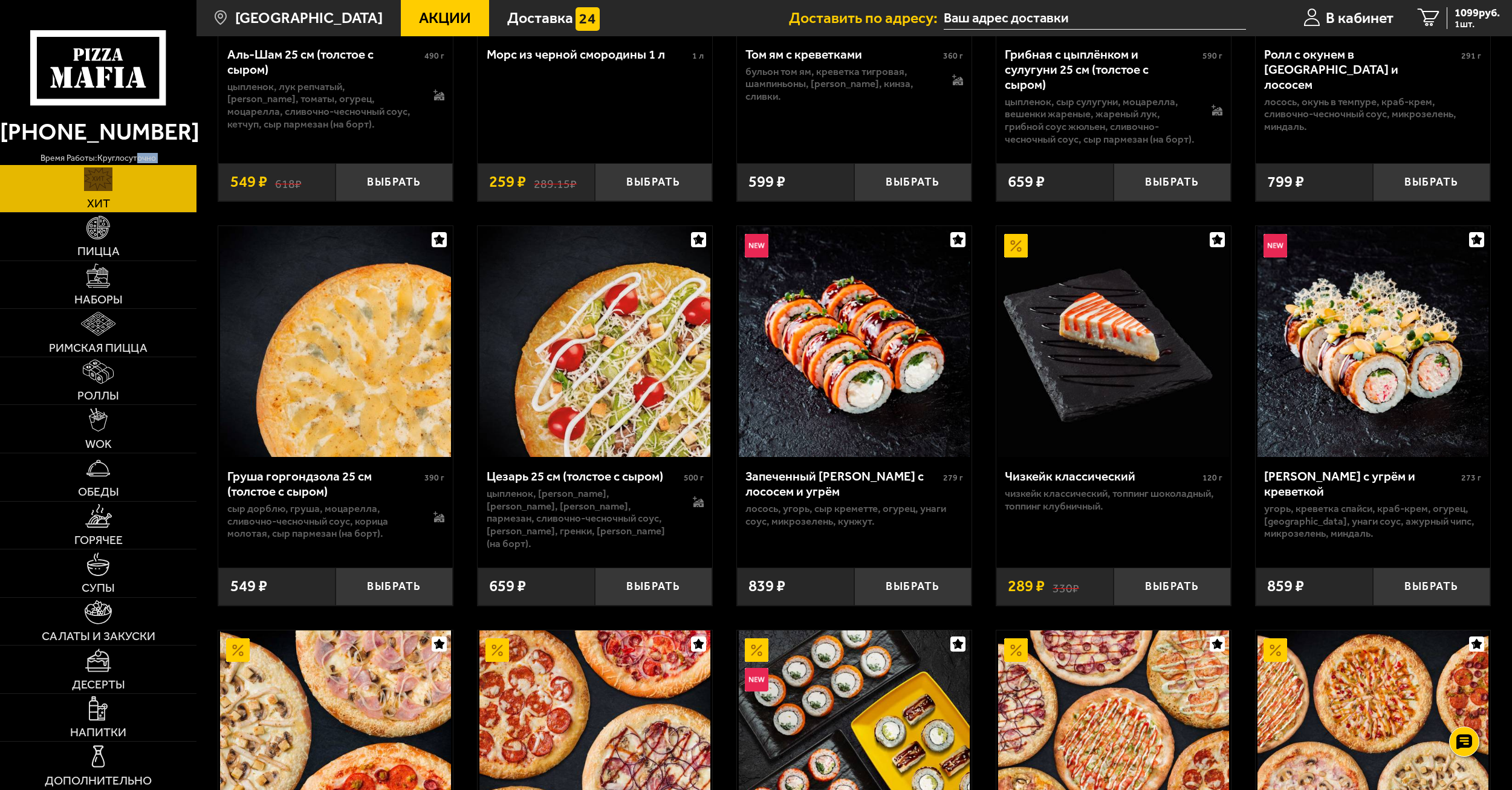
scroll to position [363, 0]
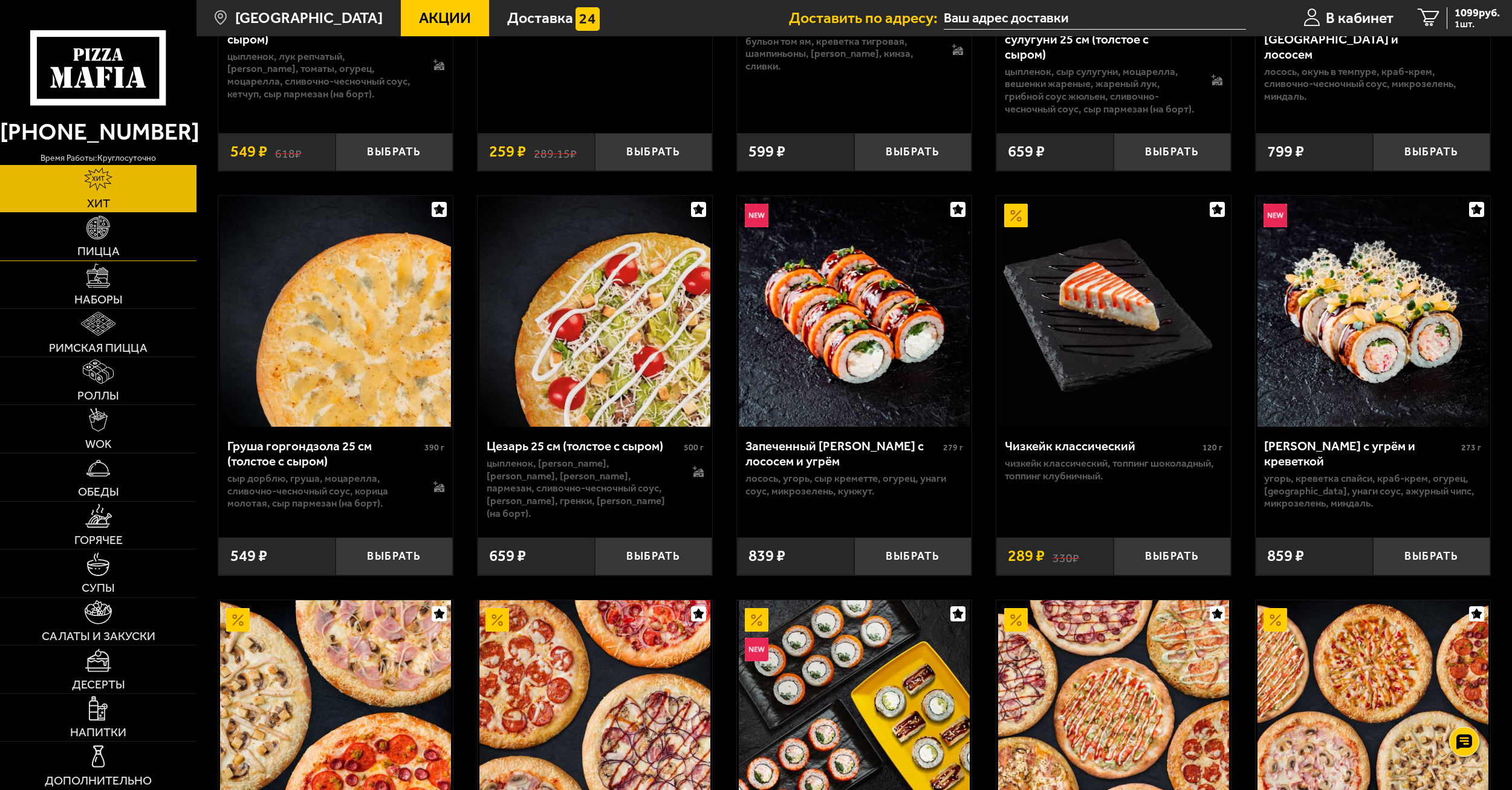
click at [105, 236] on img at bounding box center [98, 227] width 23 height 23
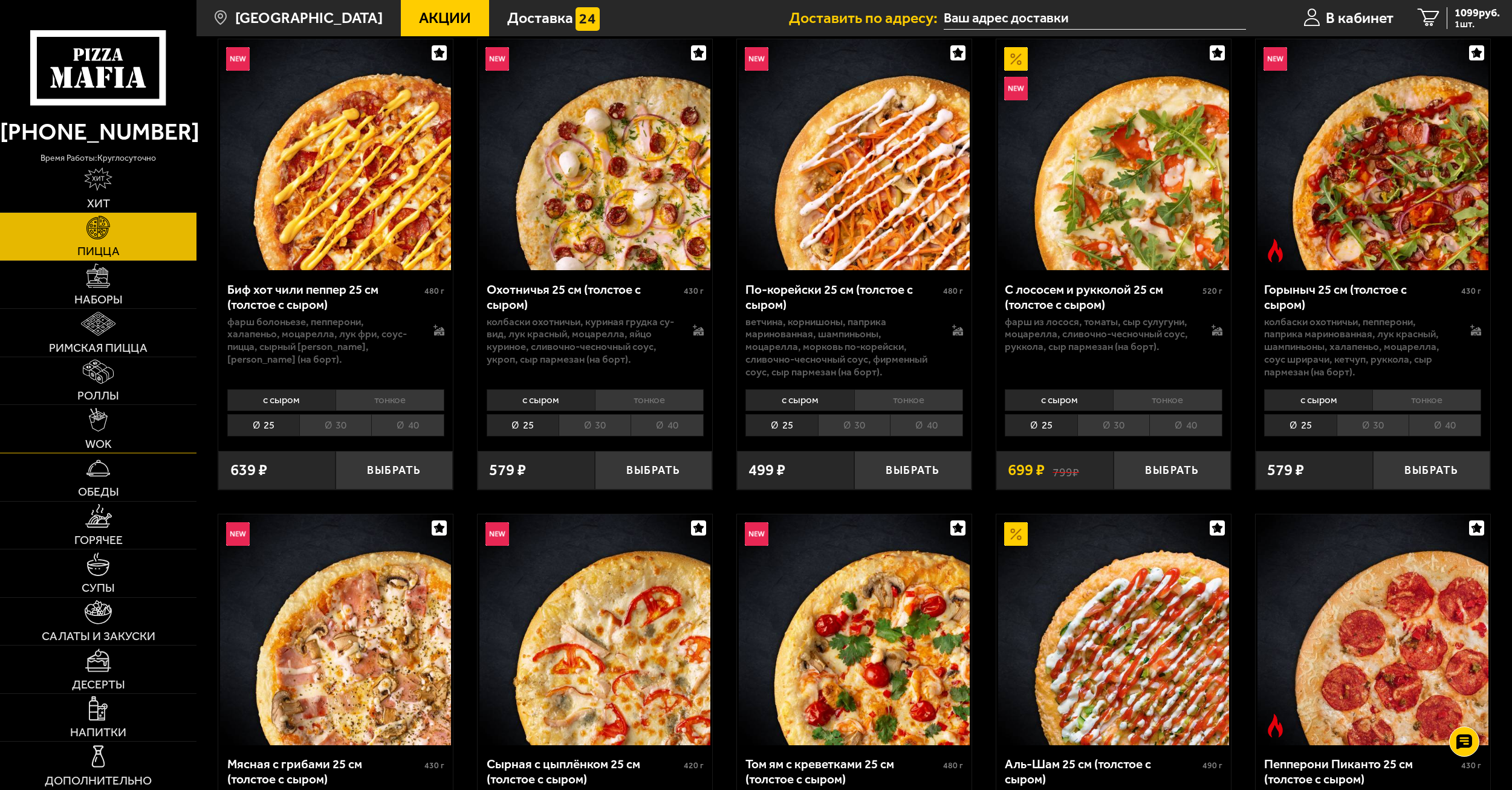
scroll to position [61, 0]
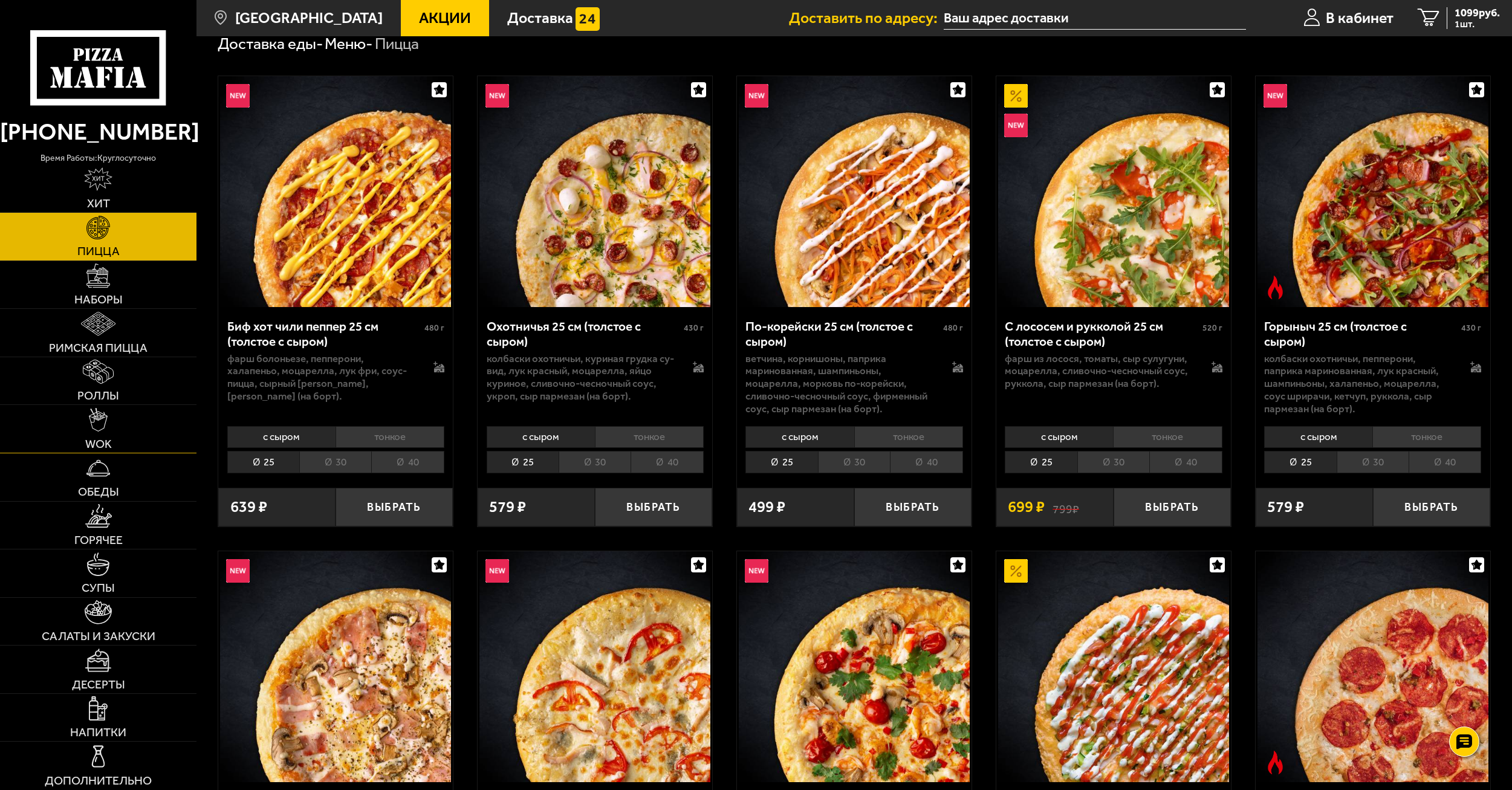
click at [97, 436] on link "WOK" at bounding box center [98, 429] width 196 height 48
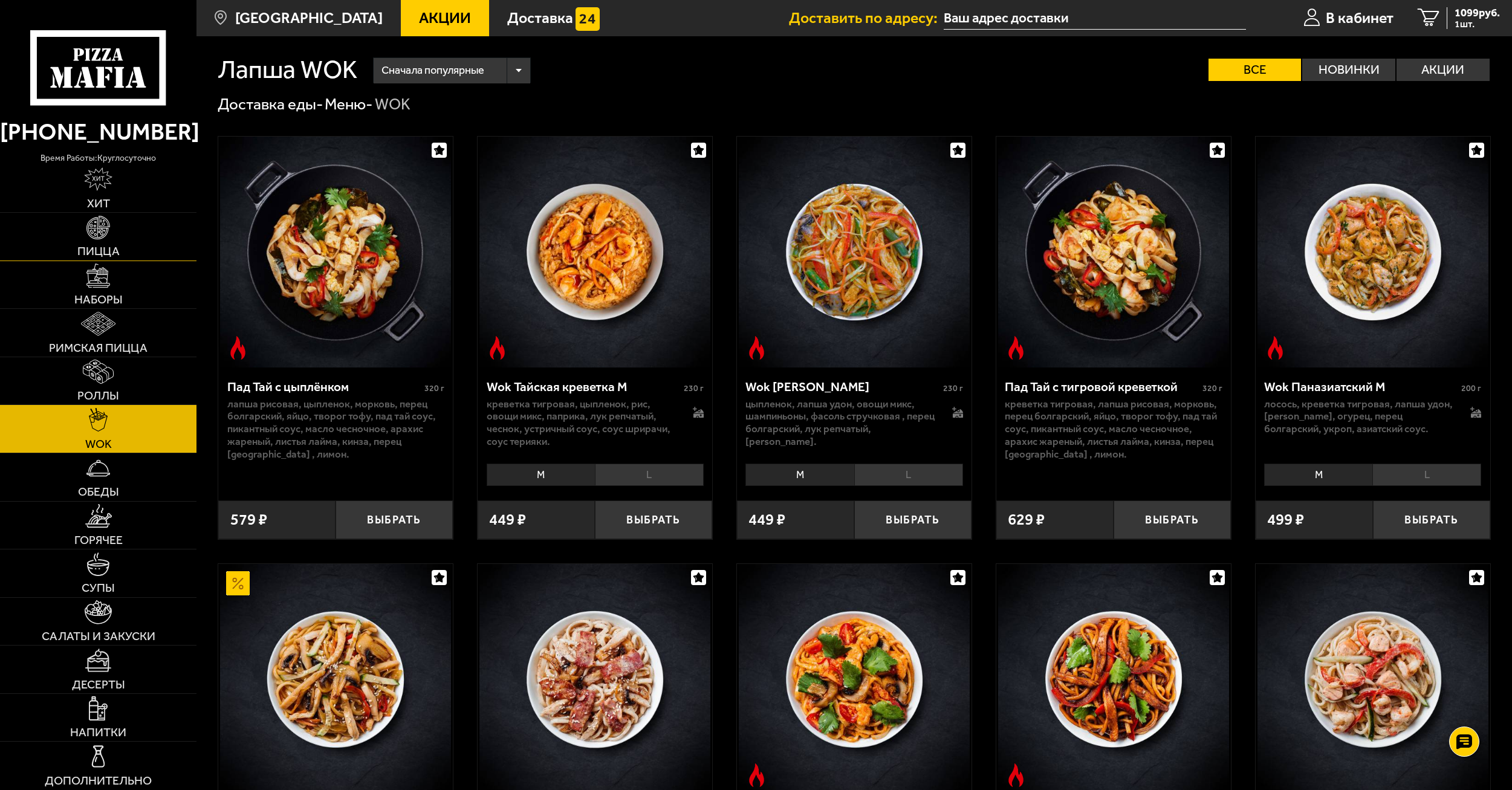
click at [100, 224] on img at bounding box center [98, 227] width 23 height 23
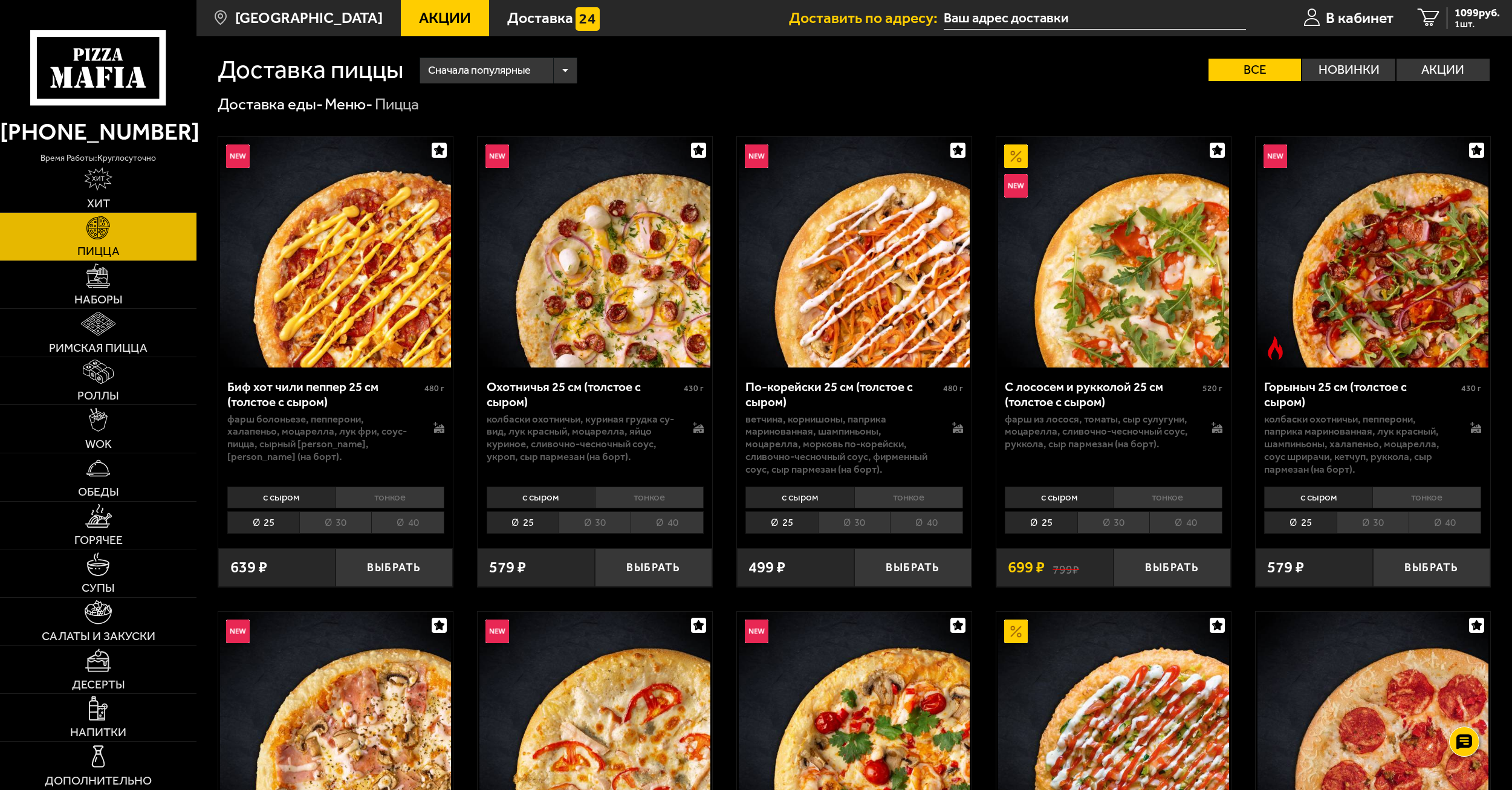
click at [338, 513] on li "30" at bounding box center [335, 523] width 72 height 22
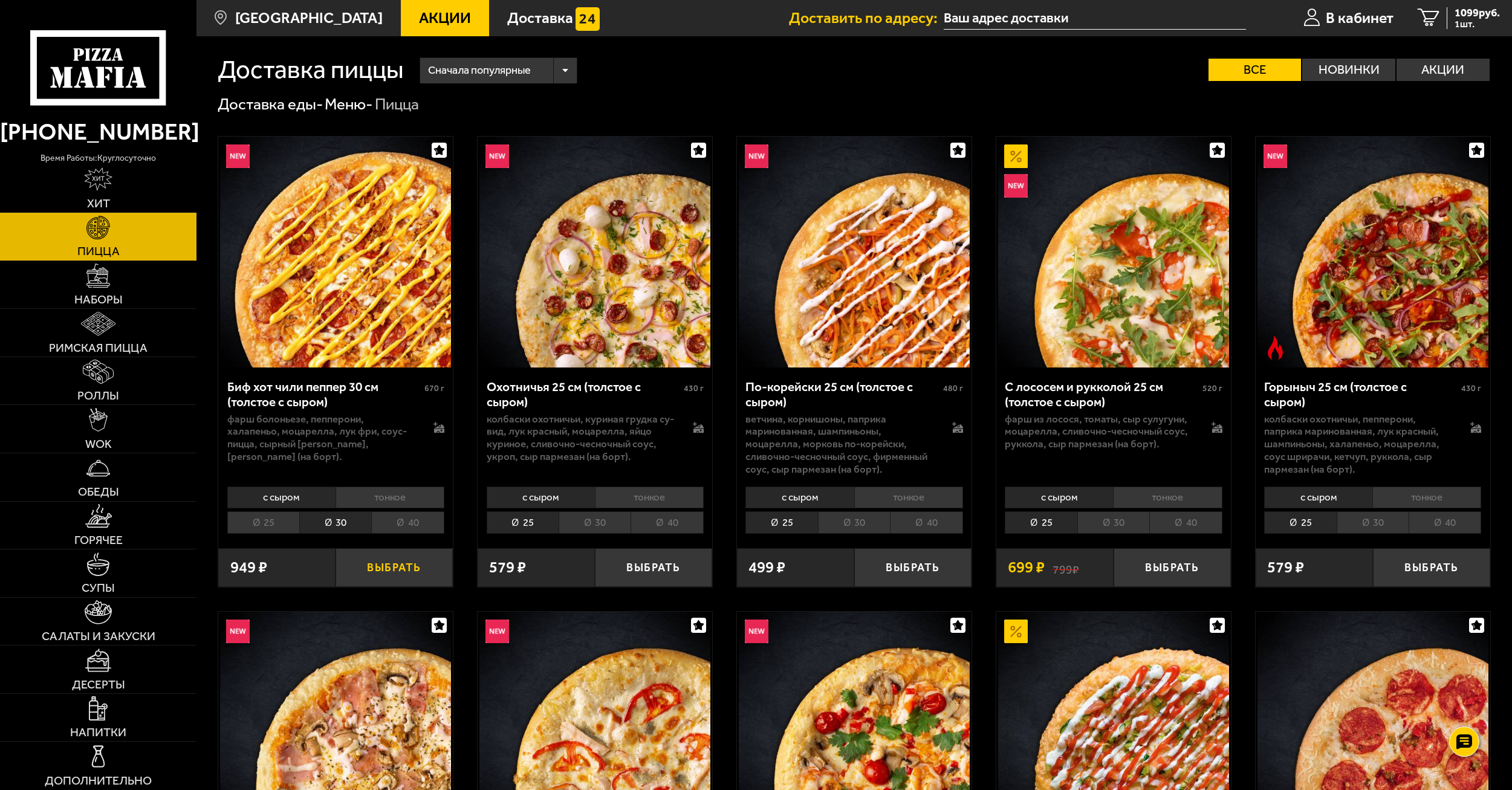
click at [382, 577] on button "Выбрать" at bounding box center [394, 568] width 118 height 39
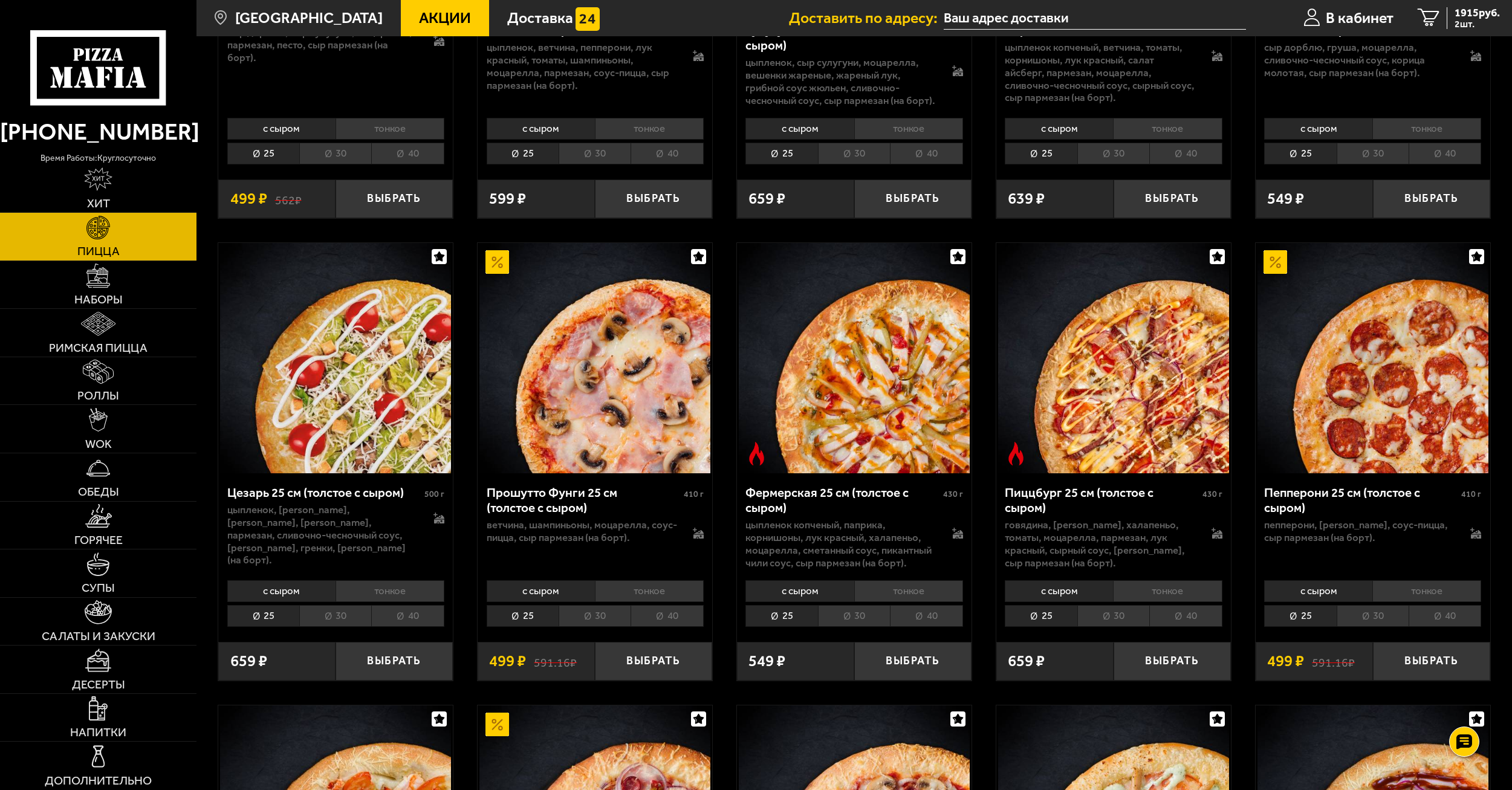
scroll to position [1330, 0]
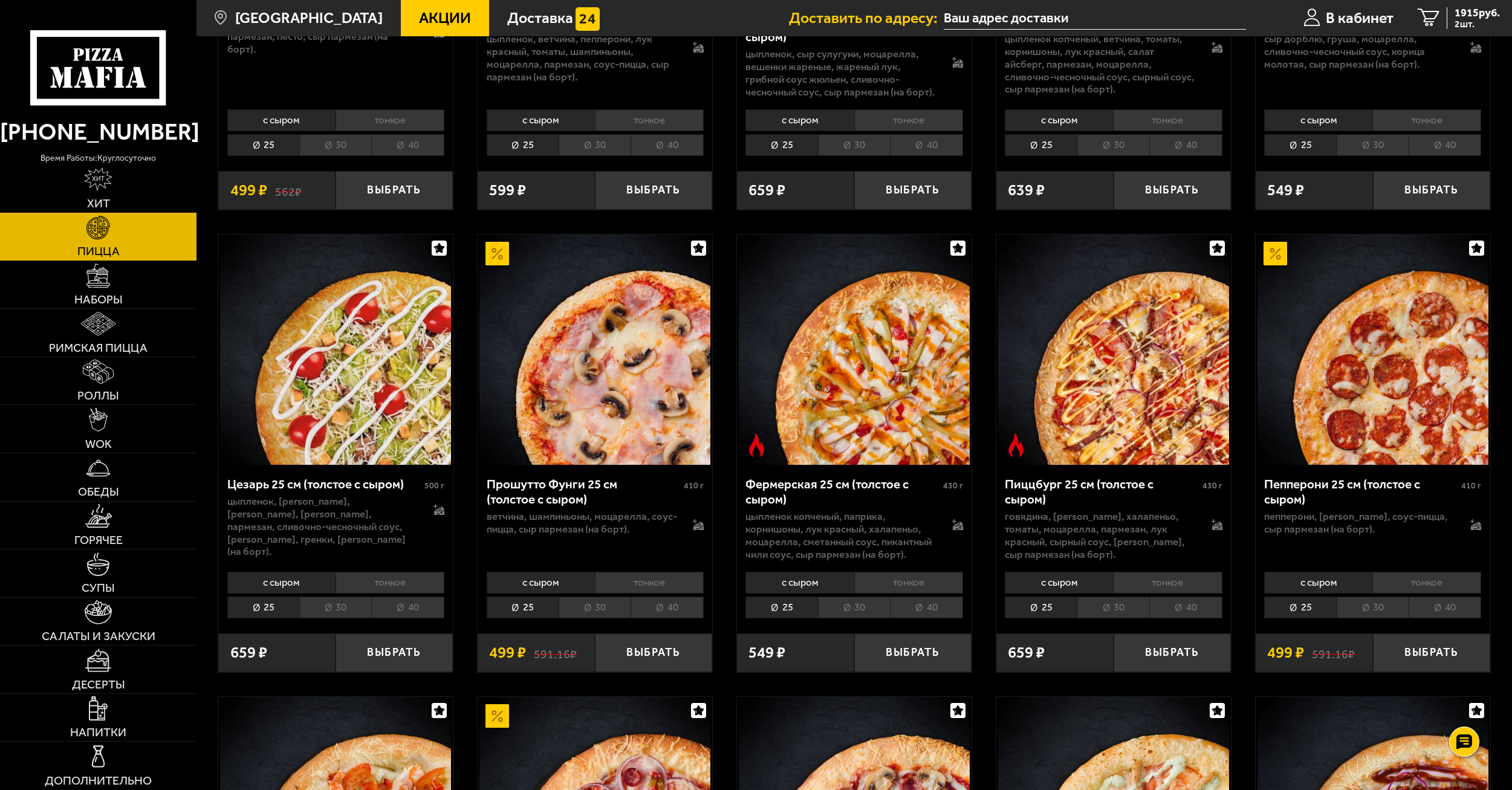
drag, startPoint x: 393, startPoint y: 427, endPoint x: 486, endPoint y: 209, distance: 237.0
click at [486, 209] on div "Биф хот чили пеппер 30 см (толстое с сыром) 670 г фарш болоньезе, пепперони, ха…" at bounding box center [854, 440] width 1316 height 3311
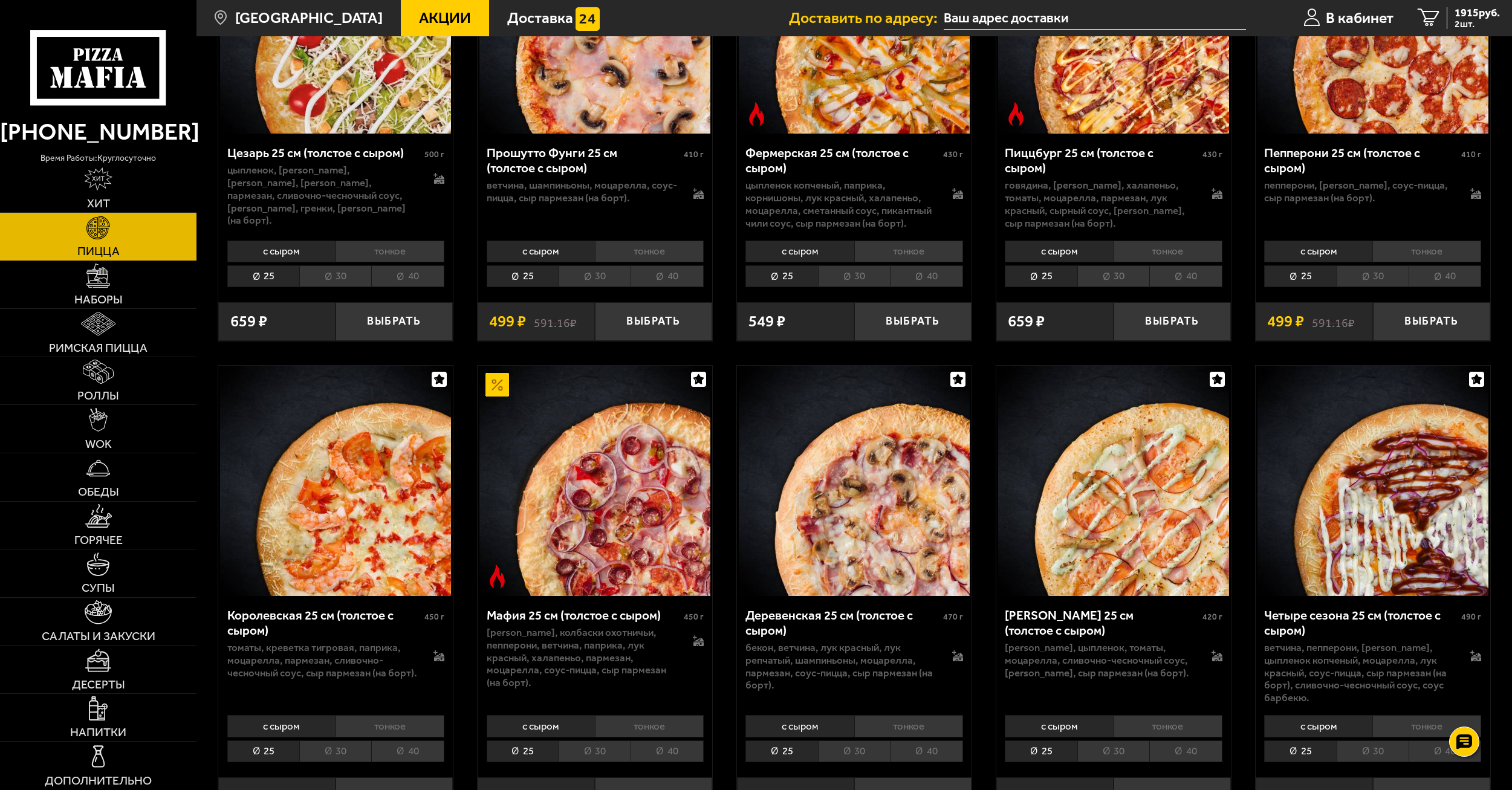
scroll to position [1814, 0]
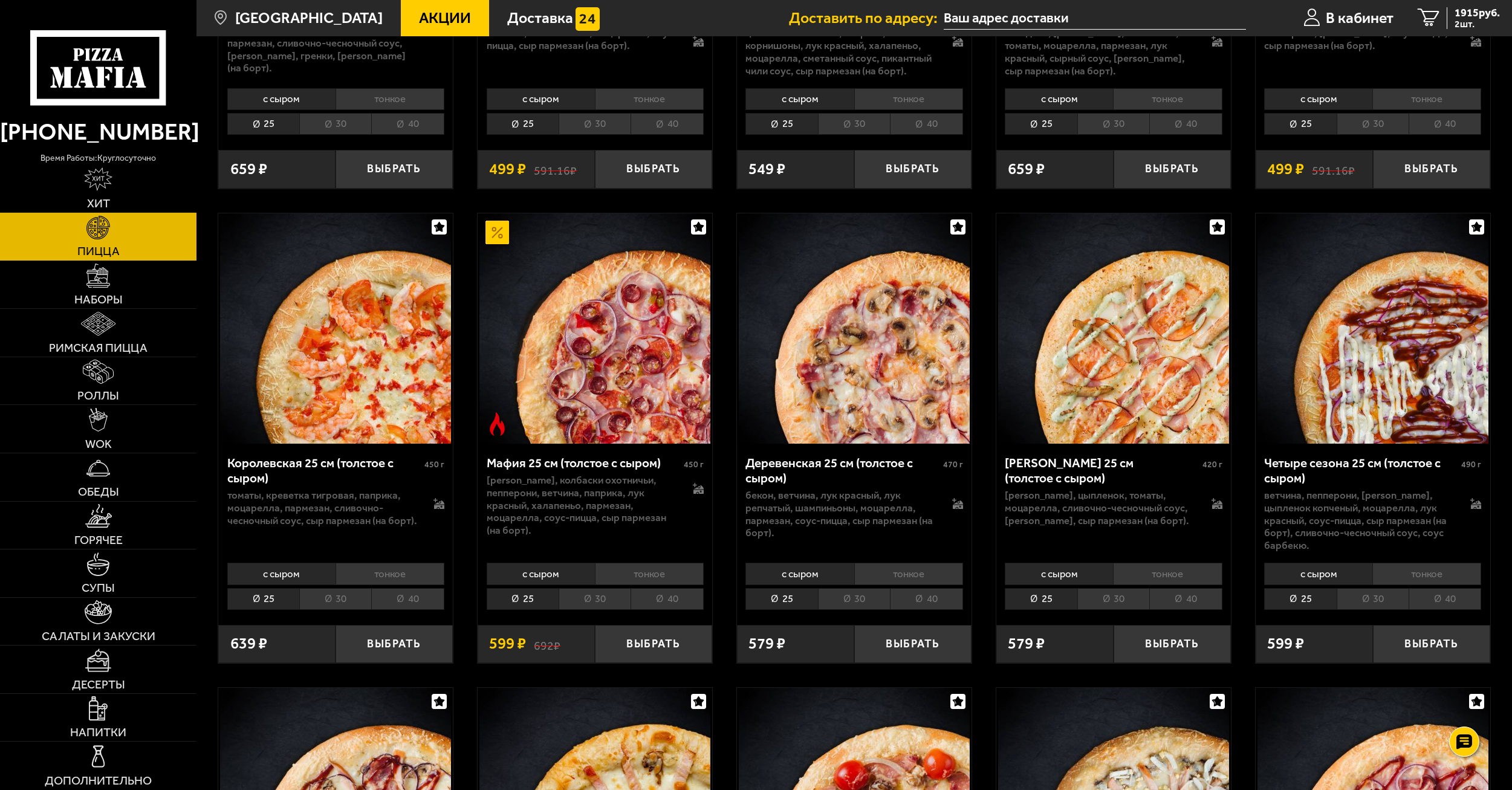
click at [1108, 592] on li "30" at bounding box center [1113, 599] width 72 height 22
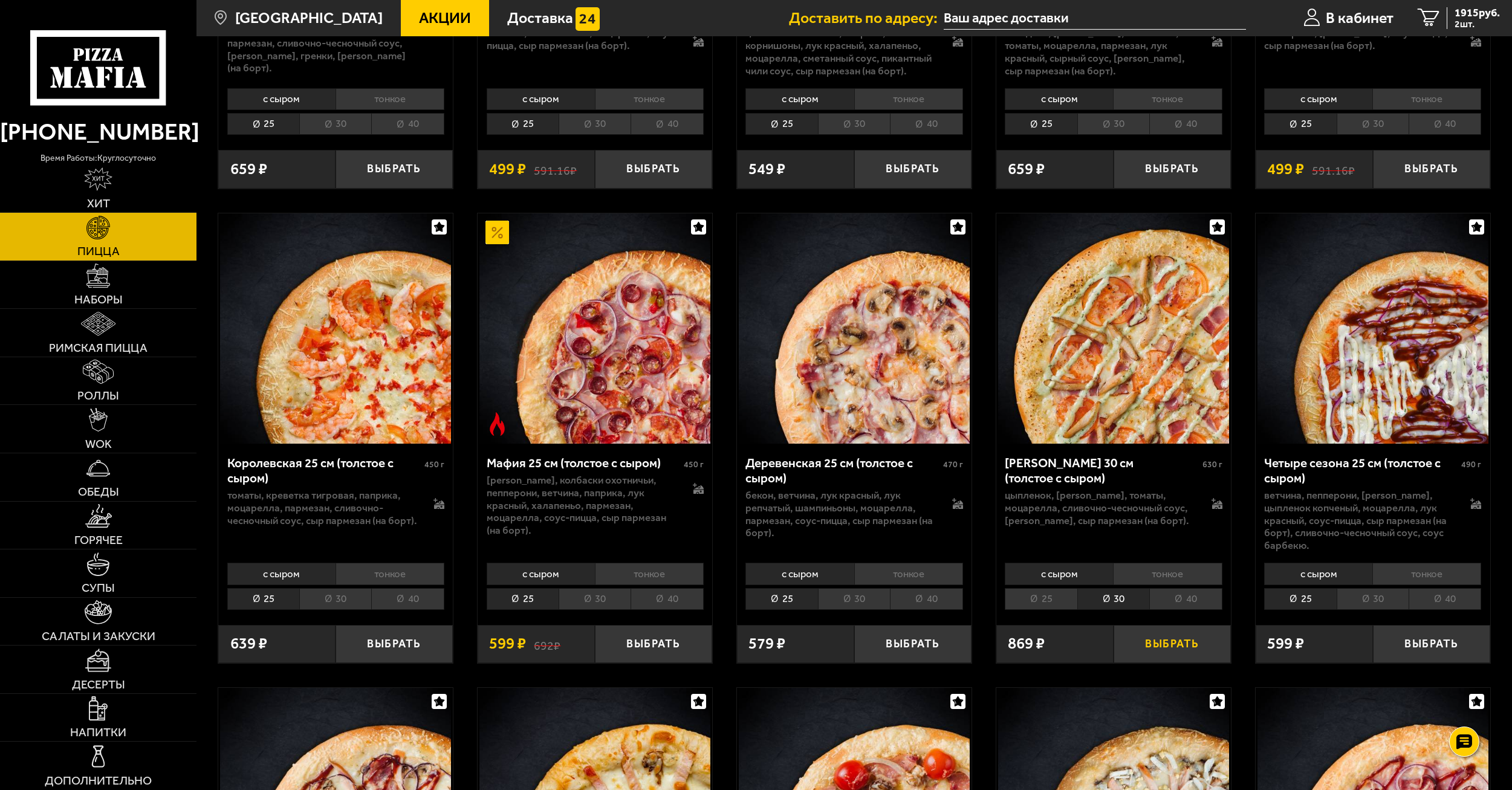
click at [1172, 625] on button "Выбрать" at bounding box center [1172, 644] width 118 height 39
click at [1464, 21] on span "3 шт." at bounding box center [1477, 24] width 45 height 9
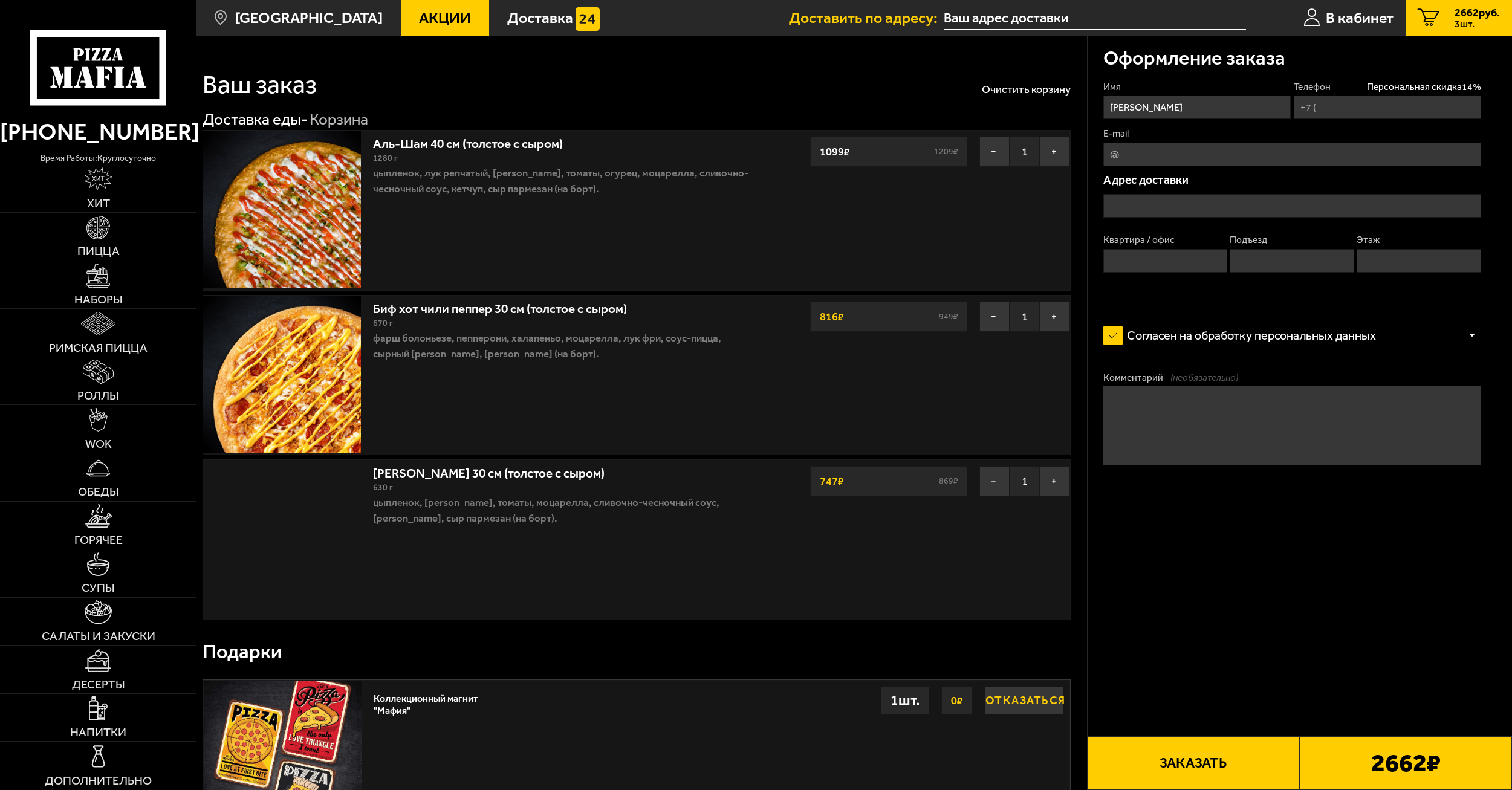
type input "[PHONE_NUMBER]"
type input "[STREET_ADDRESS]"
type input "240"
type input "5"
type input "1"
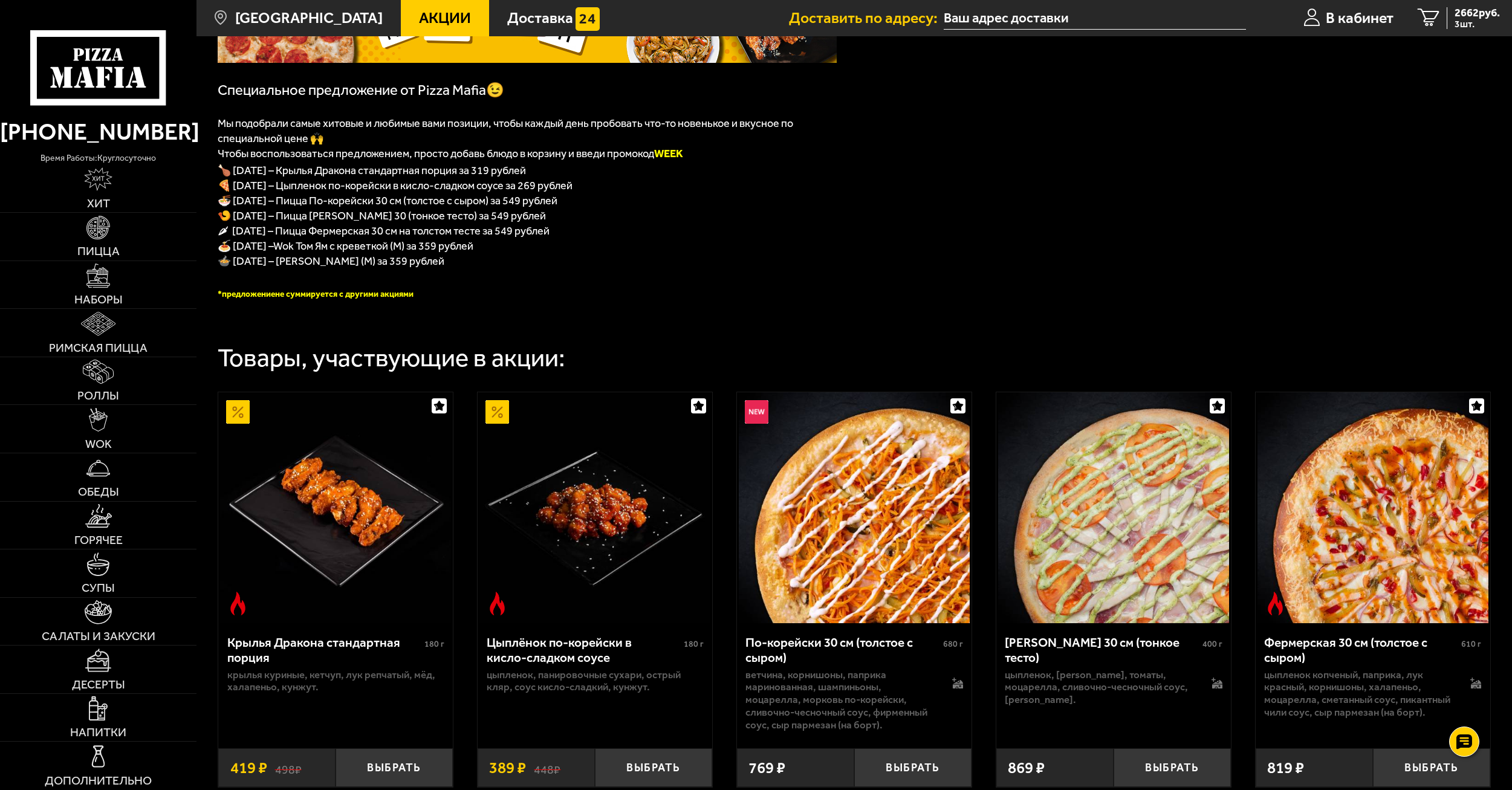
scroll to position [302, 0]
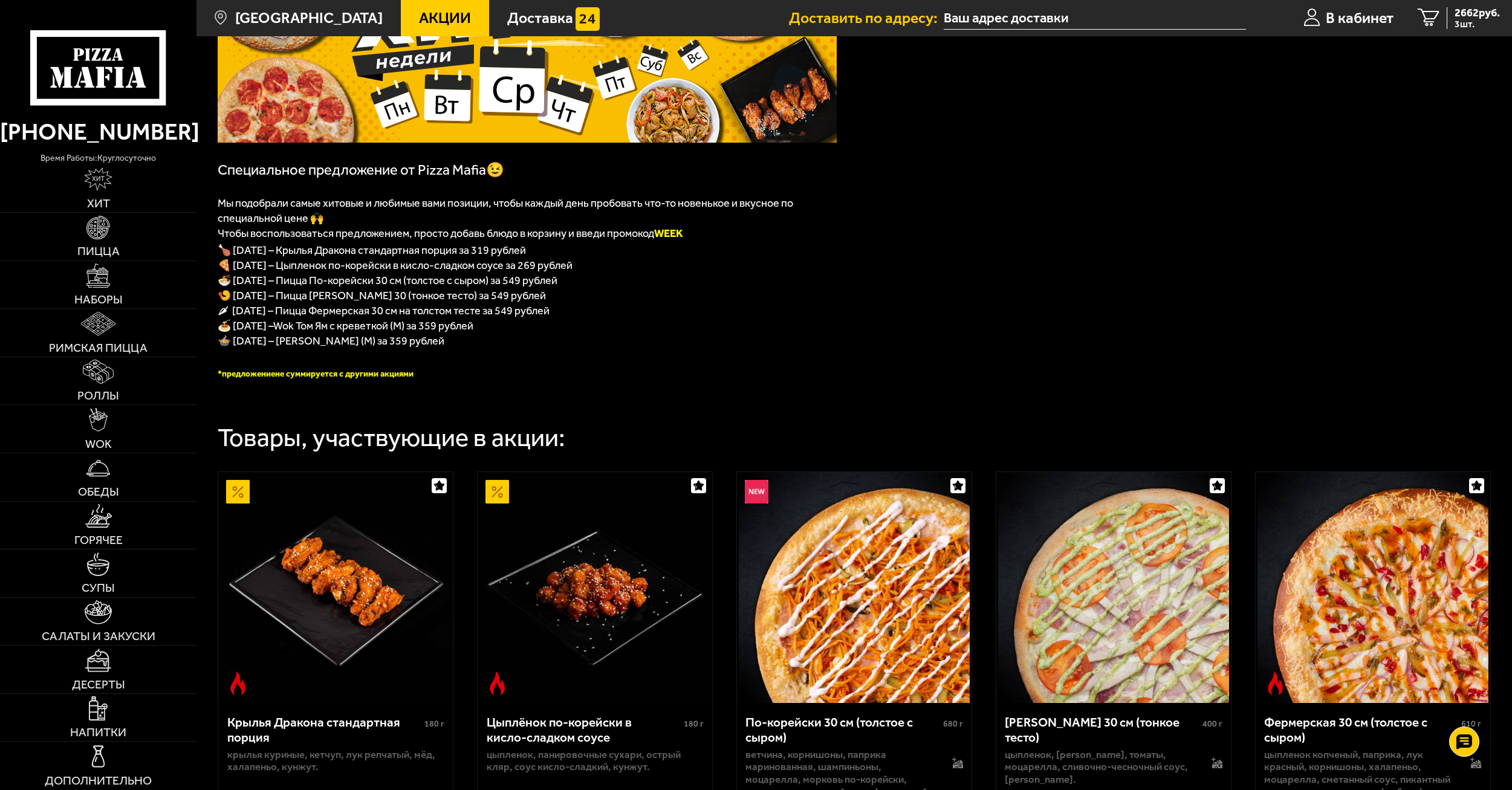
scroll to position [61, 0]
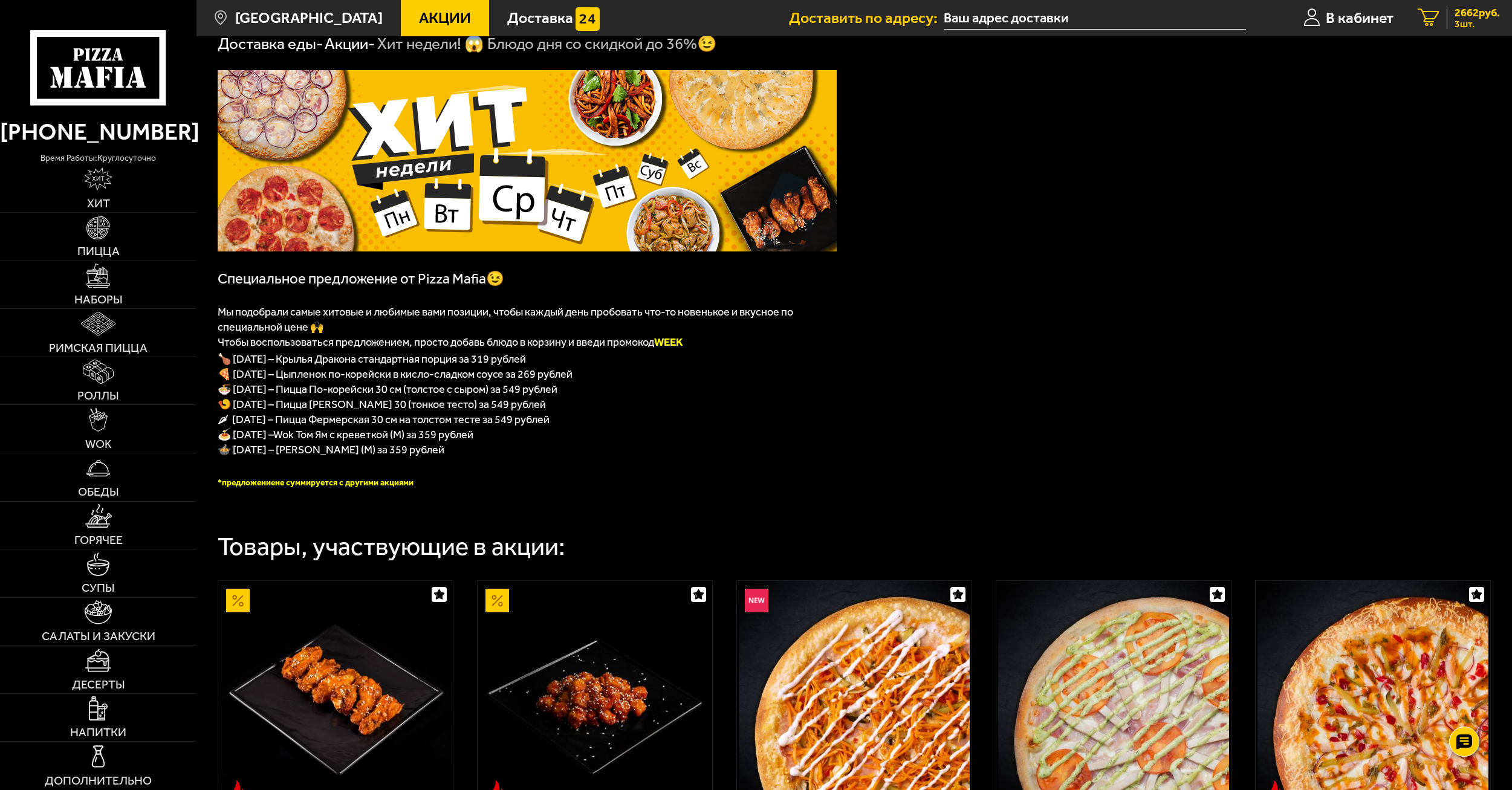
click at [1495, 9] on span "2662 руб." at bounding box center [1477, 12] width 45 height 11
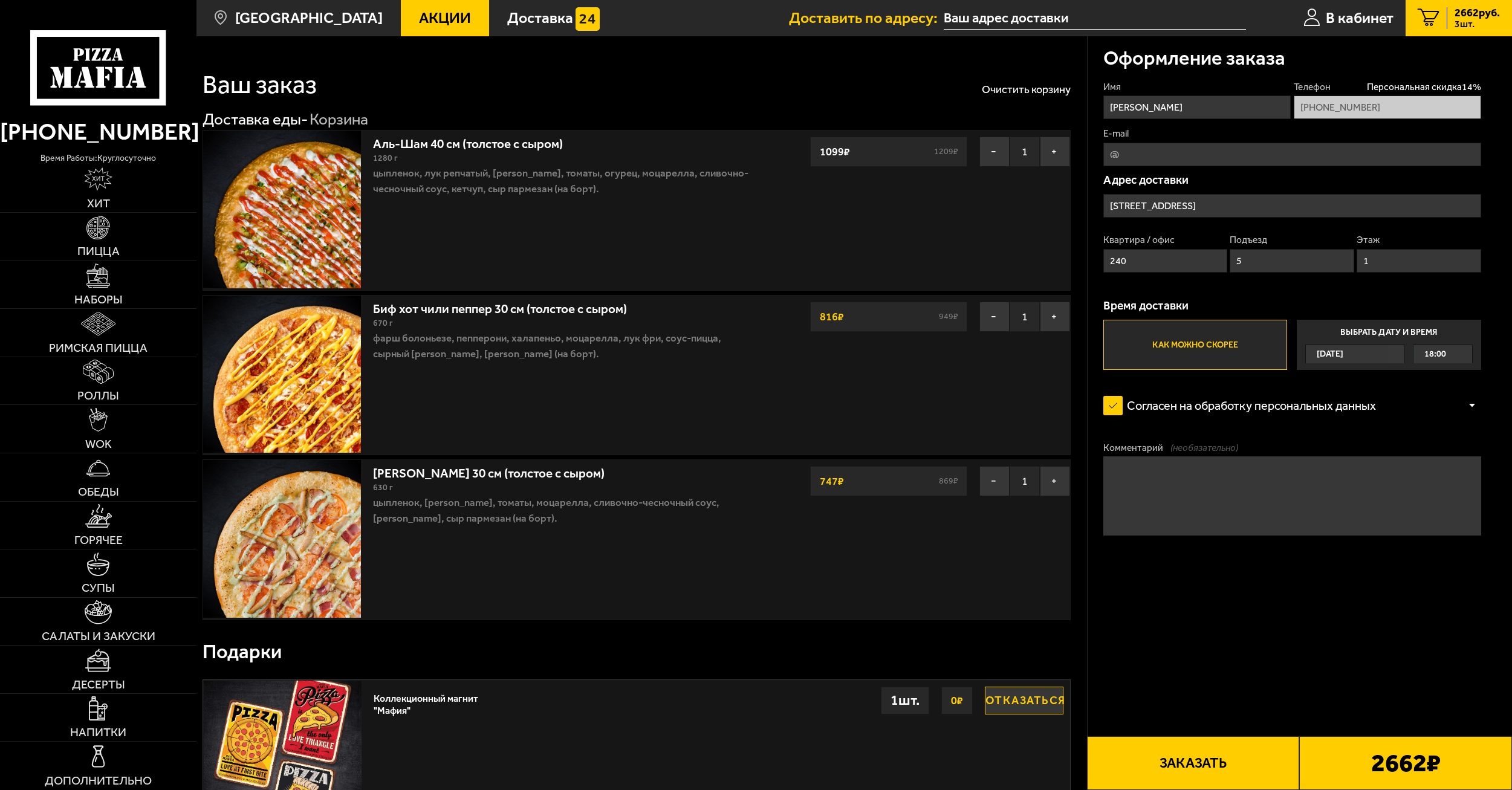
click at [1434, 349] on span "18:00" at bounding box center [1435, 354] width 22 height 18
click at [0, 0] on input "Выбрать дату и время [DATE] 18:00" at bounding box center [0, 0] width 0 height 0
click at [1440, 354] on span "18:00" at bounding box center [1435, 354] width 22 height 18
click at [0, 0] on input "Выбрать дату и время [DATE] 18:00" at bounding box center [0, 0] width 0 height 0
click at [1218, 757] on button "Заказать" at bounding box center [1193, 763] width 213 height 54
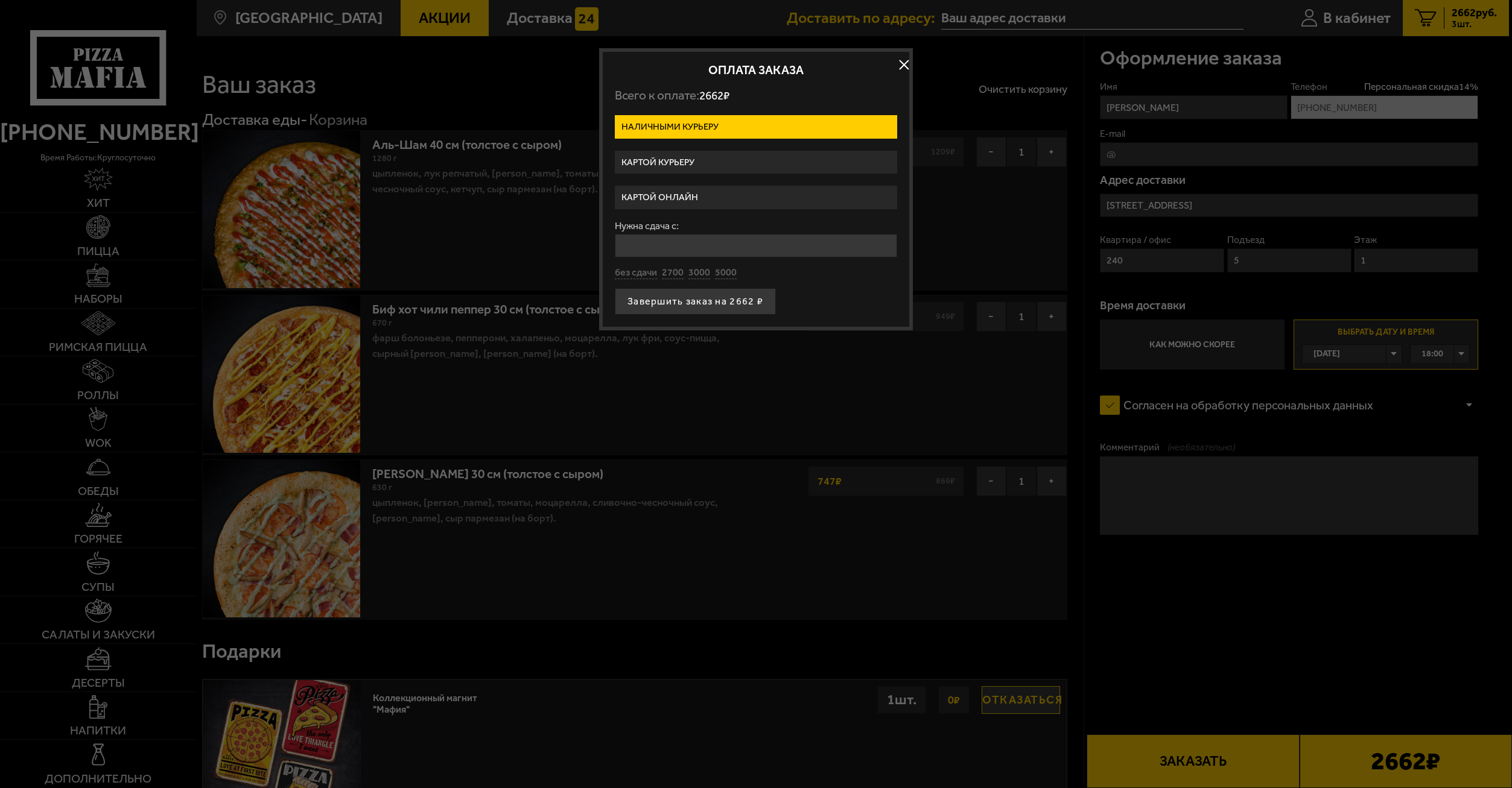
click at [791, 127] on label "Наличными курьеру" at bounding box center [756, 127] width 282 height 23
click at [0, 0] on input "Наличными курьеру" at bounding box center [0, 0] width 0 height 0
click at [905, 62] on button "button" at bounding box center [903, 65] width 18 height 18
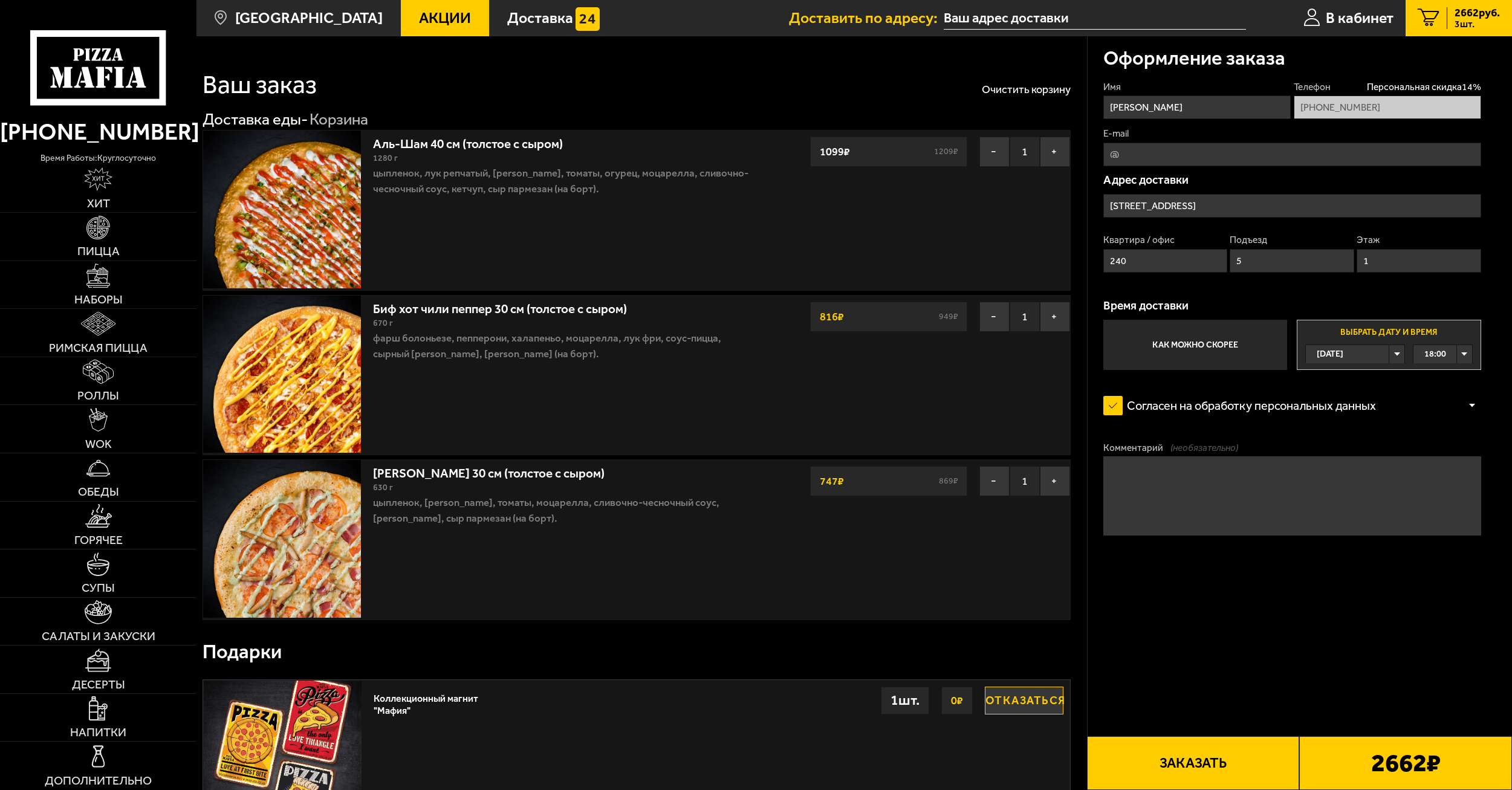
click at [1108, 16] on input "text" at bounding box center [1094, 18] width 302 height 23
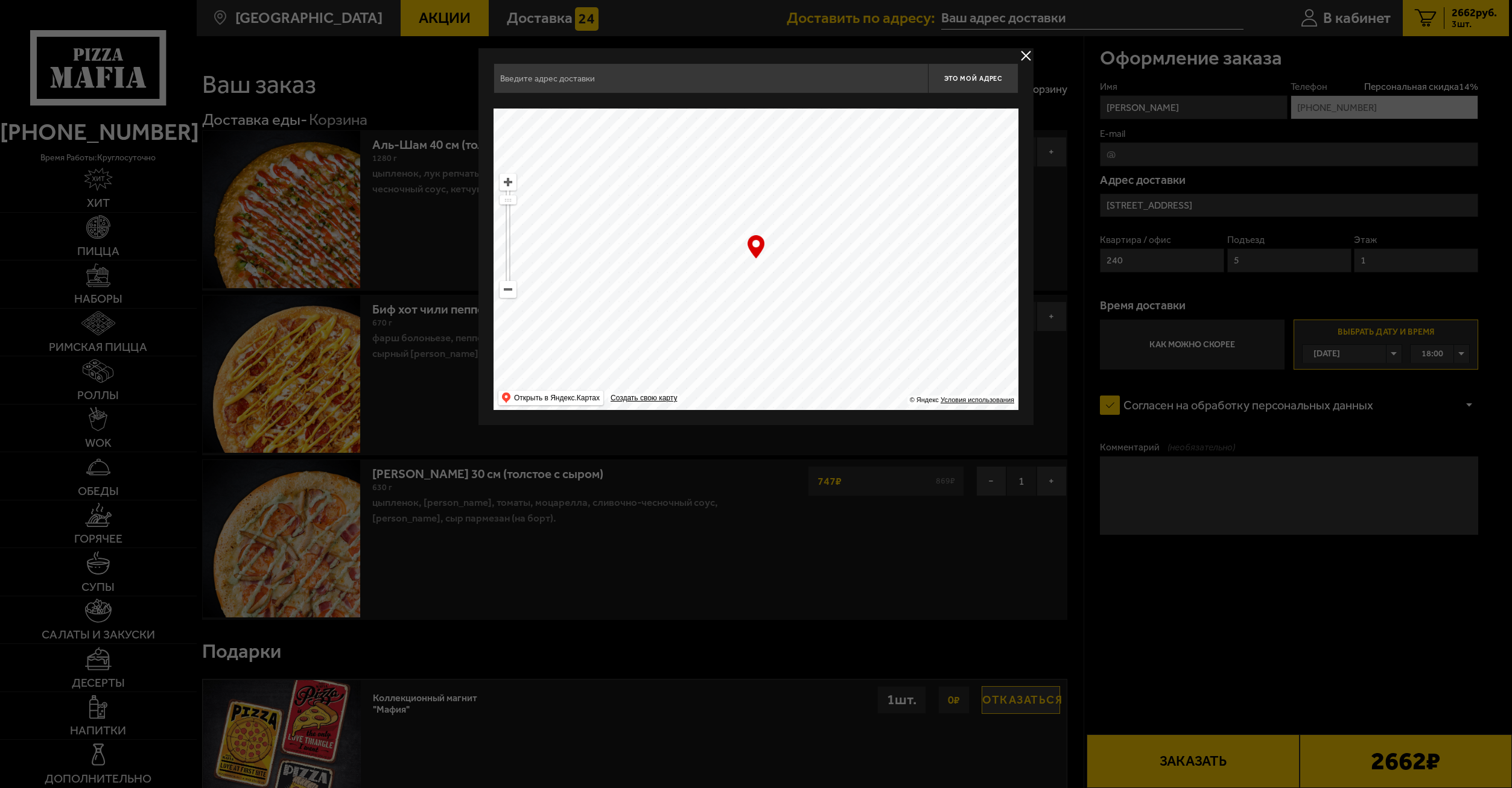
click at [1023, 47] on div at bounding box center [756, 394] width 1512 height 788
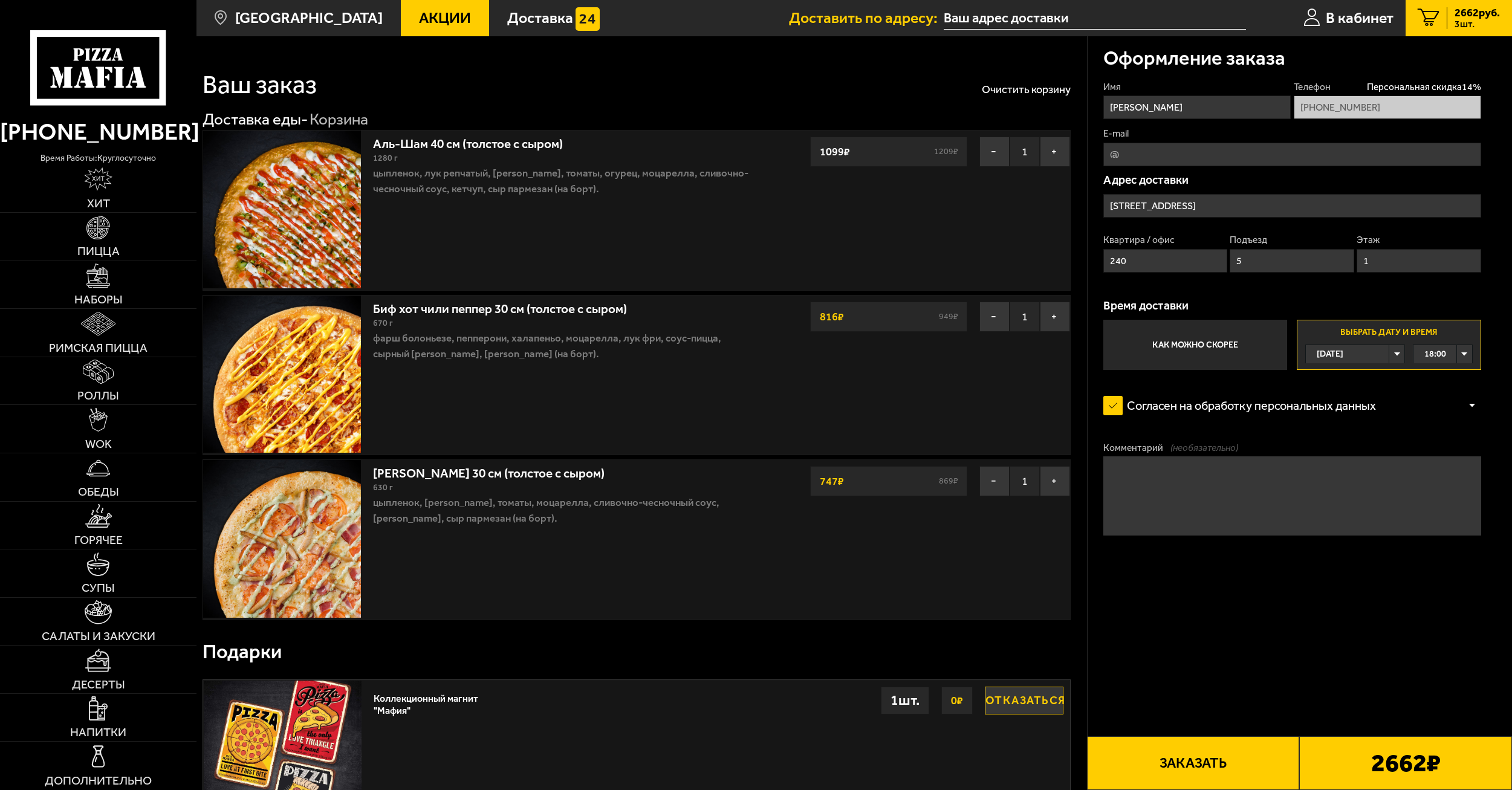
click at [1461, 352] on div "18:00" at bounding box center [1442, 354] width 58 height 18
click at [1446, 369] on span "18:00" at bounding box center [1436, 372] width 22 height 18
click at [1195, 329] on label "Как можно скорее" at bounding box center [1195, 345] width 185 height 50
click at [0, 0] on input "Как можно скорее" at bounding box center [0, 0] width 0 height 0
click at [1207, 332] on label "Как можно скорее" at bounding box center [1195, 345] width 185 height 50
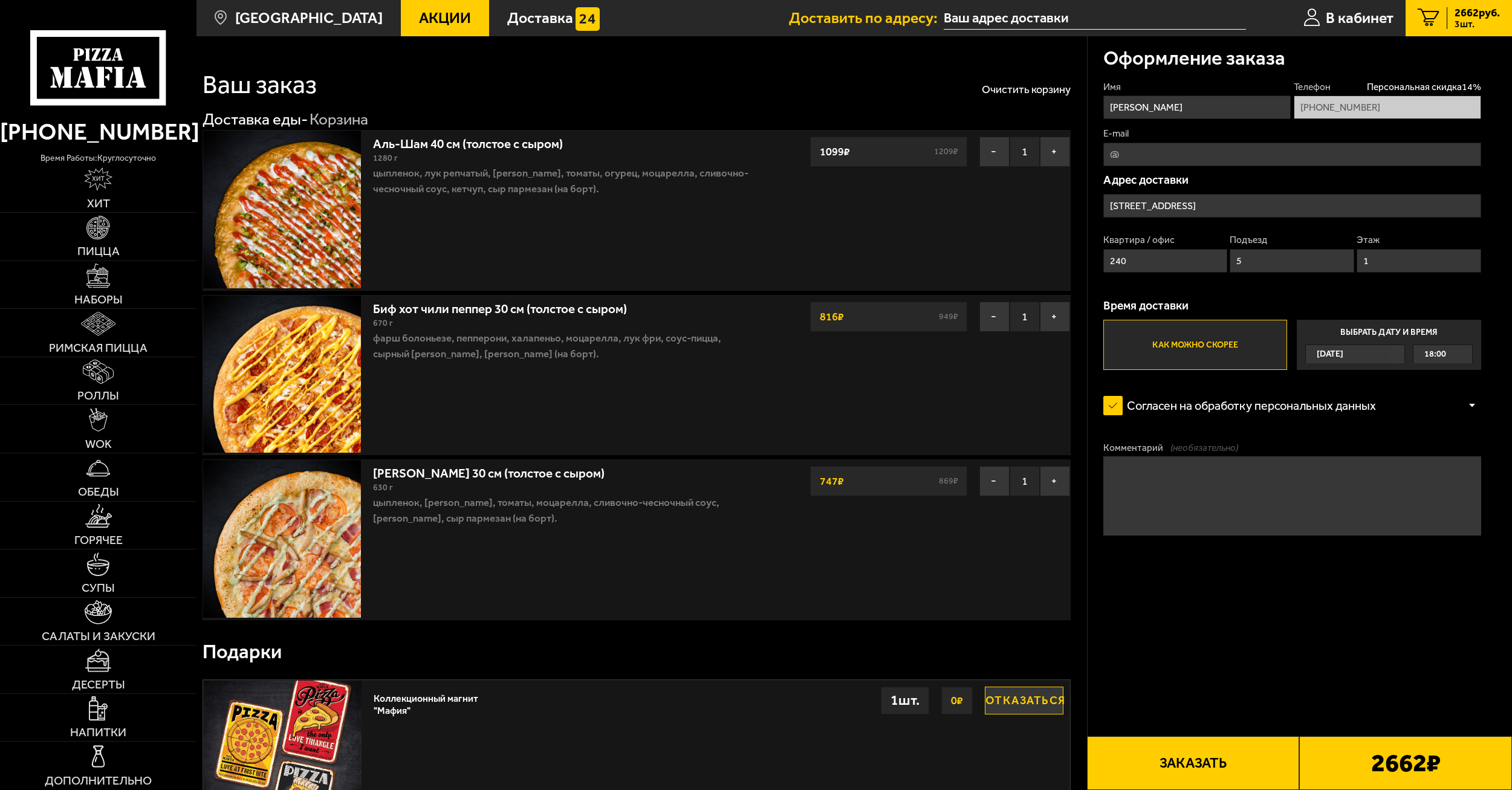
click at [0, 0] on input "Как можно скорее" at bounding box center [0, 0] width 0 height 0
click at [1338, 333] on label "Выбрать дату и время [DATE] 18:00" at bounding box center [1389, 345] width 185 height 50
click at [0, 0] on input "Выбрать дату и время [DATE] 18:00" at bounding box center [0, 0] width 0 height 0
click at [1245, 331] on label "Как можно скорее" at bounding box center [1195, 345] width 185 height 50
click at [0, 0] on input "Как можно скорее" at bounding box center [0, 0] width 0 height 0
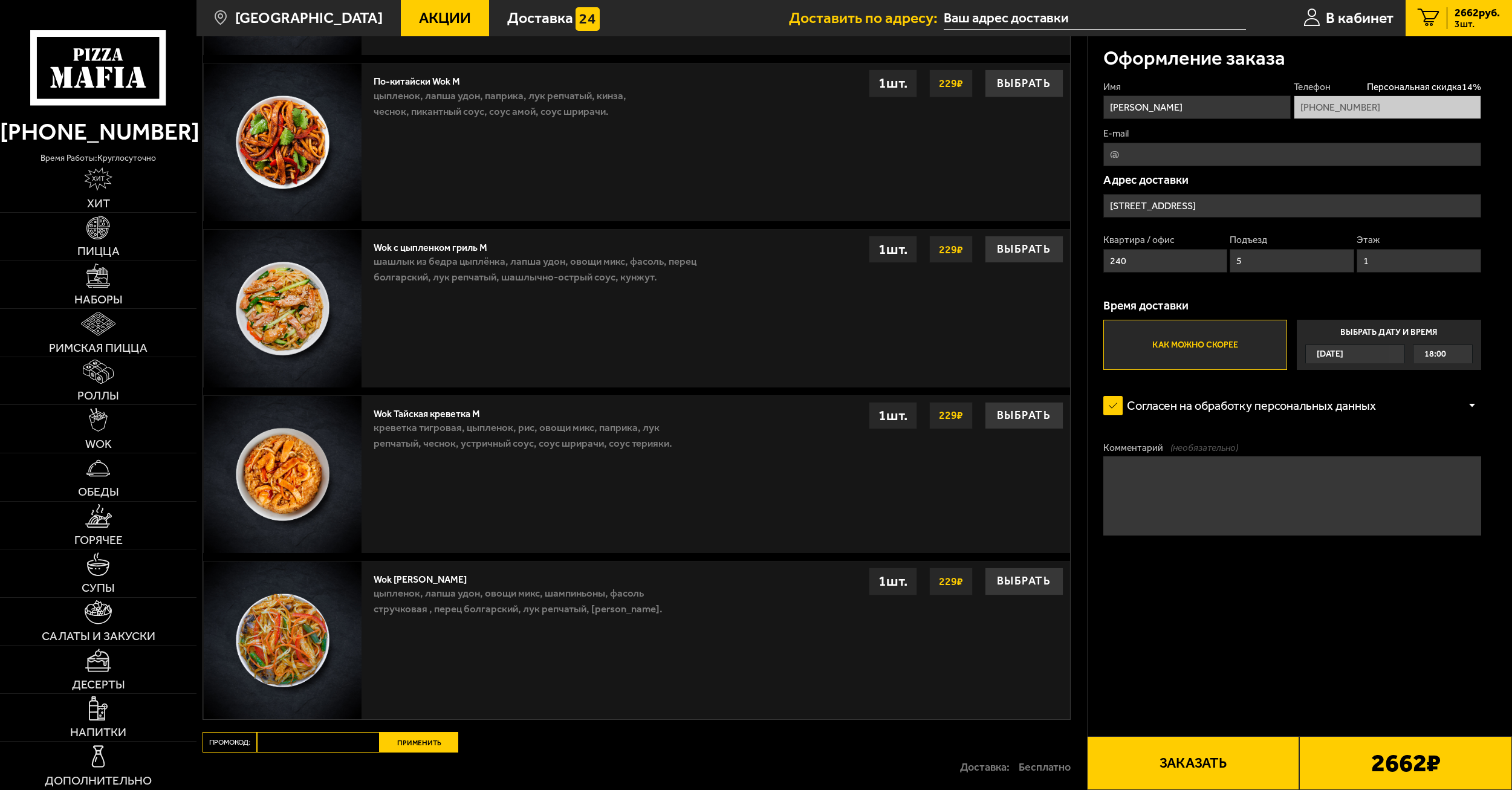
scroll to position [1347, 0]
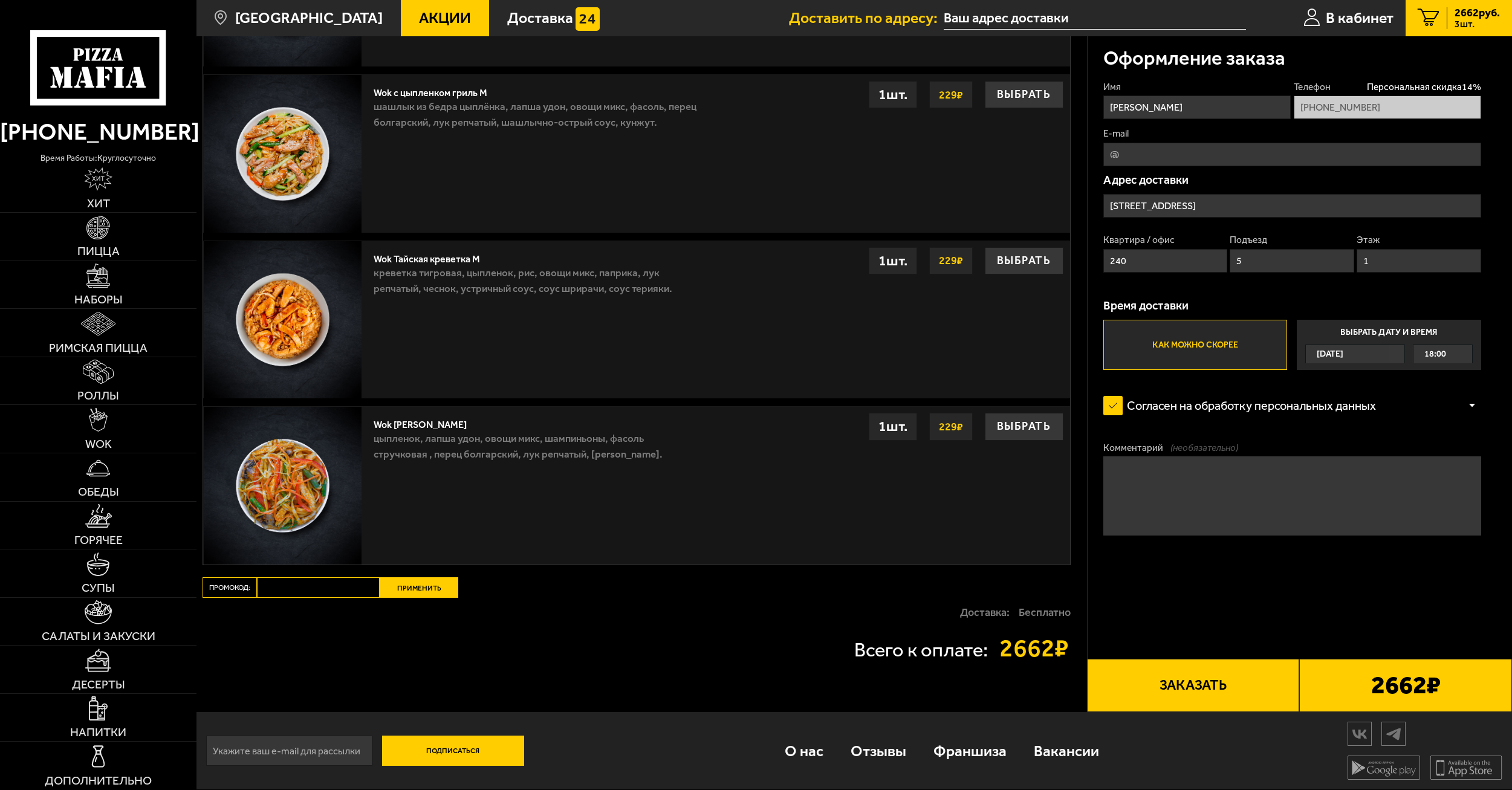
click at [298, 581] on input "Промокод:" at bounding box center [319, 587] width 123 height 20
paste input "WEEK"
type input "WEEK"
click at [400, 586] on button "Применить" at bounding box center [418, 587] width 79 height 20
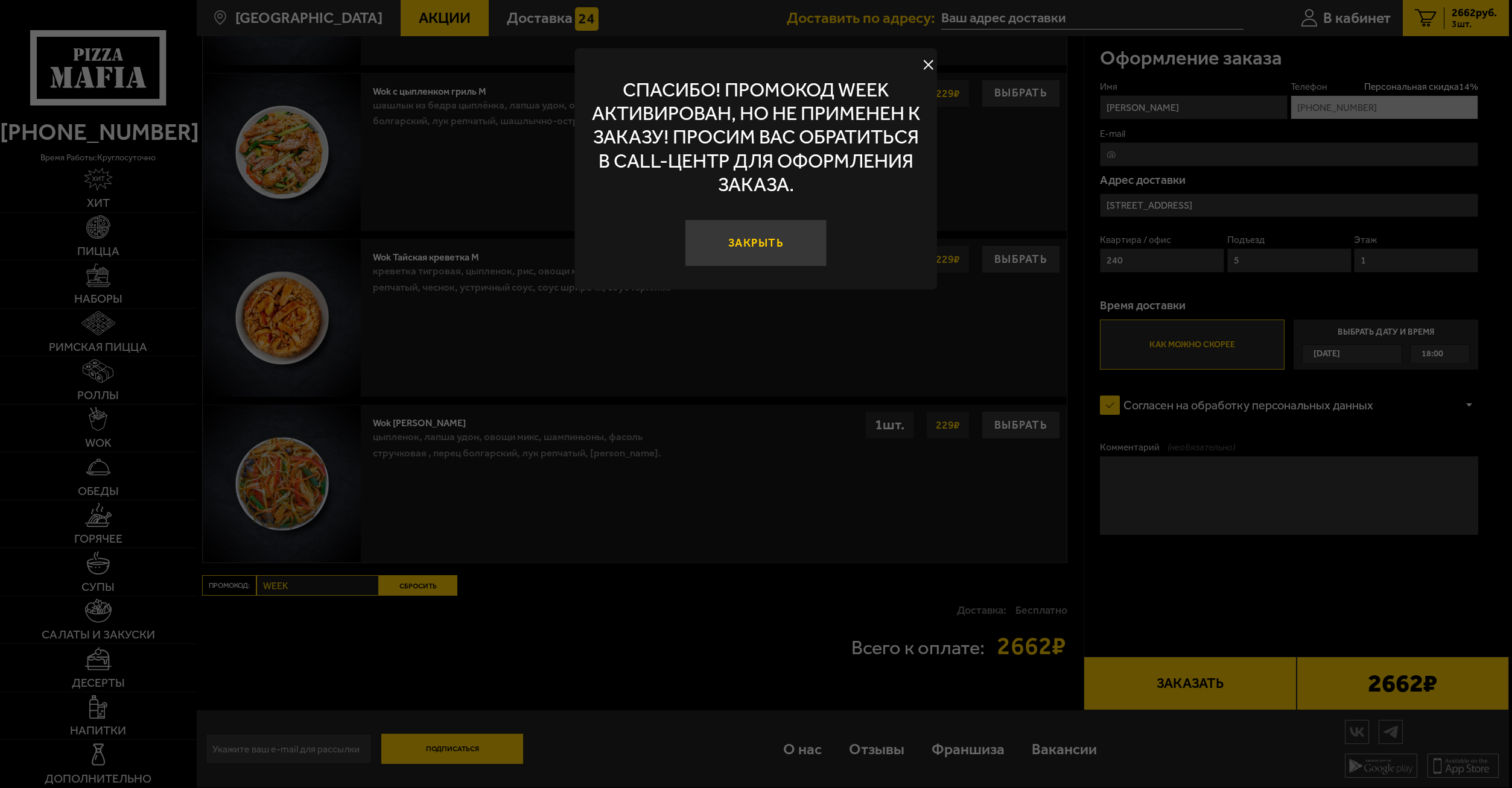
click at [751, 235] on button "Закрыть" at bounding box center [756, 242] width 141 height 47
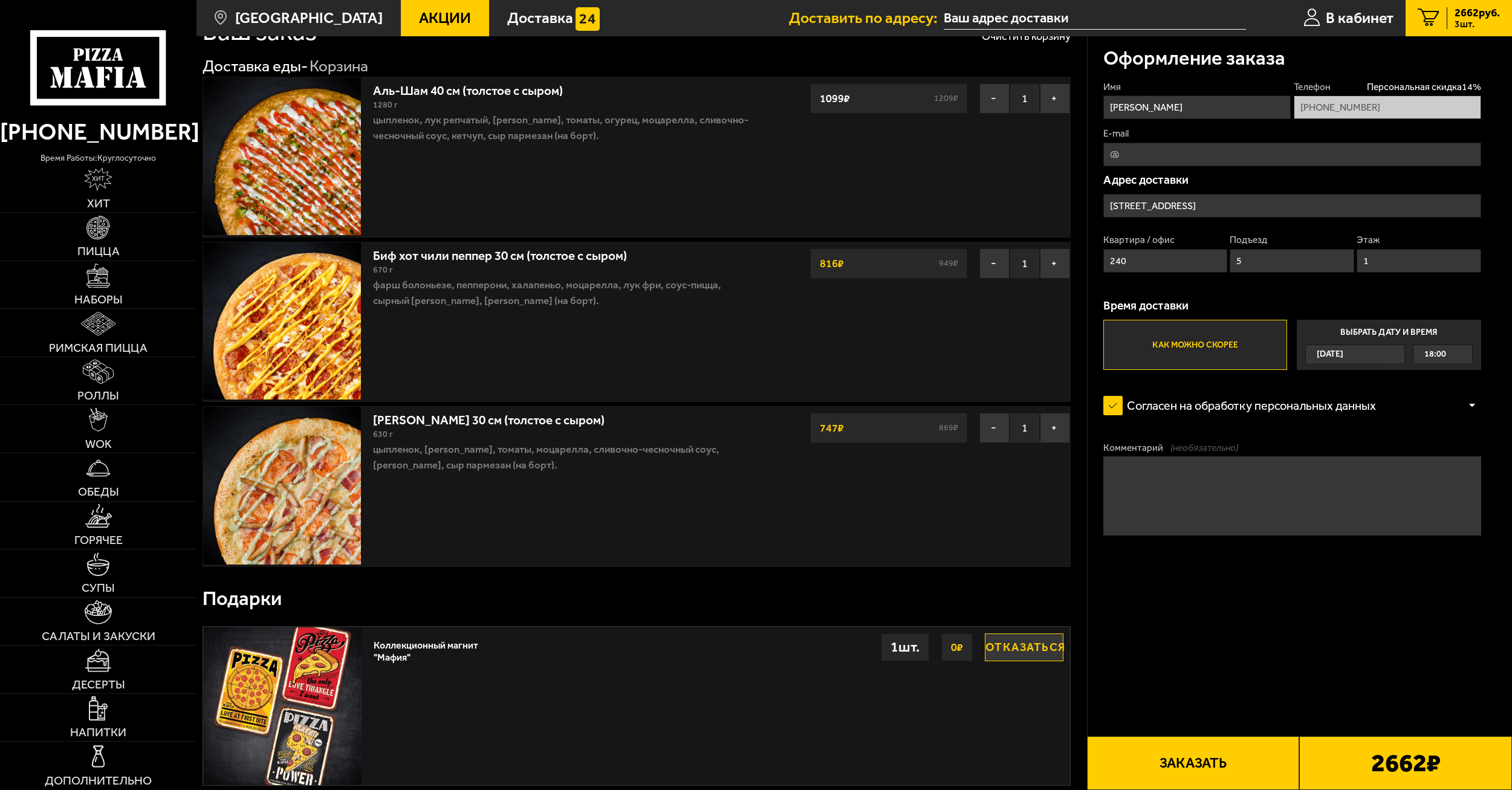
scroll to position [61, 0]
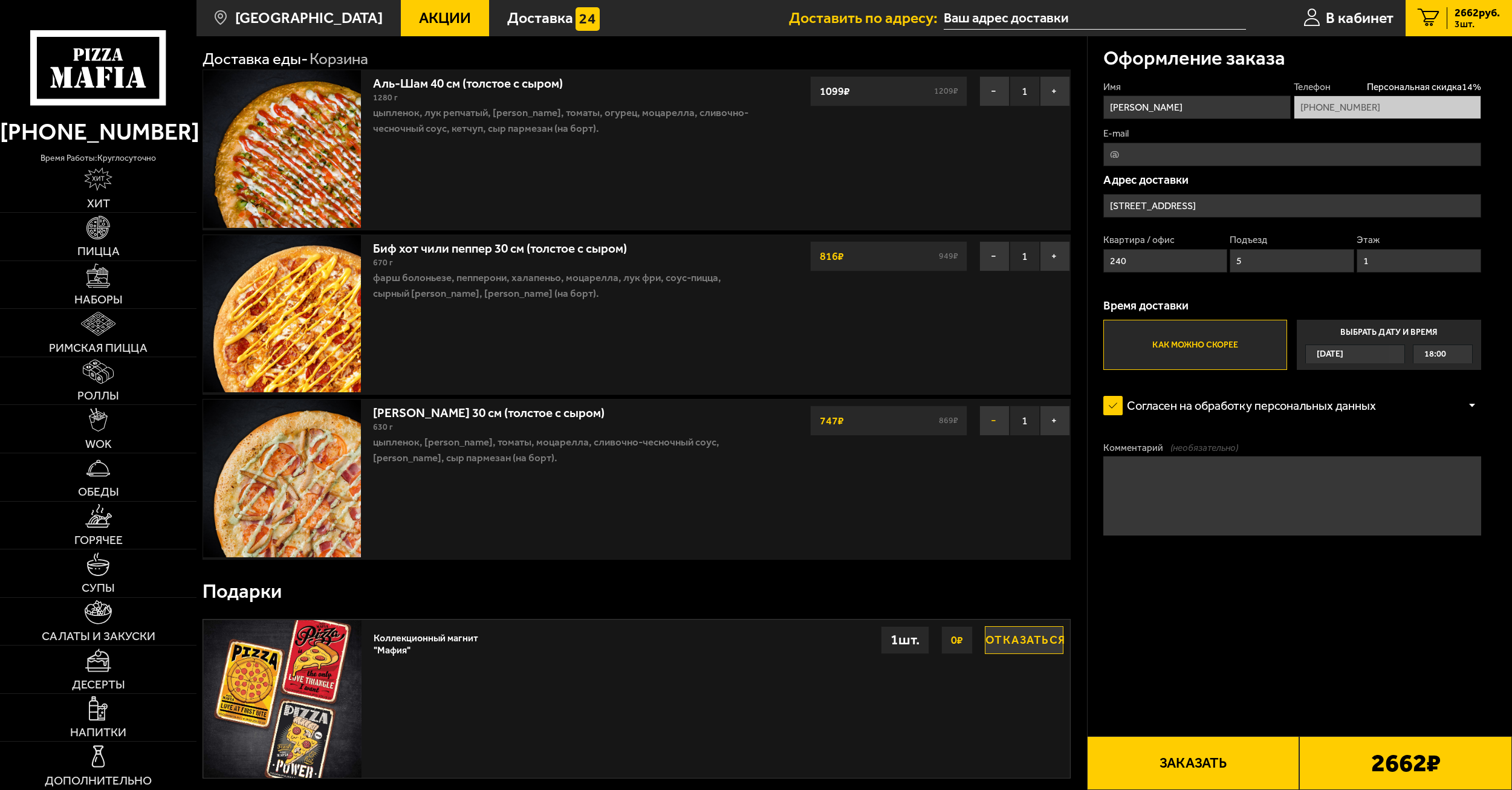
click at [994, 418] on button "−" at bounding box center [994, 421] width 30 height 30
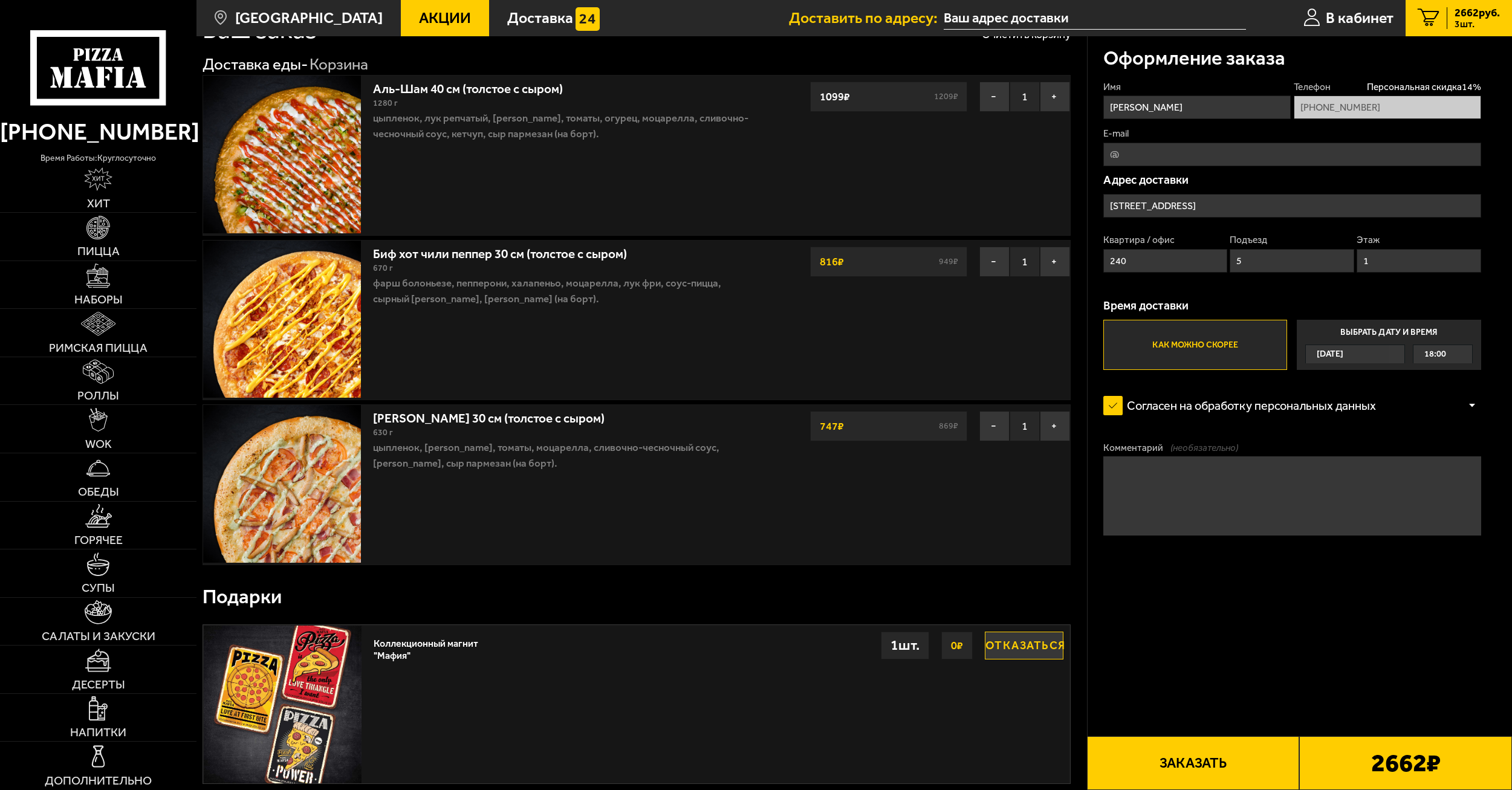
scroll to position [0, 0]
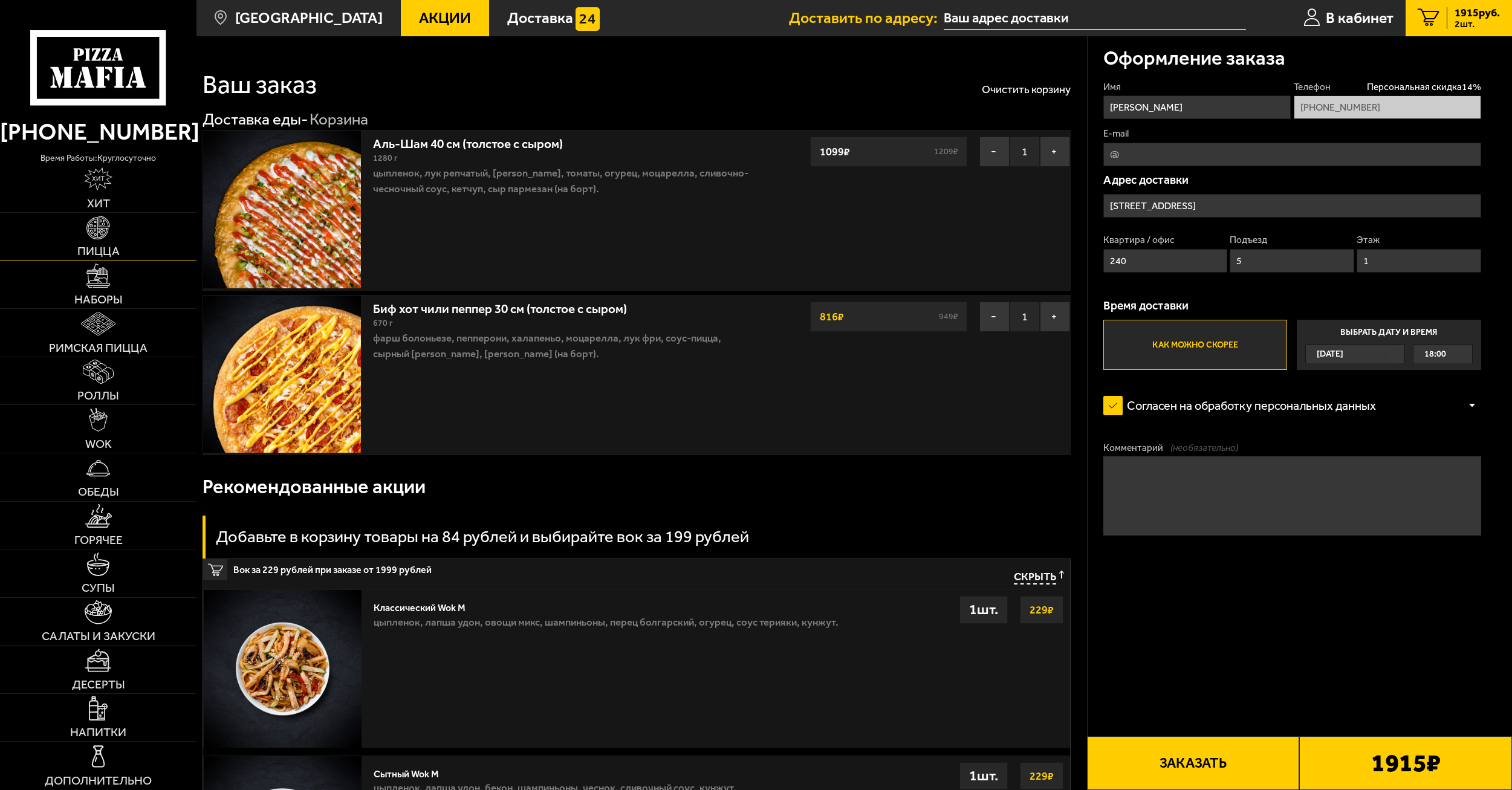
click at [107, 232] on img at bounding box center [98, 227] width 23 height 23
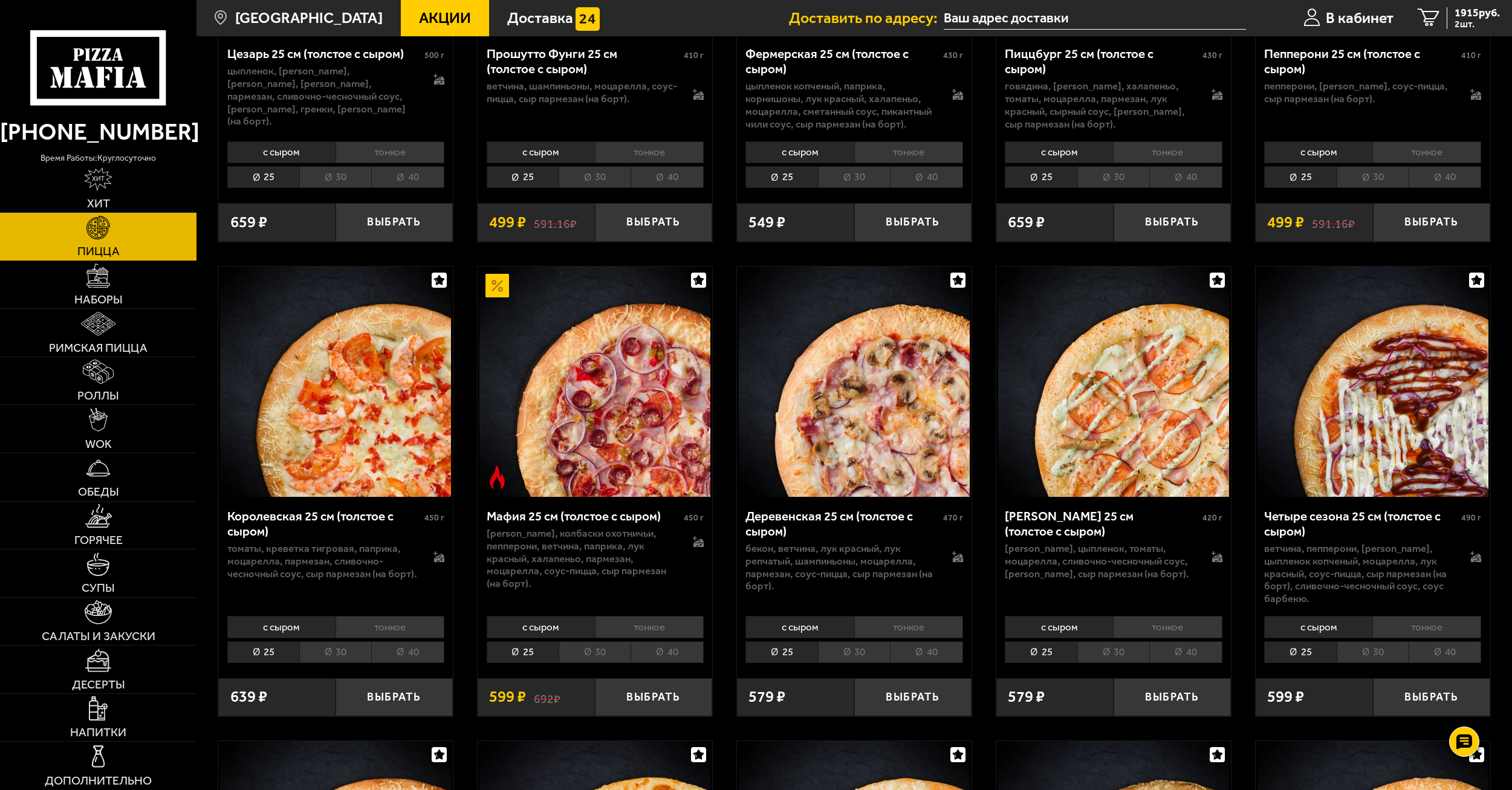
scroll to position [1753, 0]
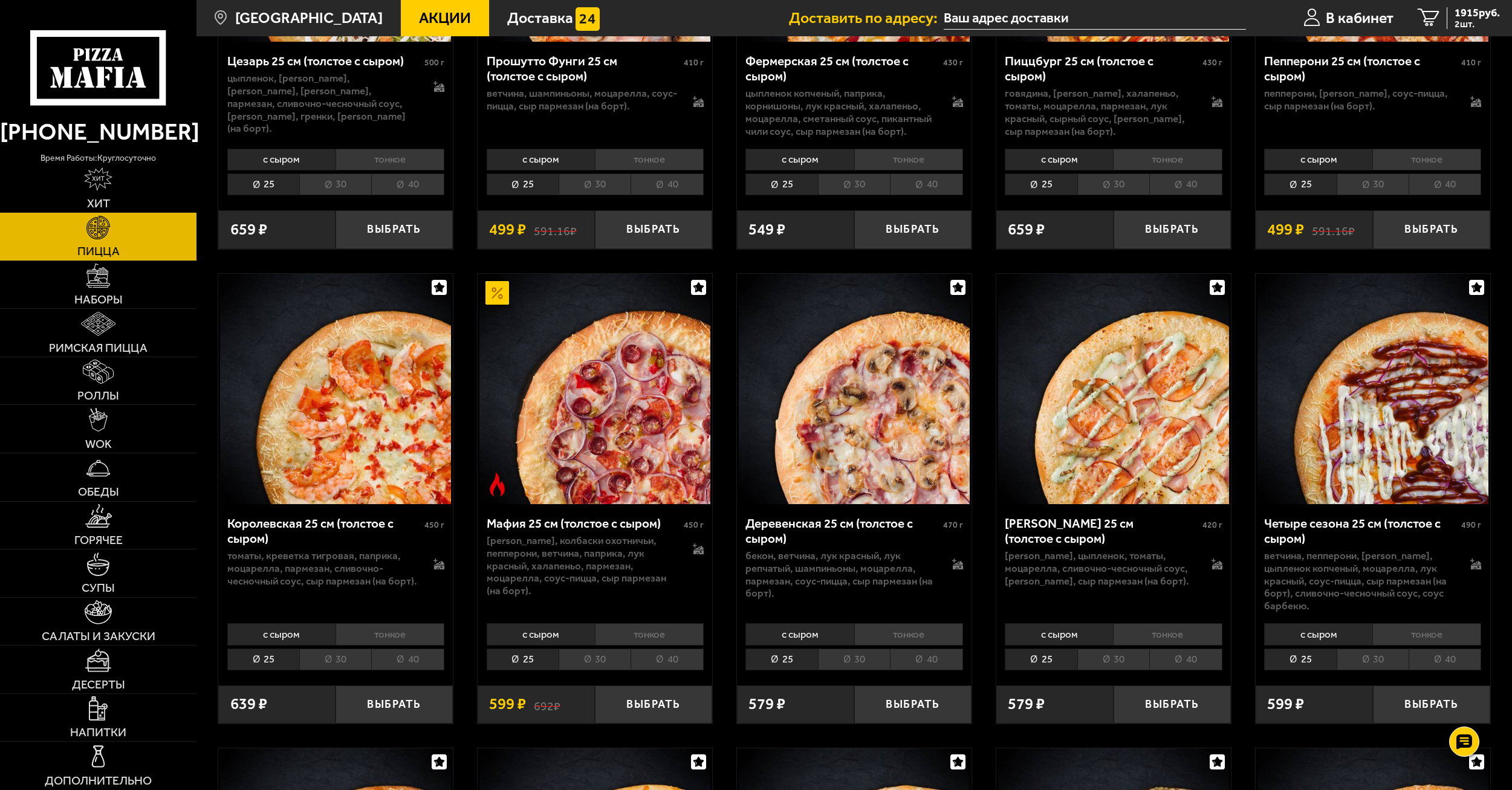
click at [1158, 623] on li "тонкое" at bounding box center [1168, 634] width 109 height 22
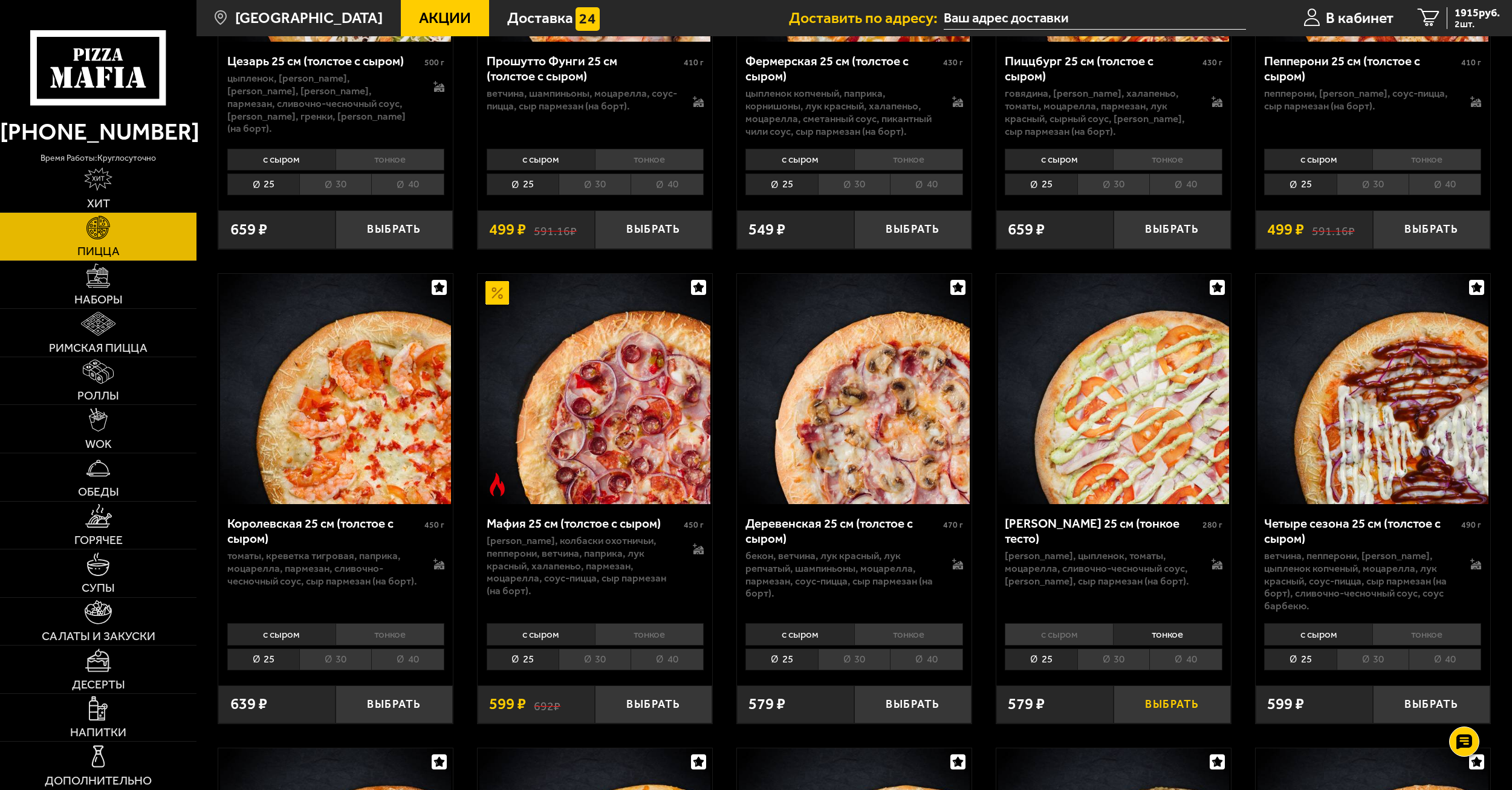
click at [1168, 696] on button "Выбрать" at bounding box center [1172, 705] width 118 height 39
click at [1136, 693] on button "−" at bounding box center [1133, 705] width 39 height 39
click at [1121, 658] on li "30" at bounding box center [1113, 660] width 72 height 22
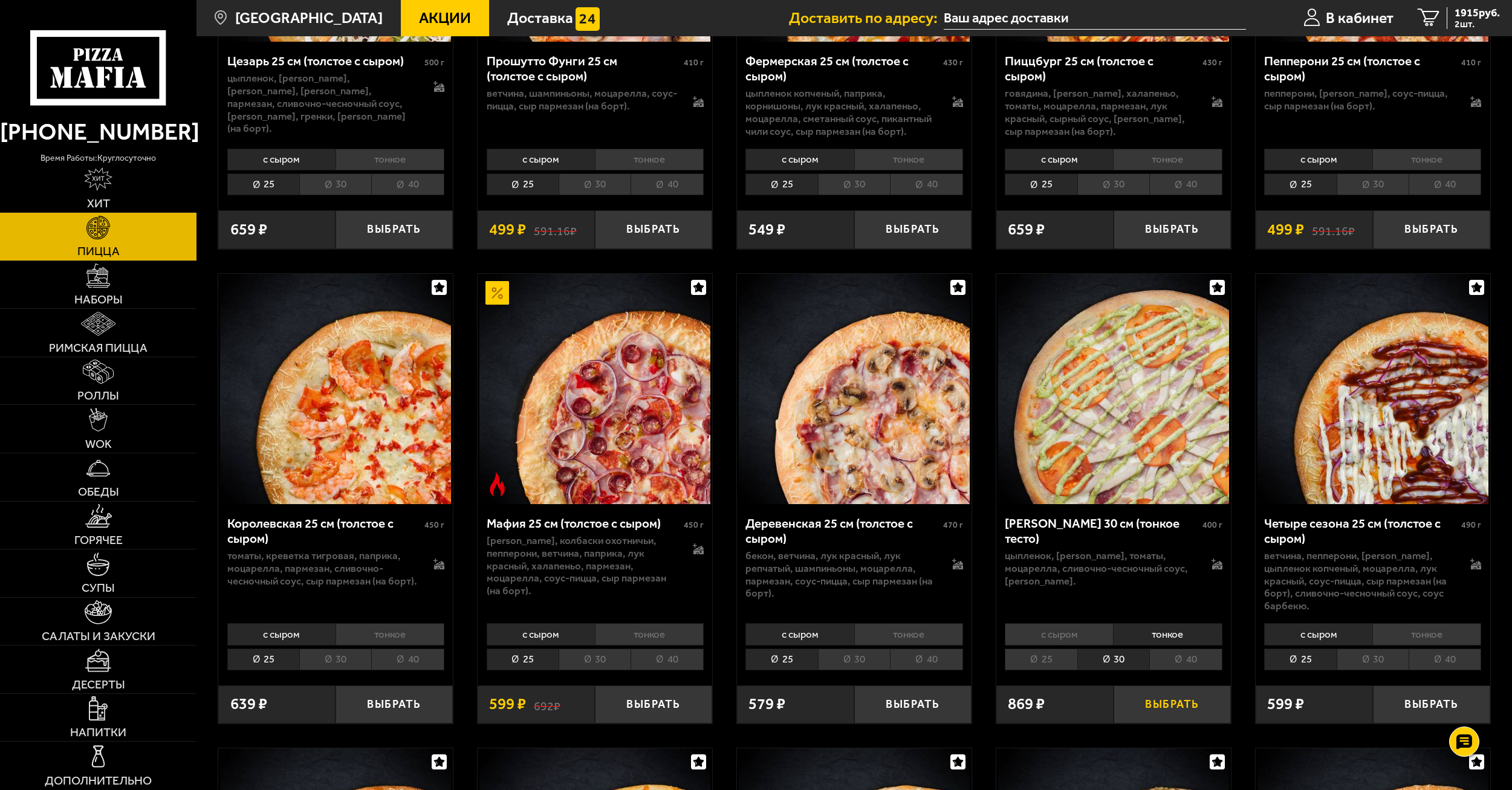
click at [1159, 686] on button "Выбрать" at bounding box center [1172, 705] width 118 height 39
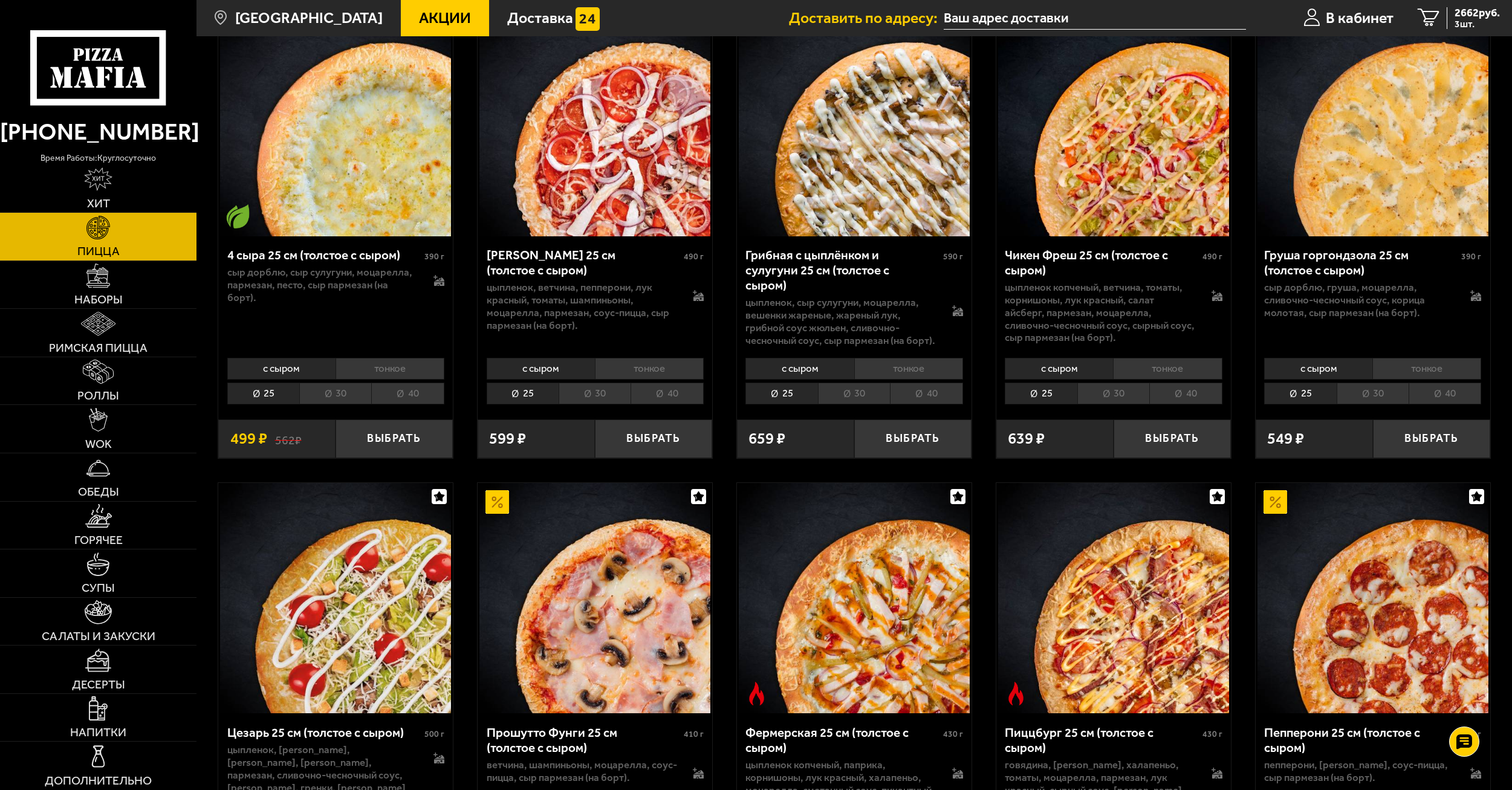
scroll to position [1028, 0]
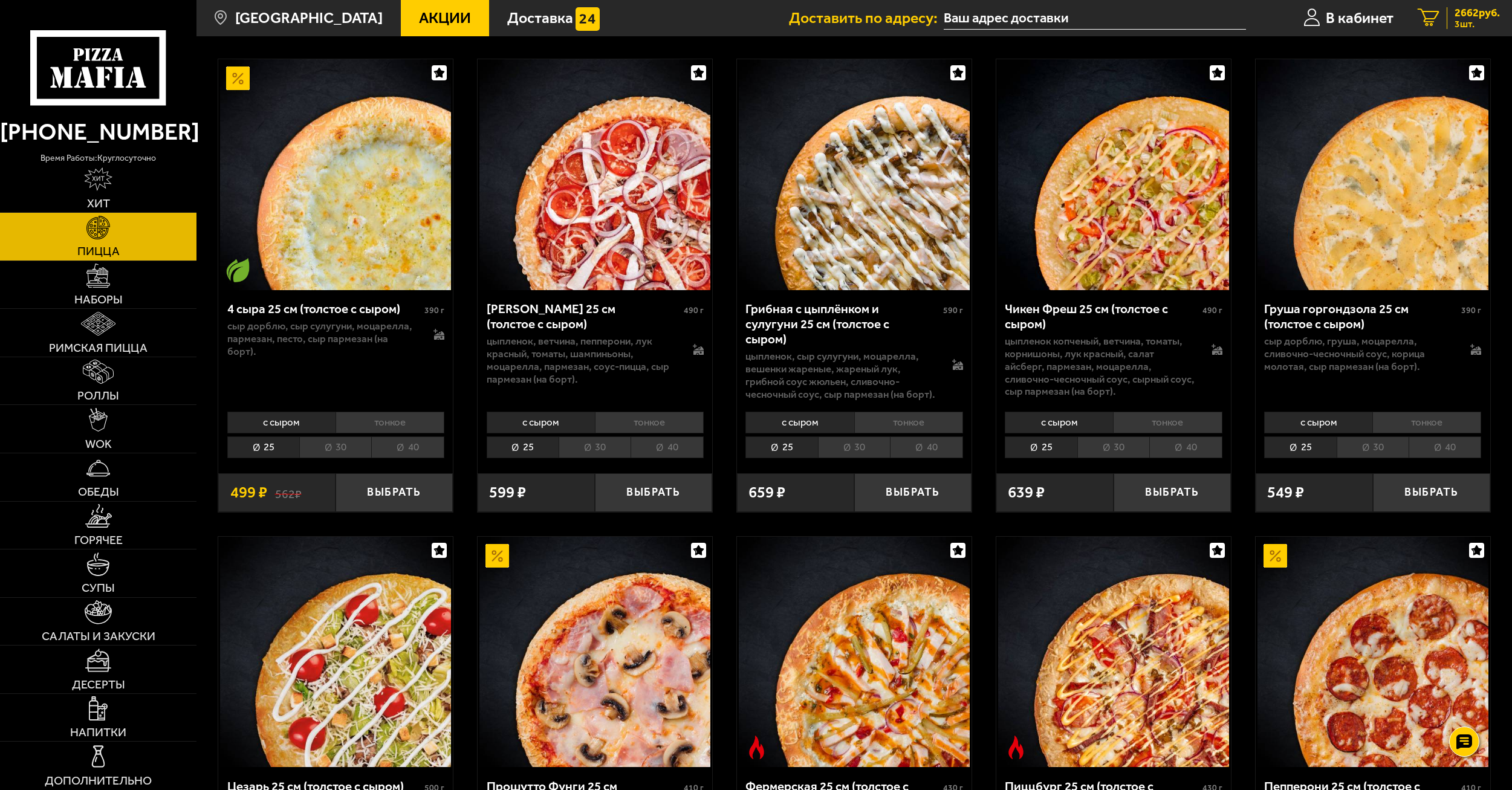
click at [1487, 18] on span "2662 руб." at bounding box center [1477, 12] width 45 height 11
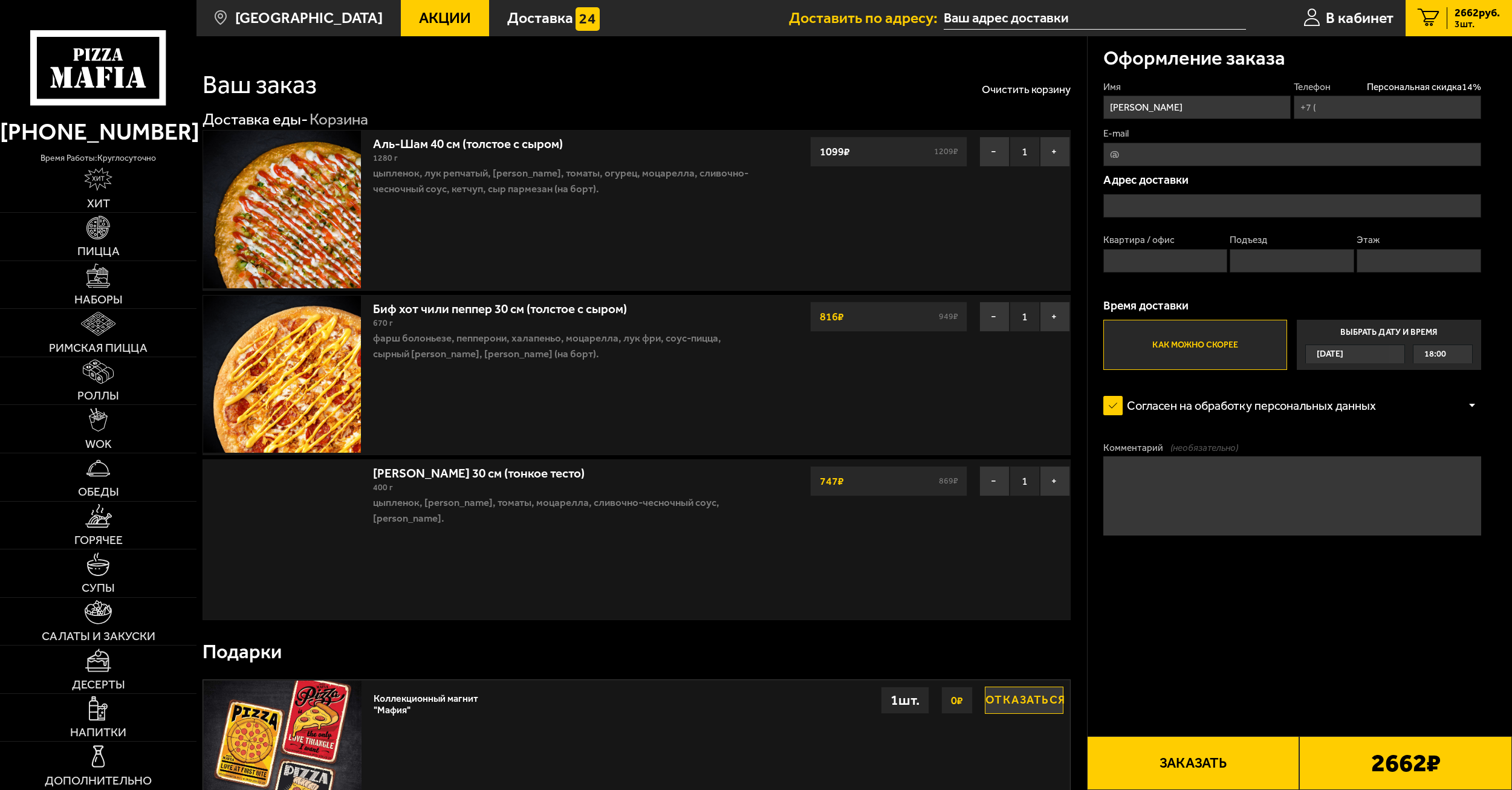
type input "[PHONE_NUMBER]"
type input "[STREET_ADDRESS]"
type input "240"
type input "5"
type input "1"
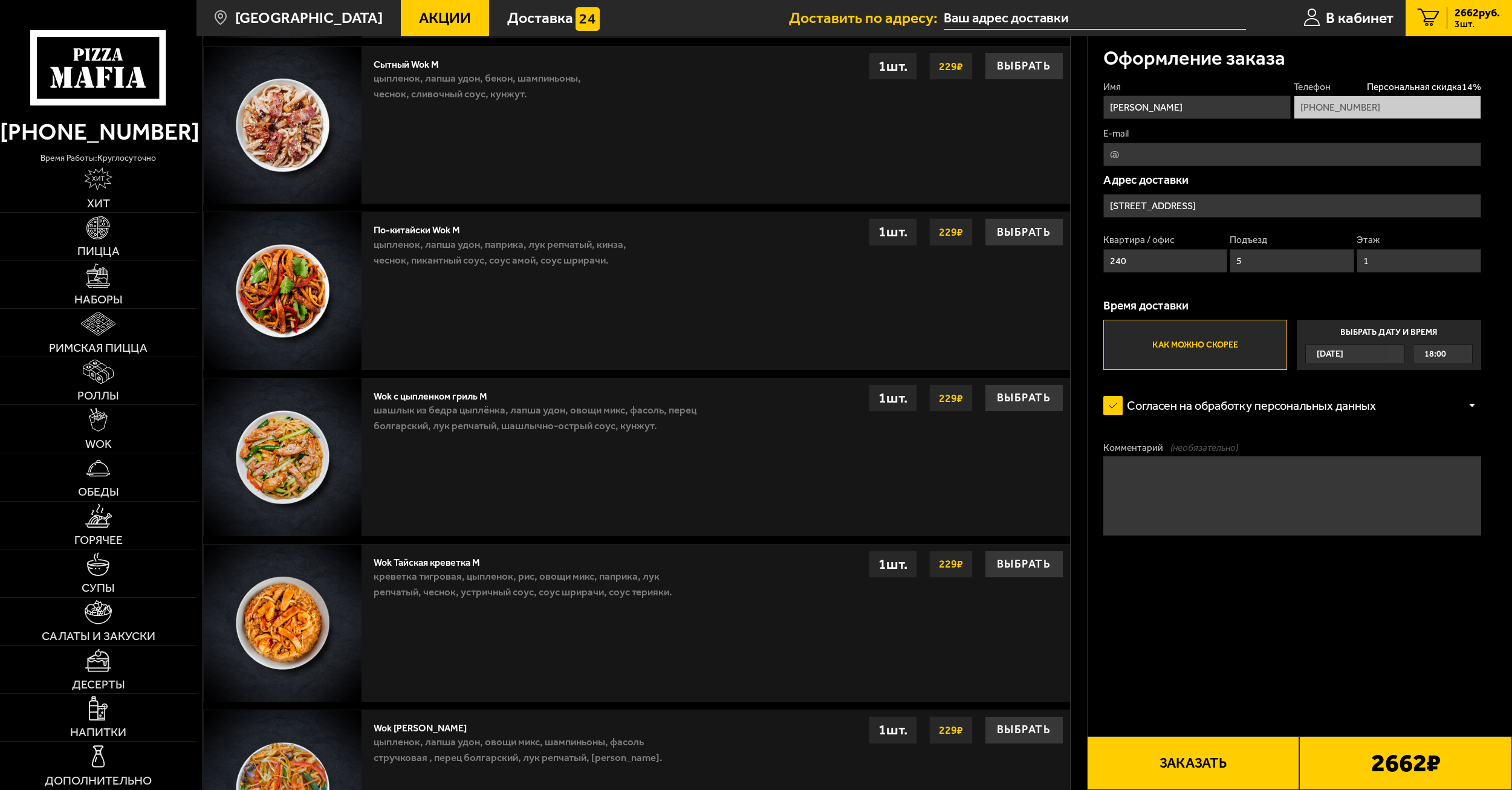
scroll to position [1347, 0]
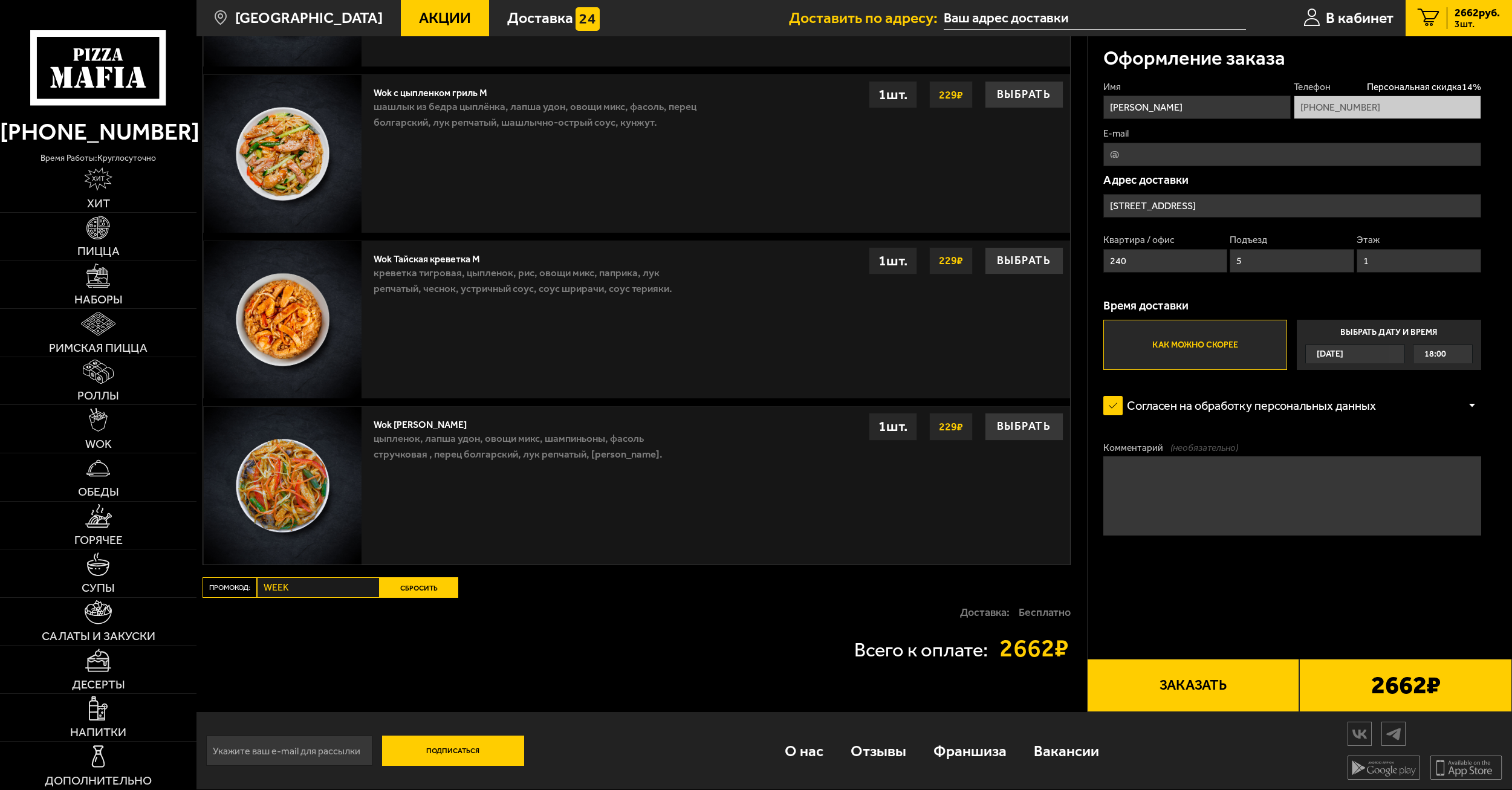
click at [407, 585] on button "Сбросить" at bounding box center [418, 587] width 79 height 20
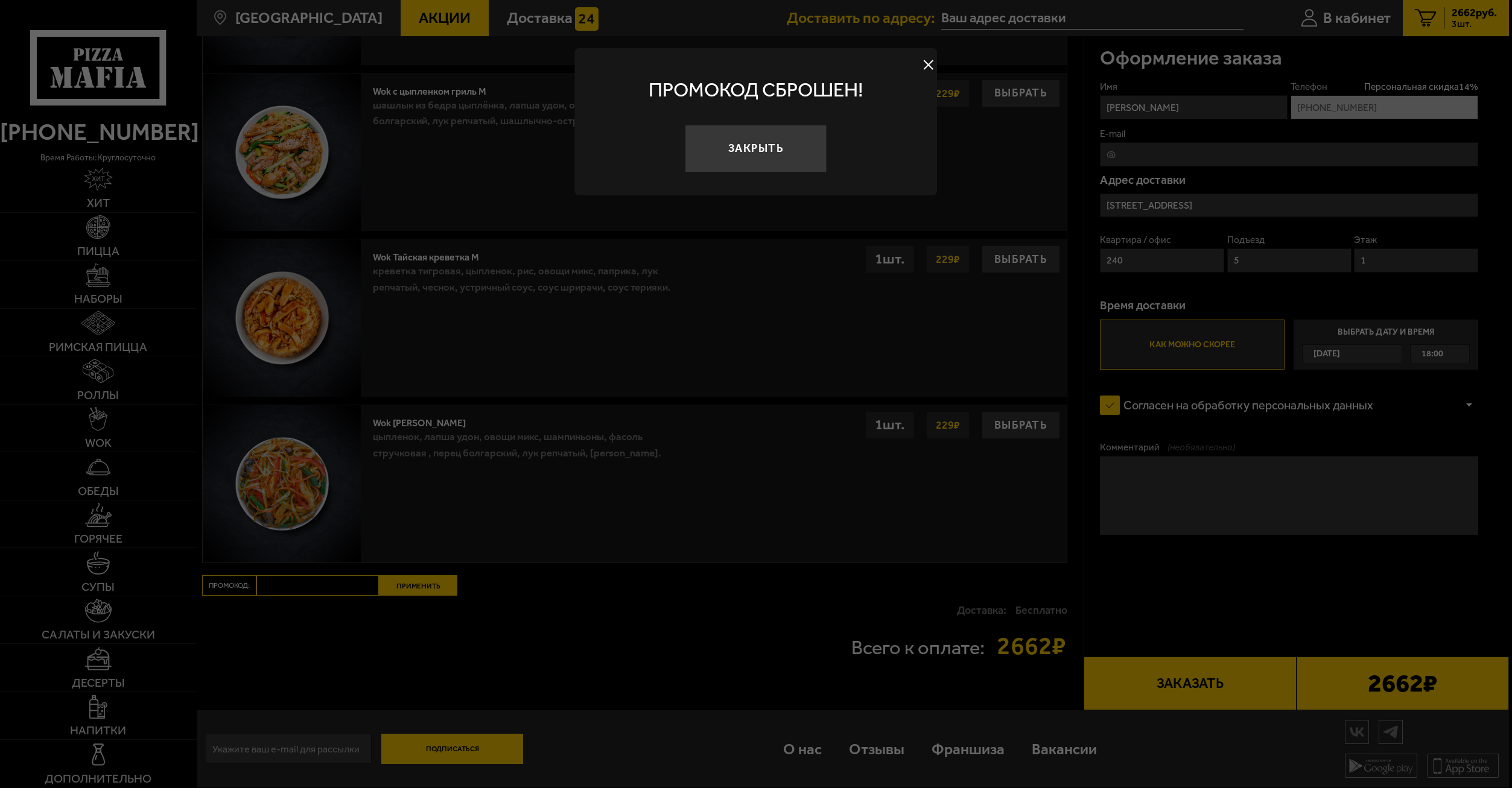
click at [314, 586] on div at bounding box center [756, 394] width 1512 height 788
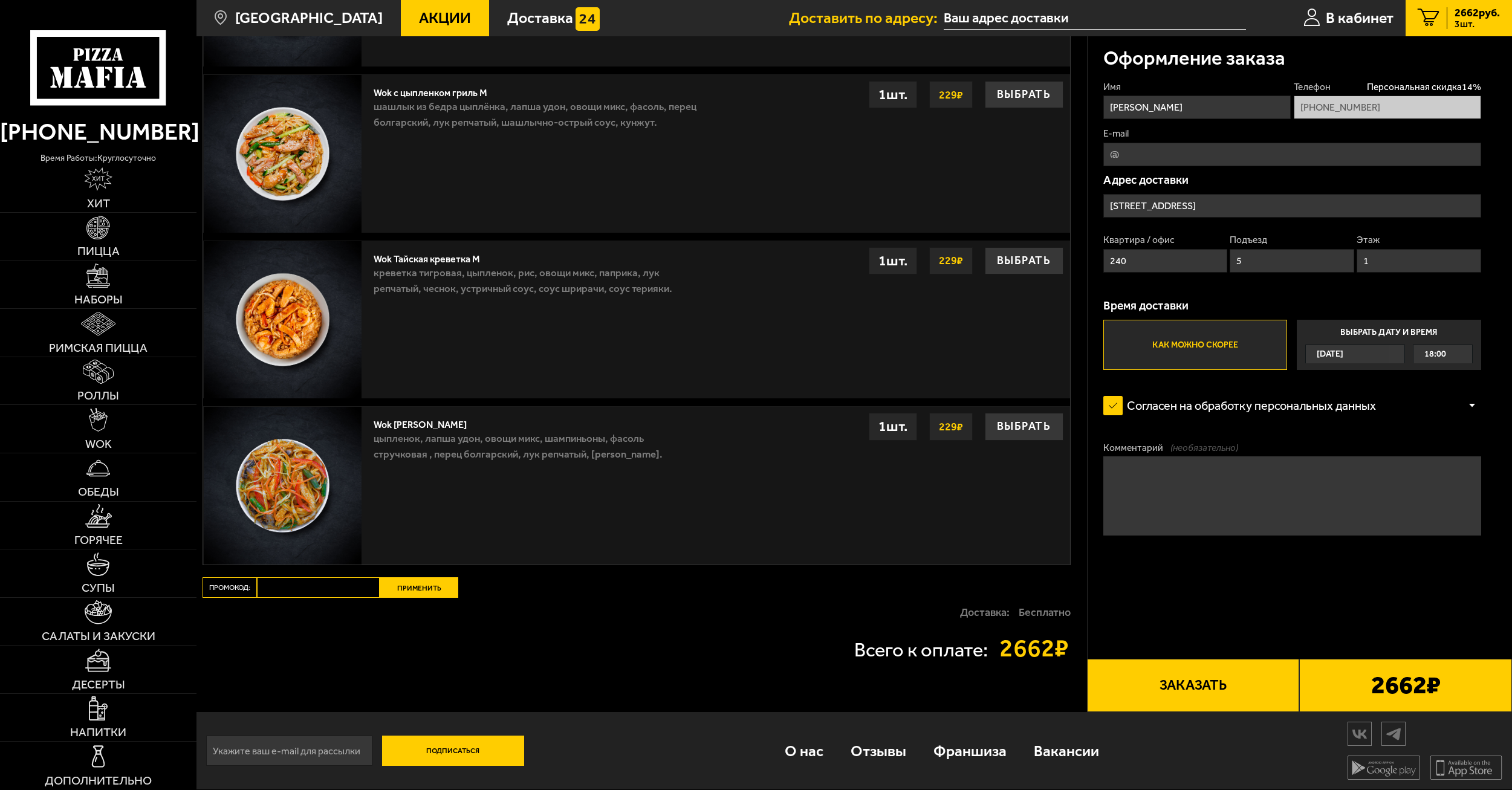
click at [315, 587] on input "Промокод:" at bounding box center [319, 587] width 123 height 20
type input "WEEK"
click at [417, 585] on button "Применить" at bounding box center [418, 587] width 79 height 20
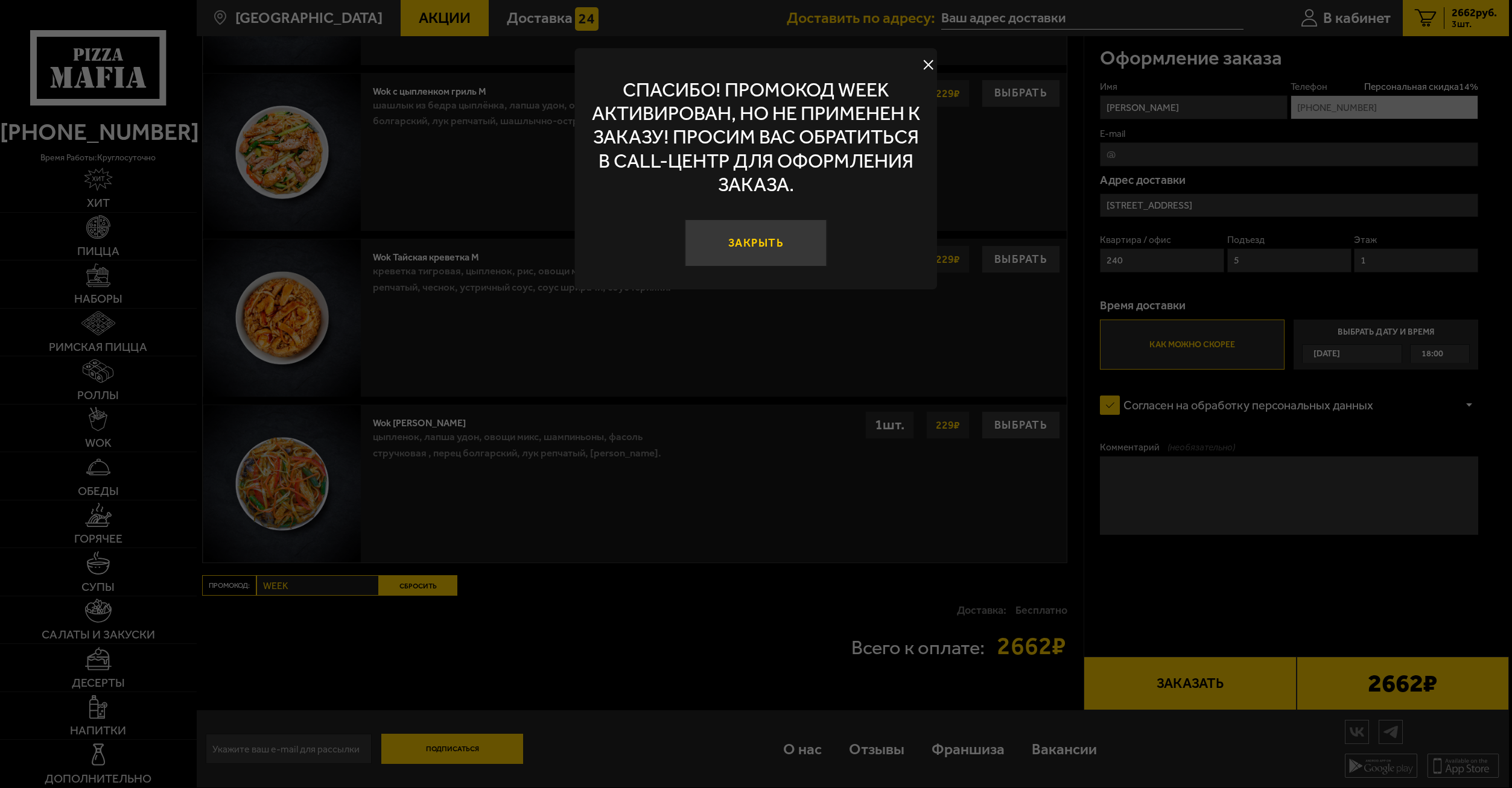
click at [791, 244] on button "Закрыть" at bounding box center [756, 242] width 141 height 47
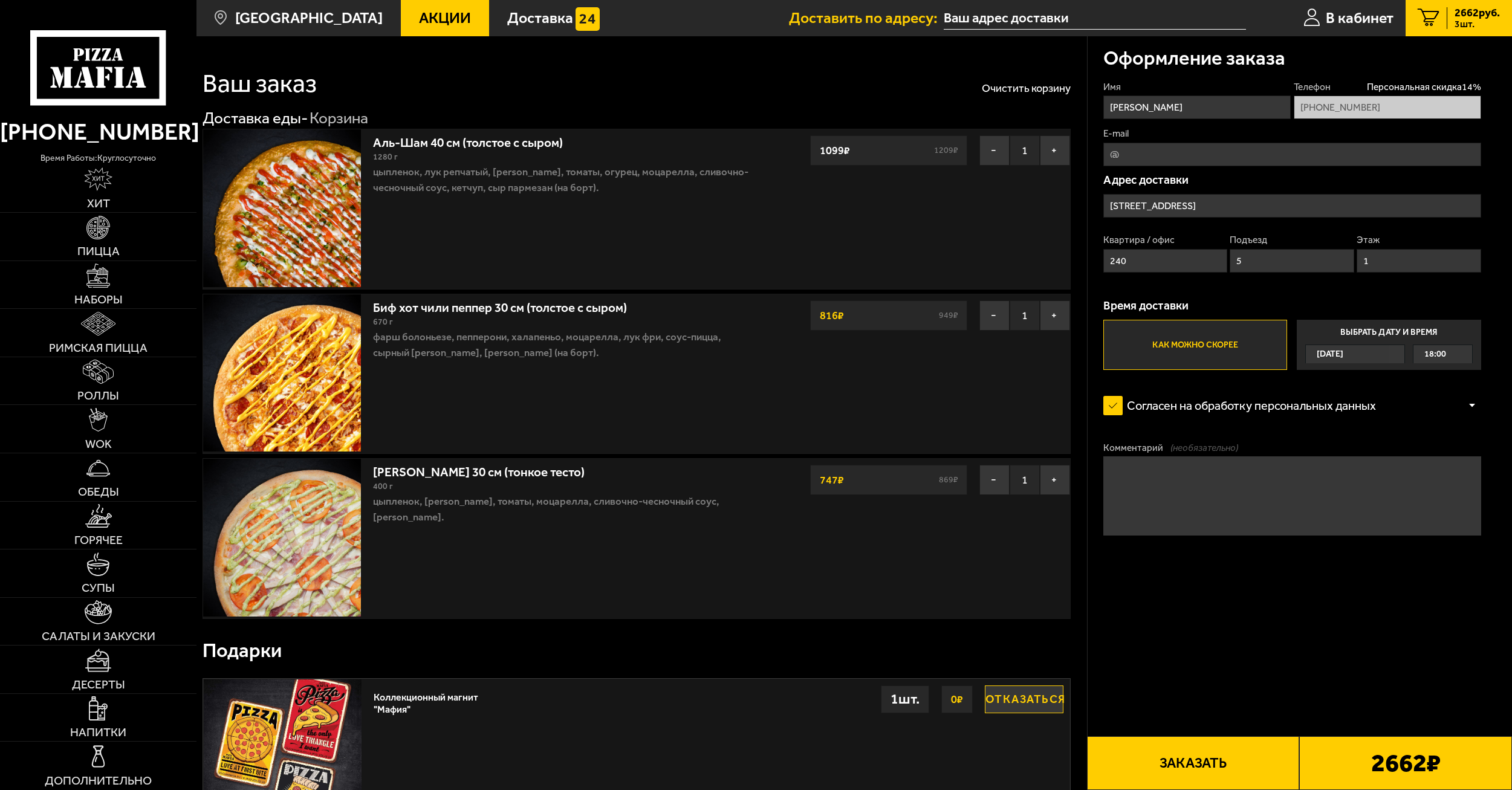
scroll to position [0, 0]
click at [1135, 486] on textarea "Комментарий (необязательно)" at bounding box center [1292, 496] width 378 height 79
drag, startPoint x: 1295, startPoint y: 612, endPoint x: 1294, endPoint y: 603, distance: 9.1
click at [1294, 608] on form "Имя [PERSON_NAME] Телефон Персональная скидка 14 % [PHONE_NUMBER] E-mail Адрес …" at bounding box center [1292, 354] width 378 height 548
click at [1178, 156] on input "E-mail" at bounding box center [1292, 154] width 378 height 23
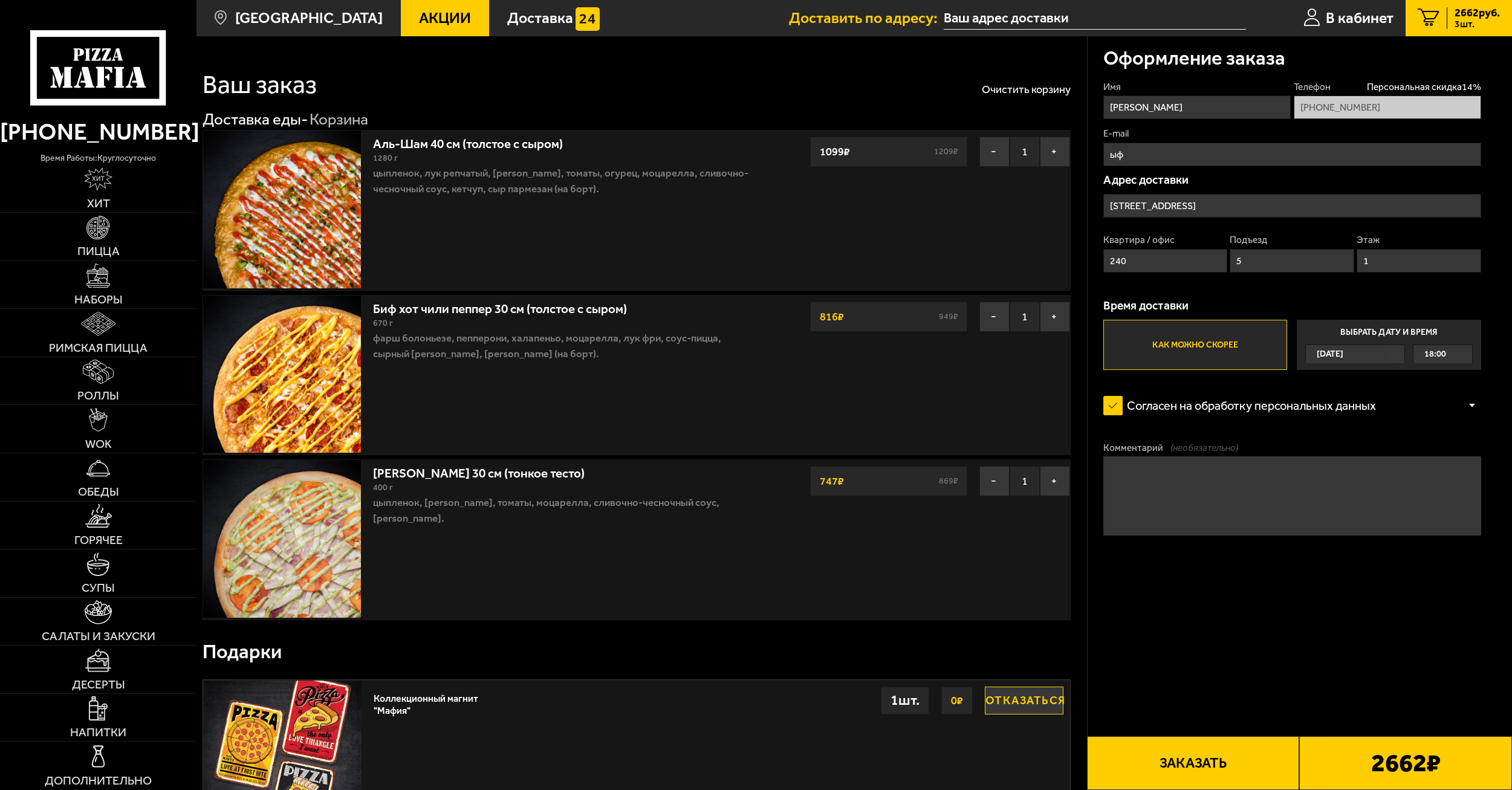
type input "ы"
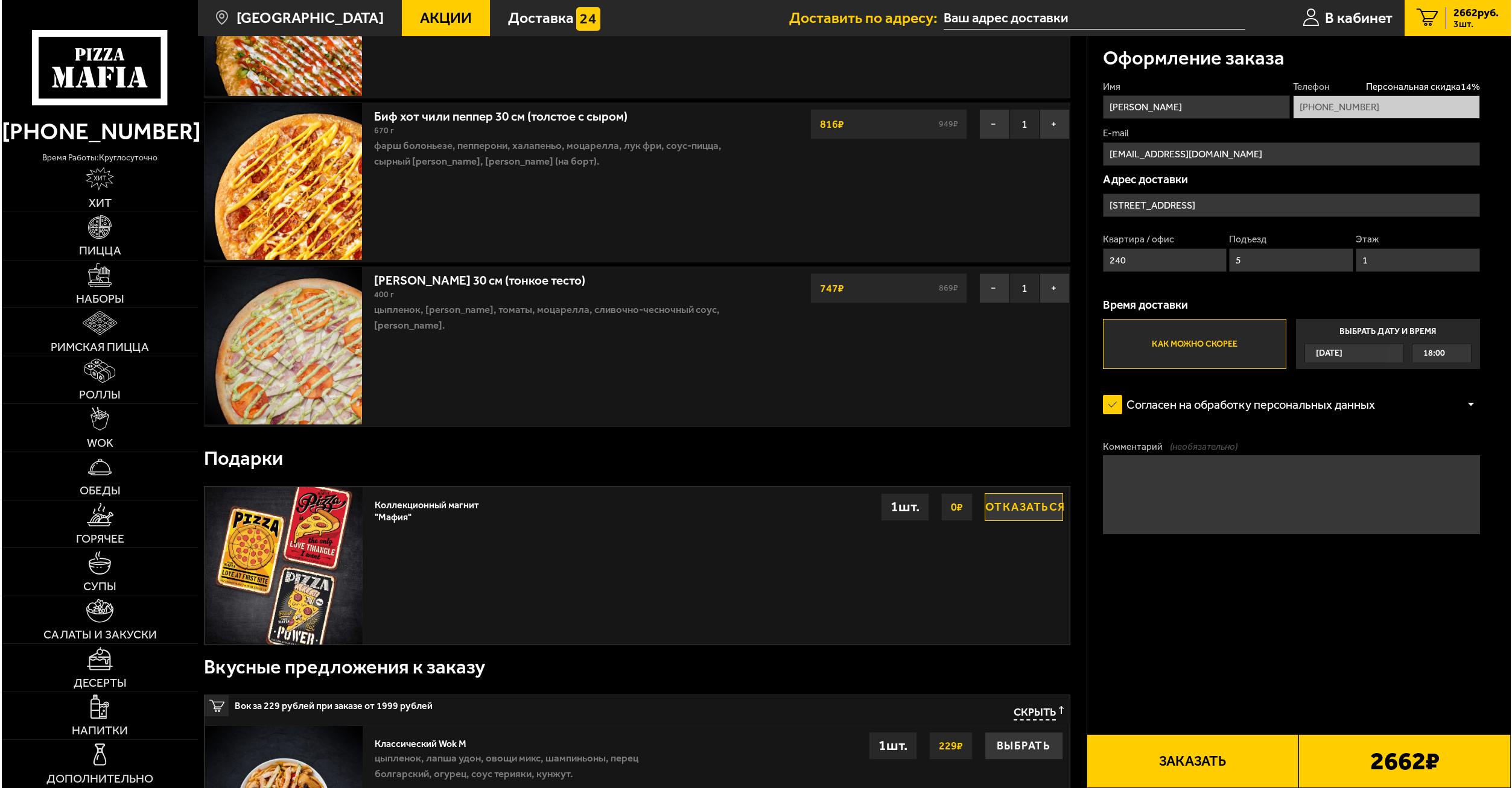
scroll to position [61, 0]
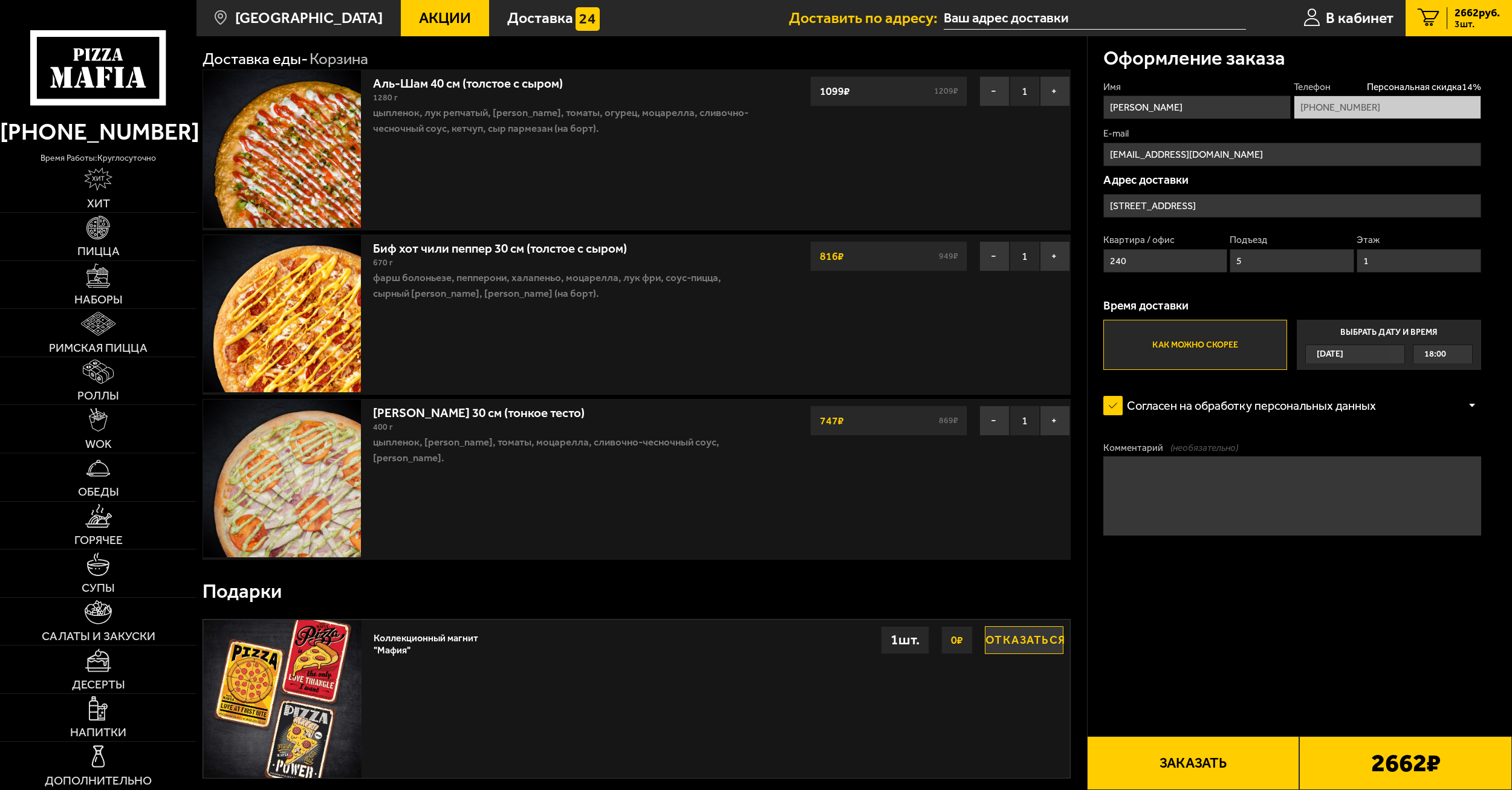
type input "[EMAIL_ADDRESS][DOMAIN_NAME]"
click at [1204, 760] on button "Заказать" at bounding box center [1193, 763] width 213 height 54
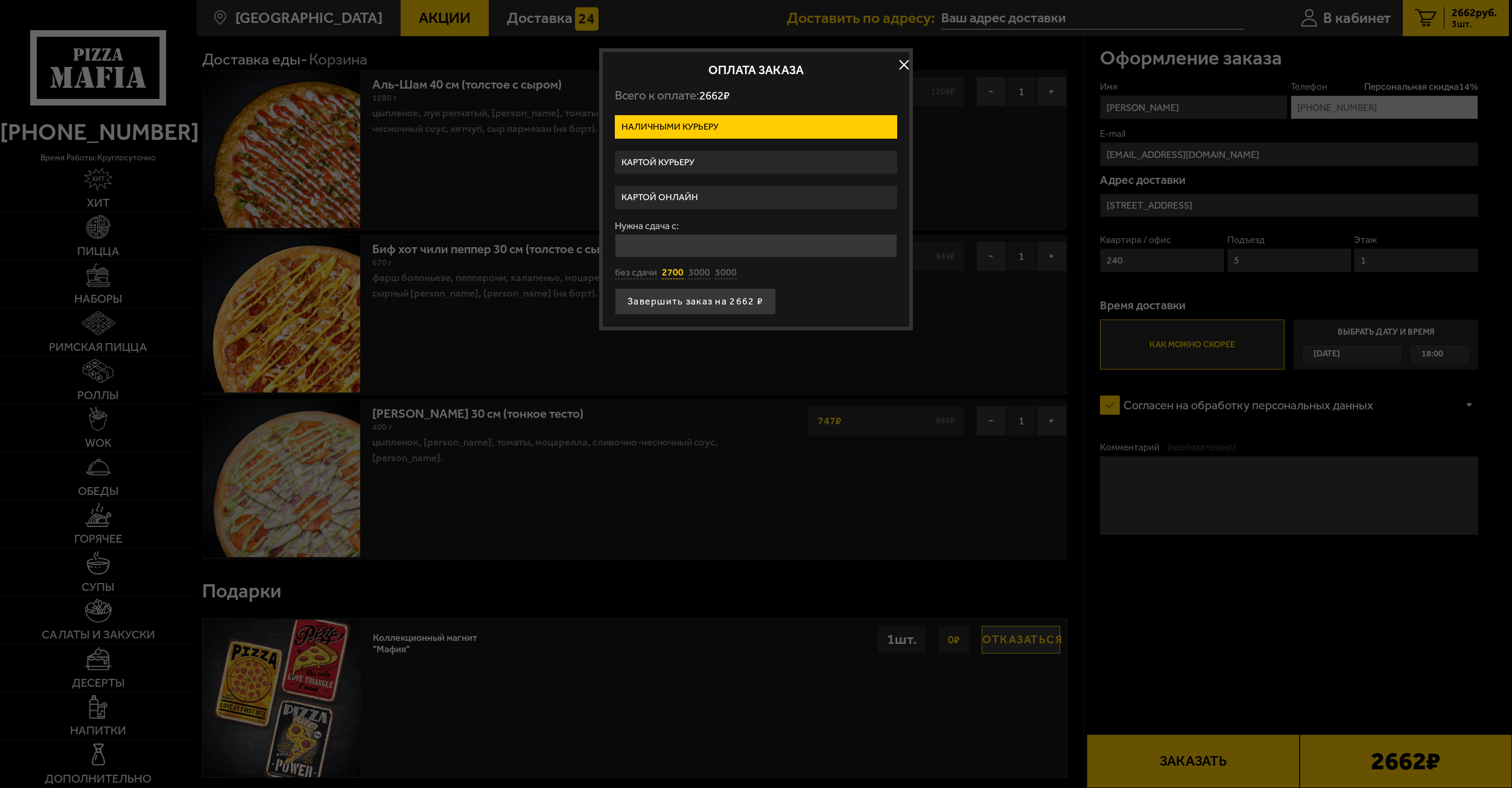
click at [674, 270] on button "2700" at bounding box center [672, 273] width 22 height 13
type input "2700"
click at [735, 299] on button "Завершить заказ на 2662 ₽" at bounding box center [695, 302] width 161 height 26
